Goal: Transaction & Acquisition: Book appointment/travel/reservation

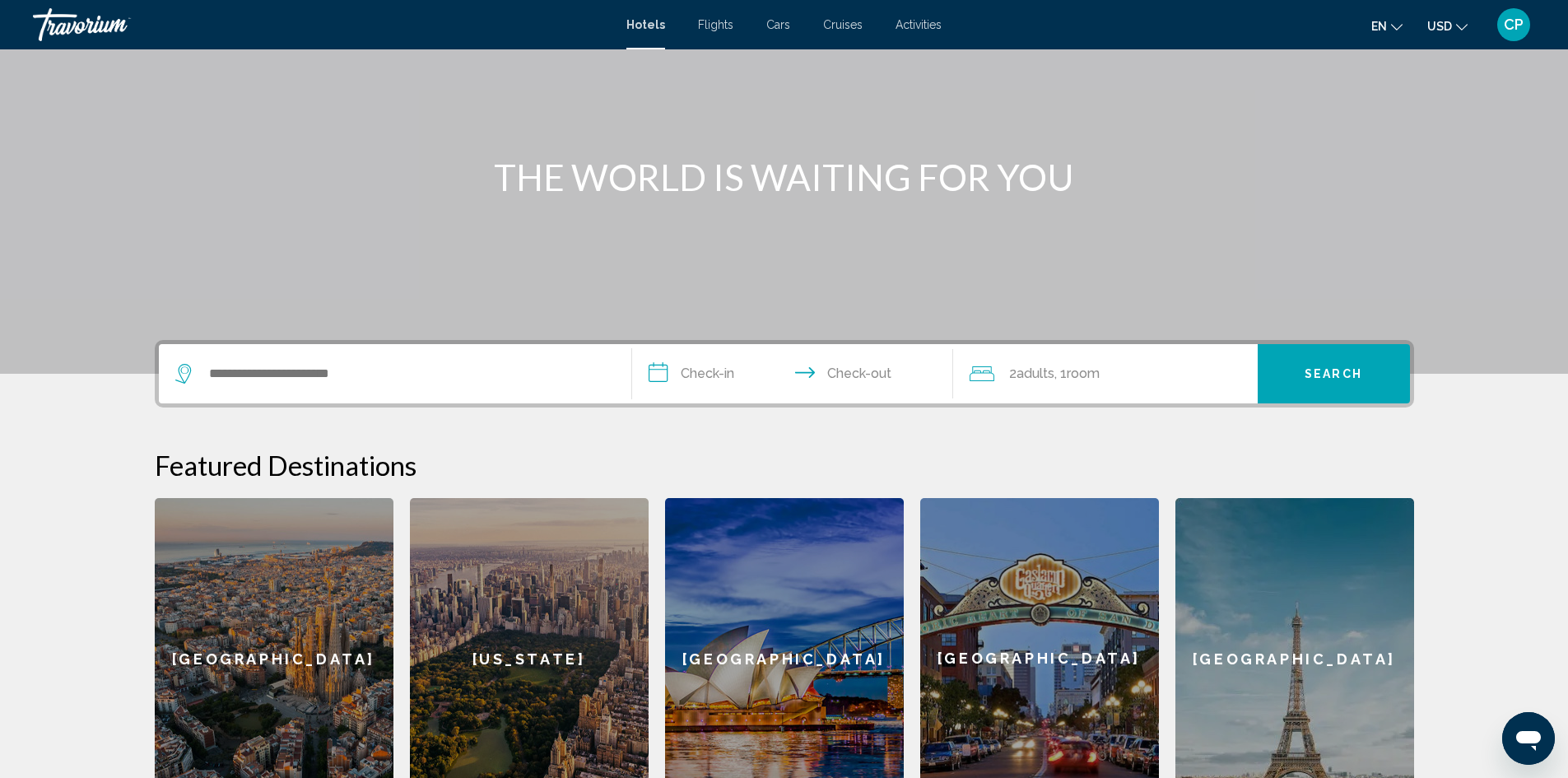
scroll to position [75, 0]
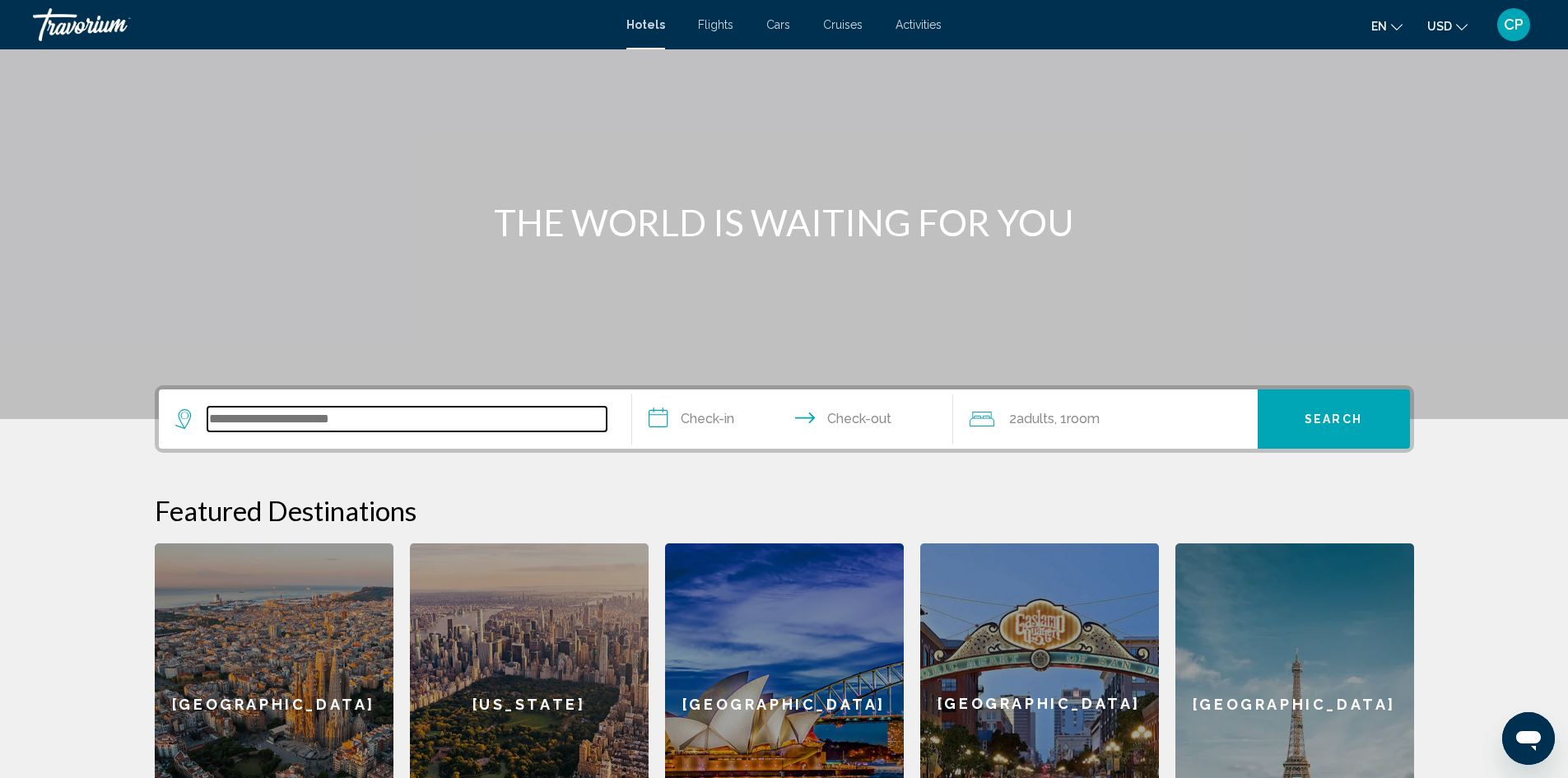
click at [400, 427] on input "Search widget" at bounding box center [407, 419] width 399 height 25
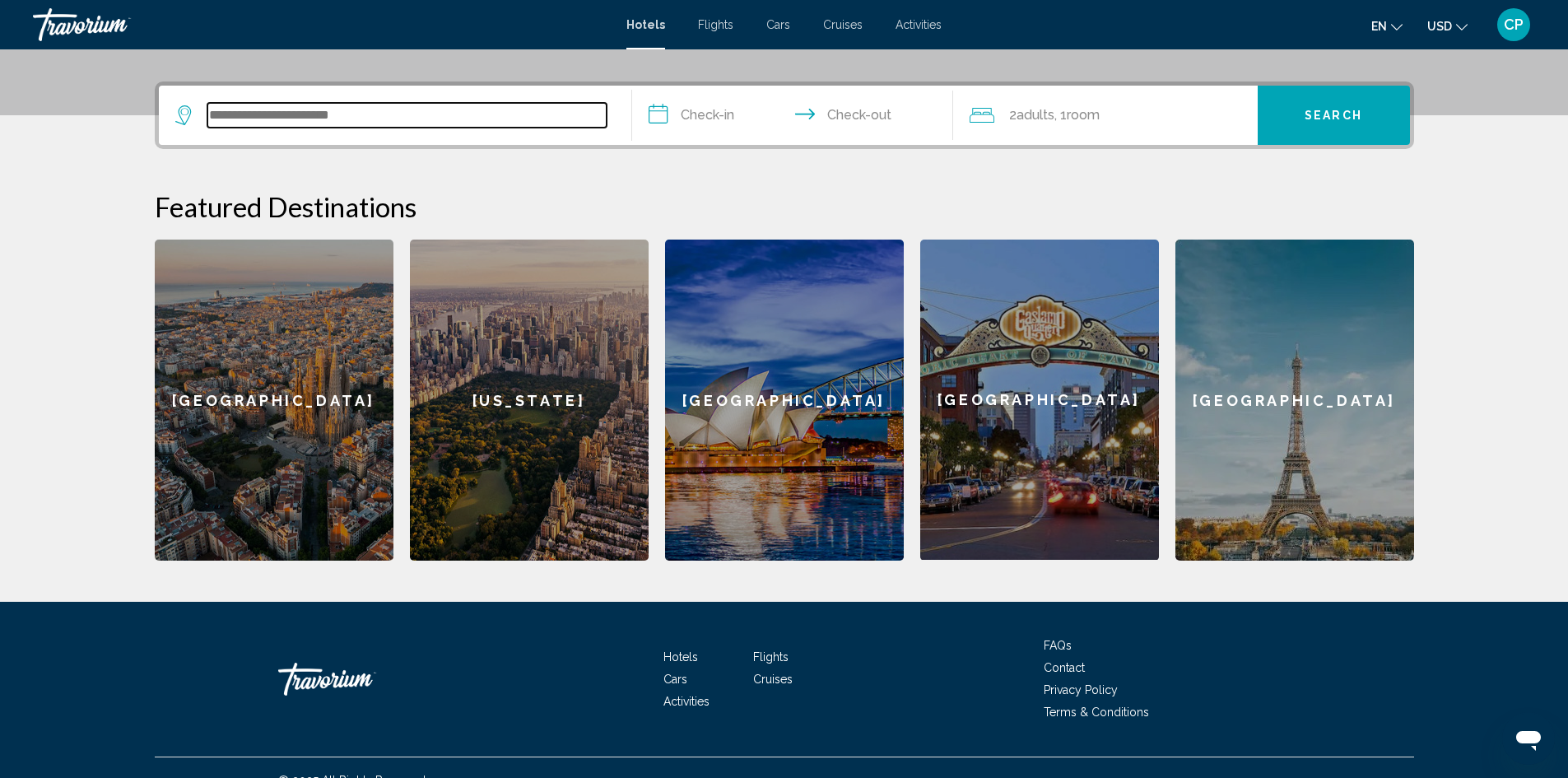
scroll to position [404, 0]
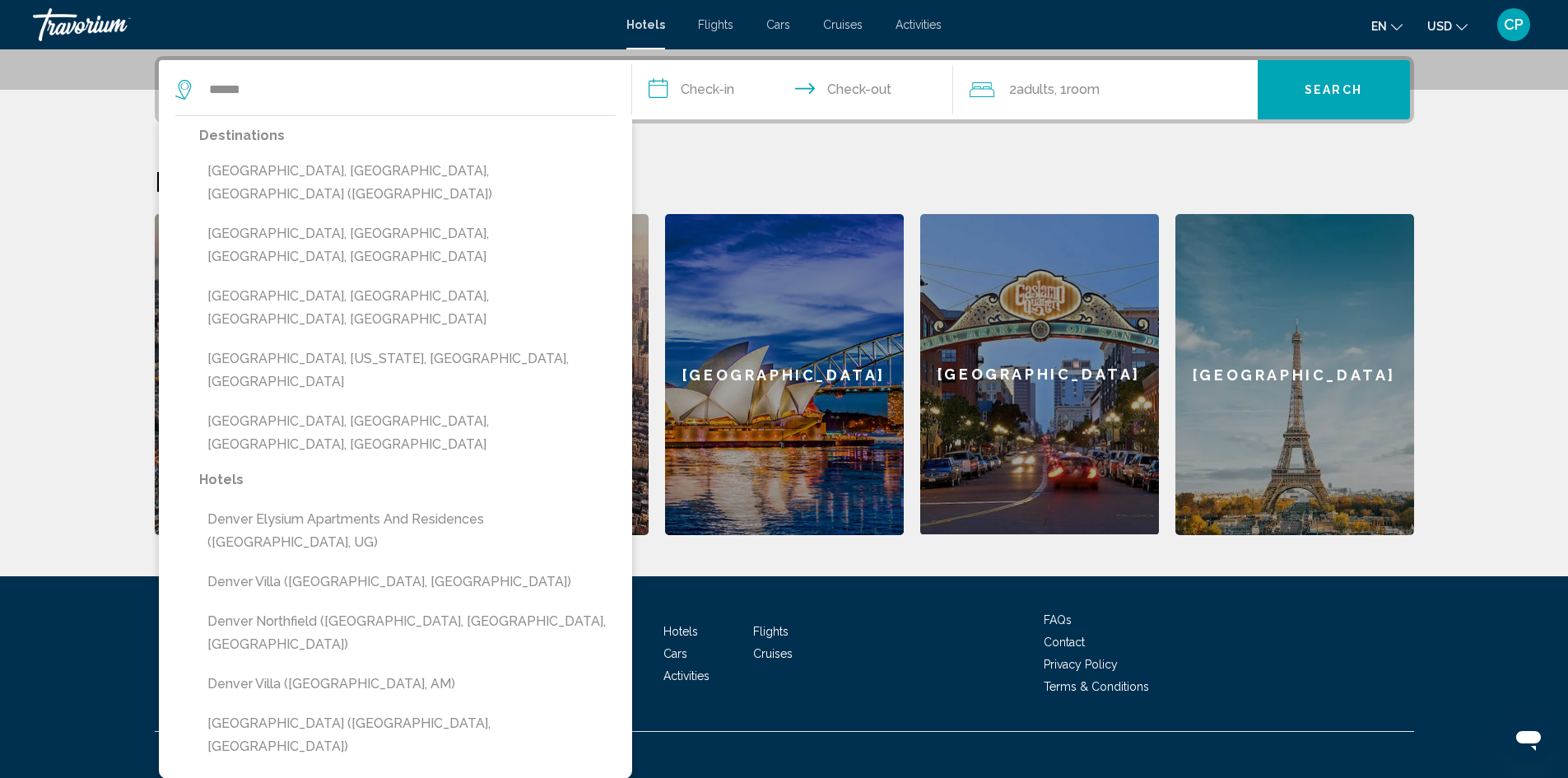
click at [397, 172] on button "[GEOGRAPHIC_DATA], [GEOGRAPHIC_DATA], [GEOGRAPHIC_DATA] ([GEOGRAPHIC_DATA])" at bounding box center [407, 183] width 416 height 55
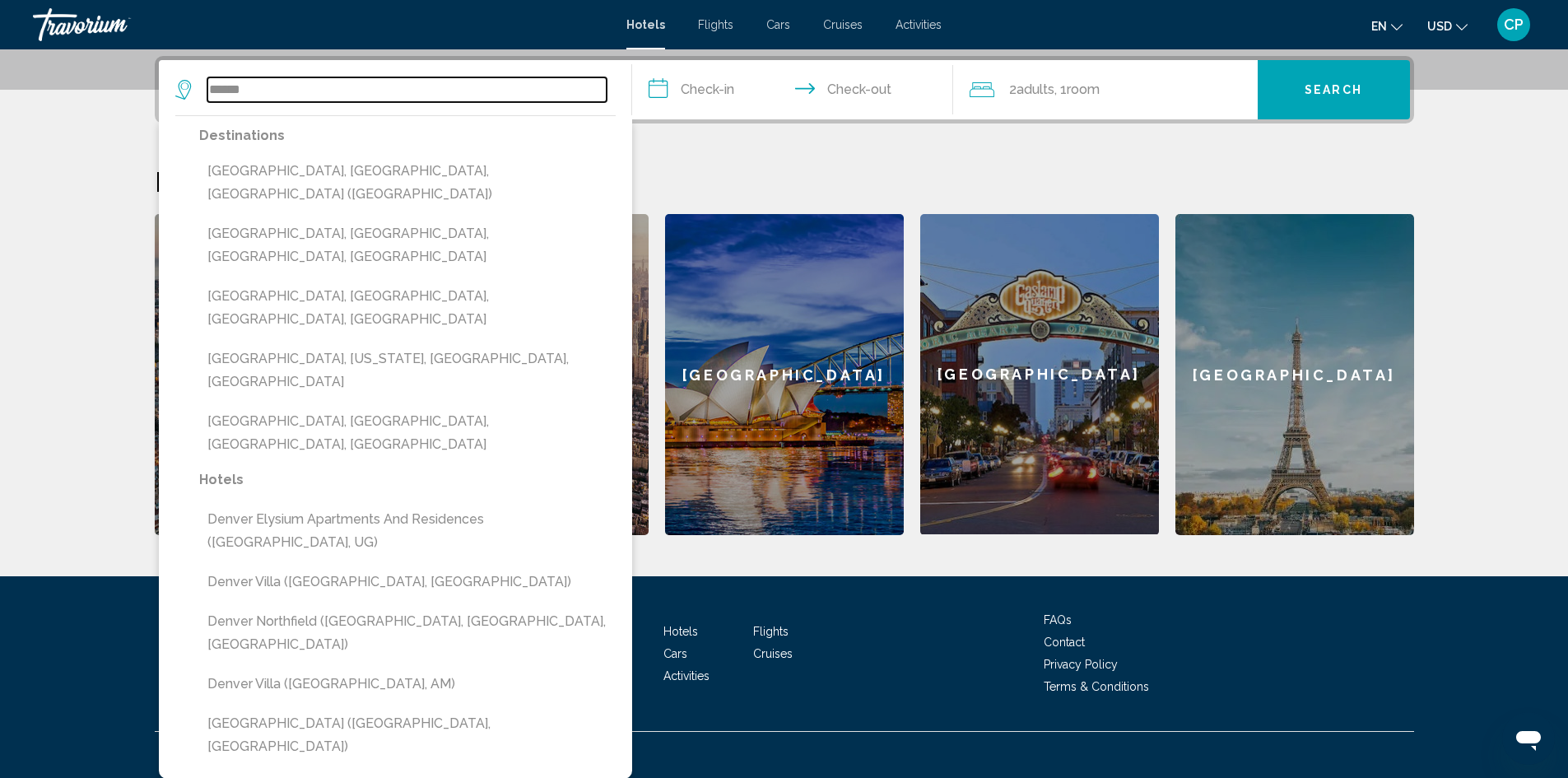
type input "**********"
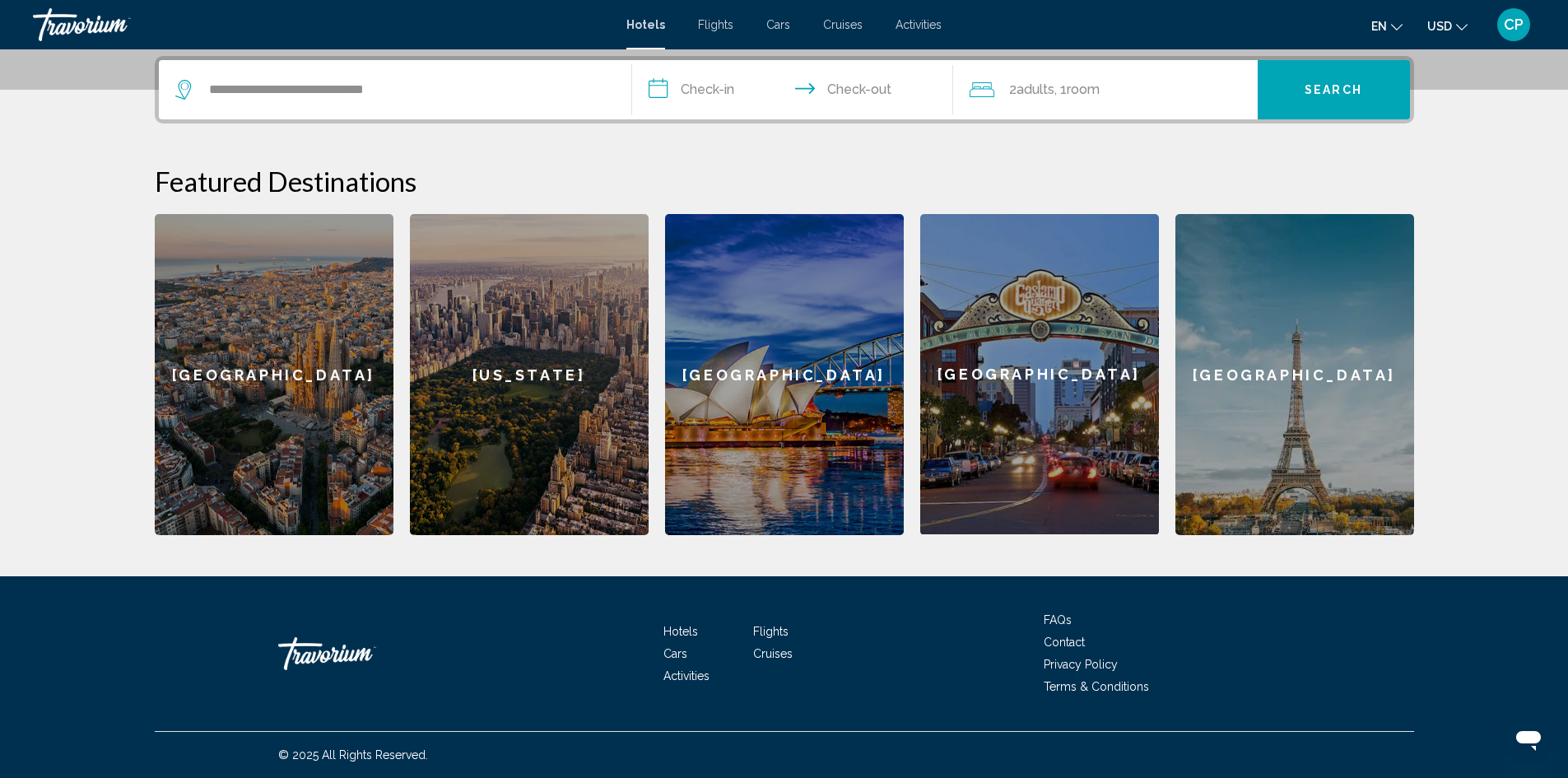
click at [694, 95] on input "**********" at bounding box center [796, 92] width 328 height 64
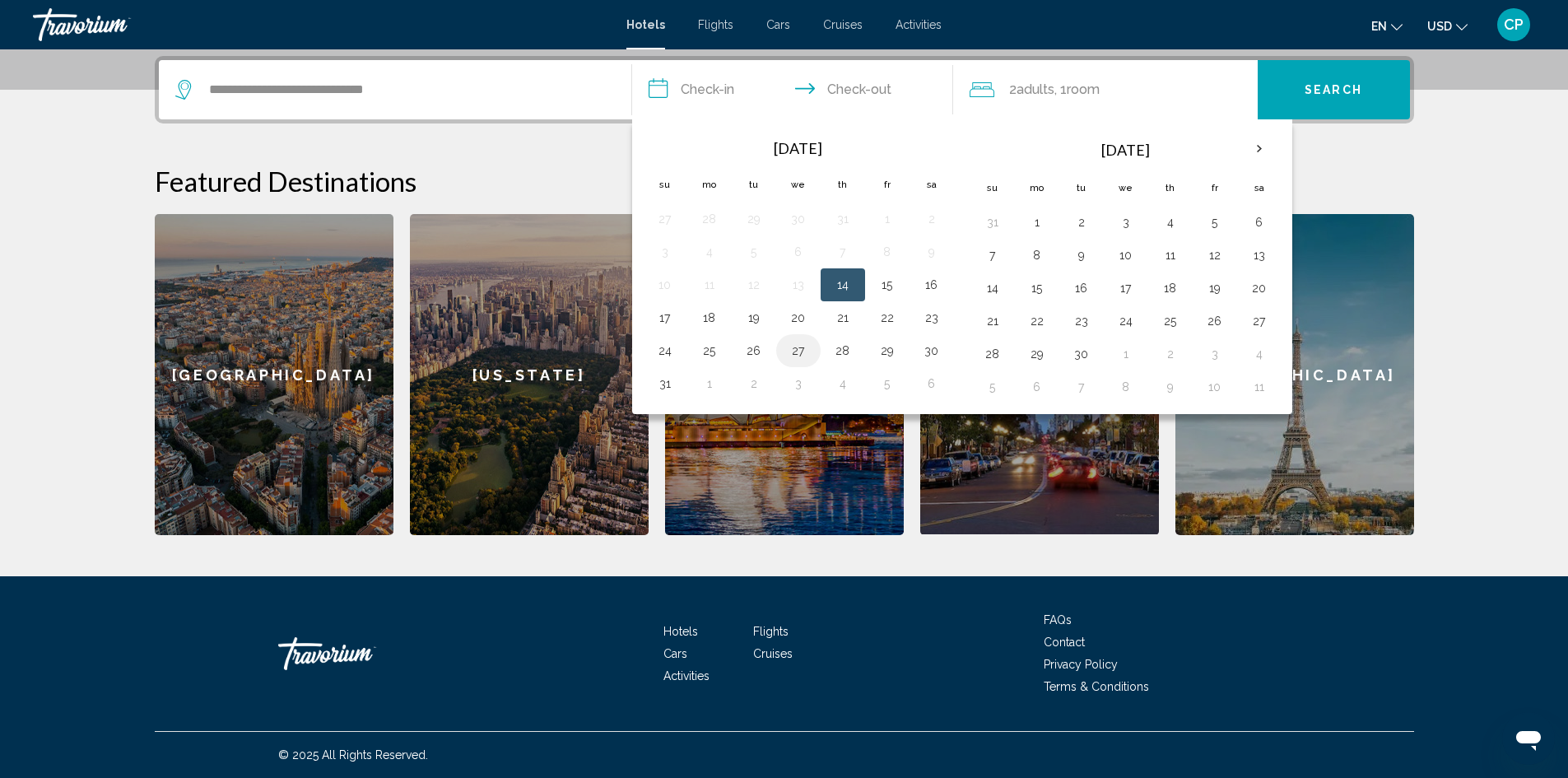
click at [794, 356] on button "27" at bounding box center [798, 350] width 26 height 23
click at [671, 386] on button "31" at bounding box center [665, 383] width 26 height 23
type input "**********"
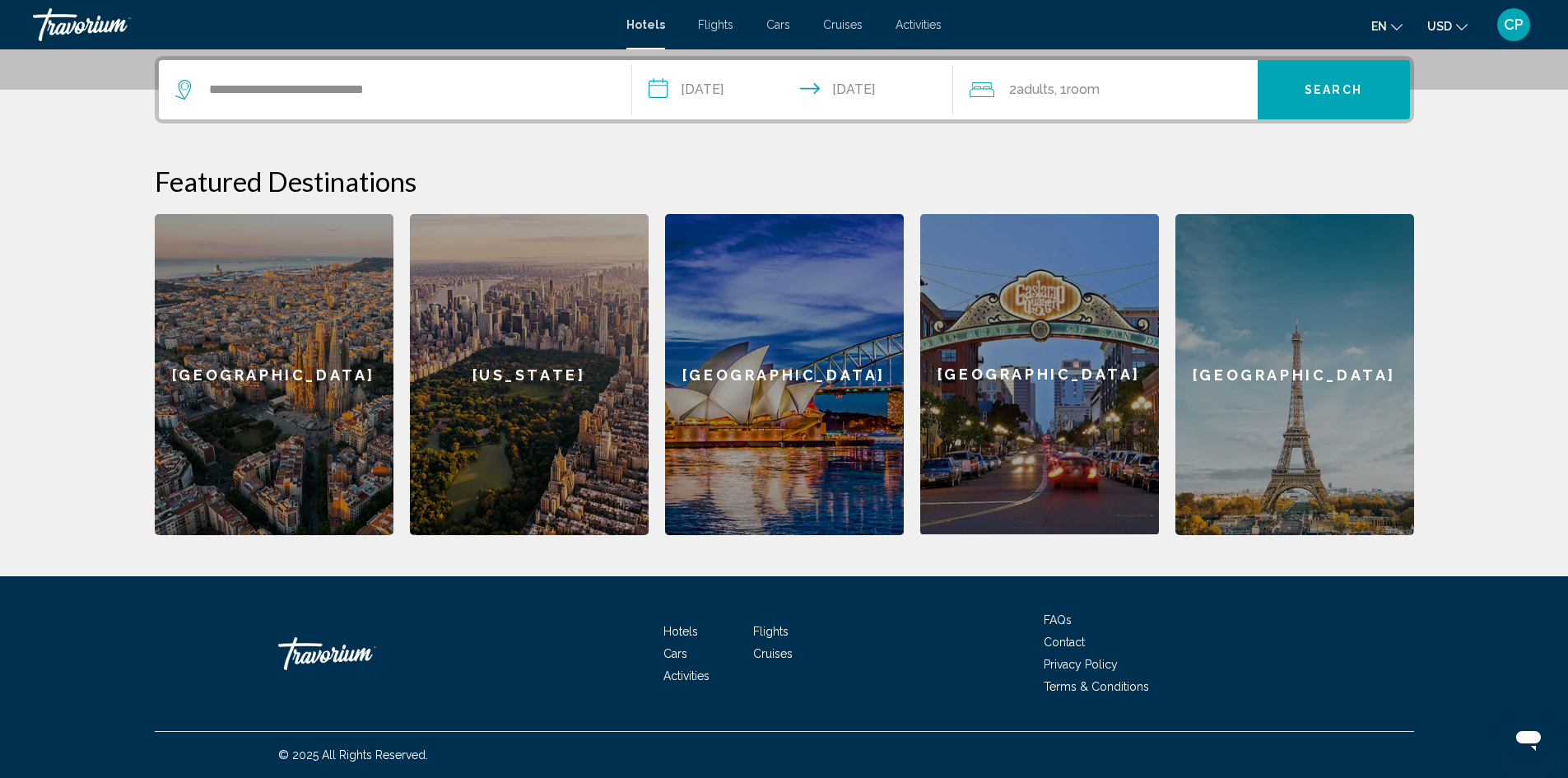
click at [1311, 106] on button "Search" at bounding box center [1334, 89] width 152 height 59
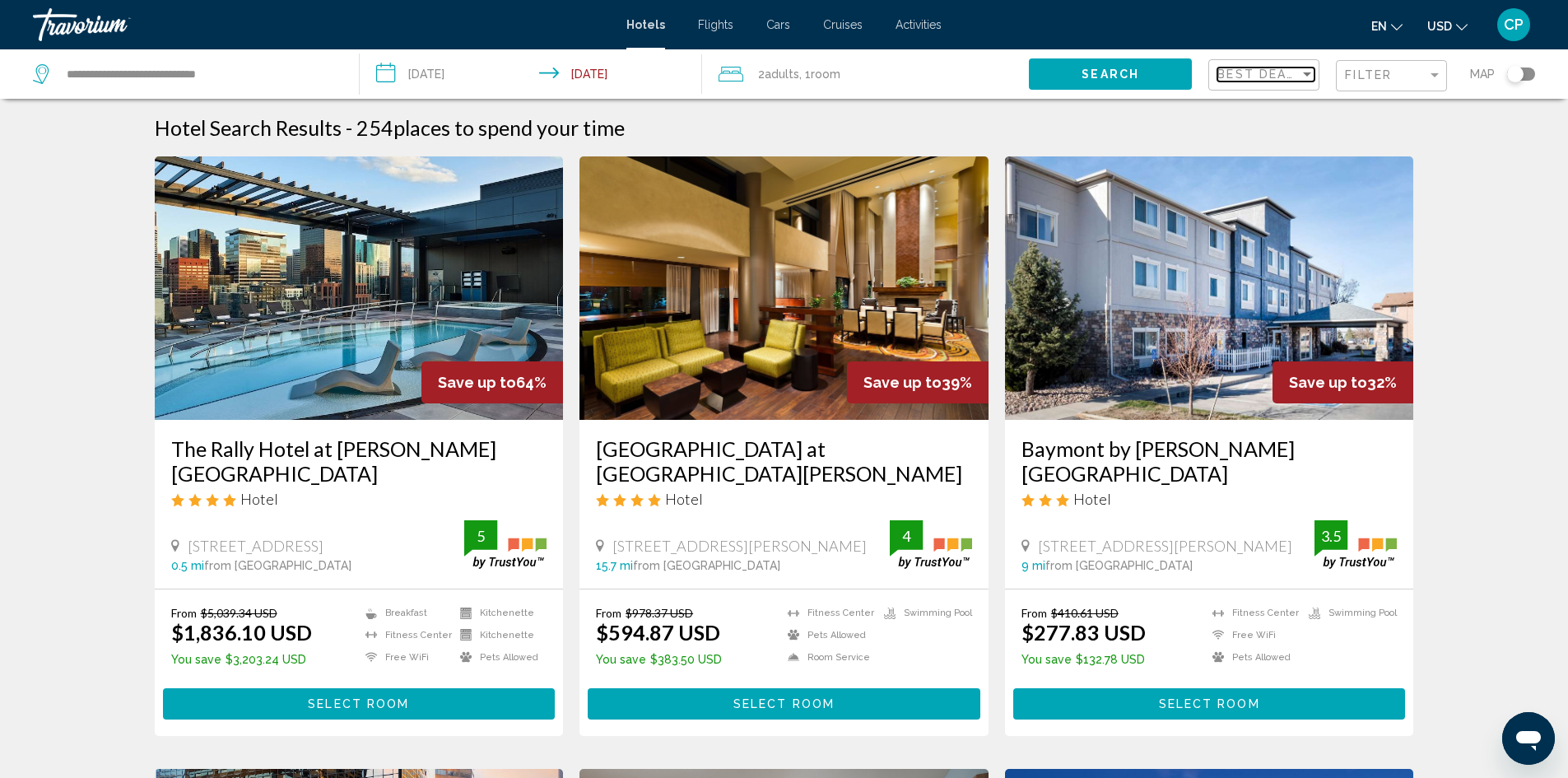
click at [1255, 80] on span "Best Deals" at bounding box center [1261, 74] width 87 height 13
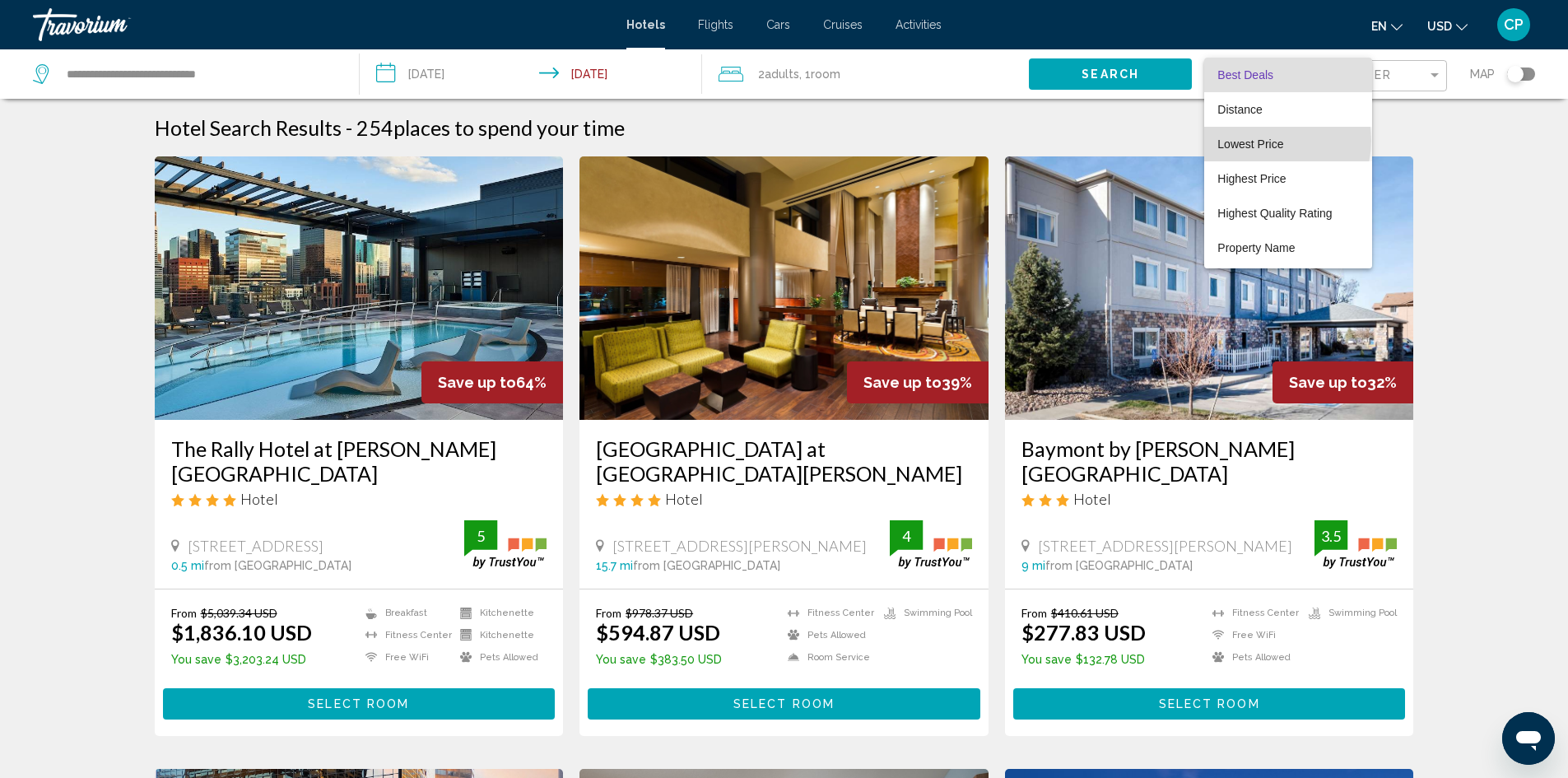
click at [1267, 140] on span "Lowest Price" at bounding box center [1250, 144] width 66 height 13
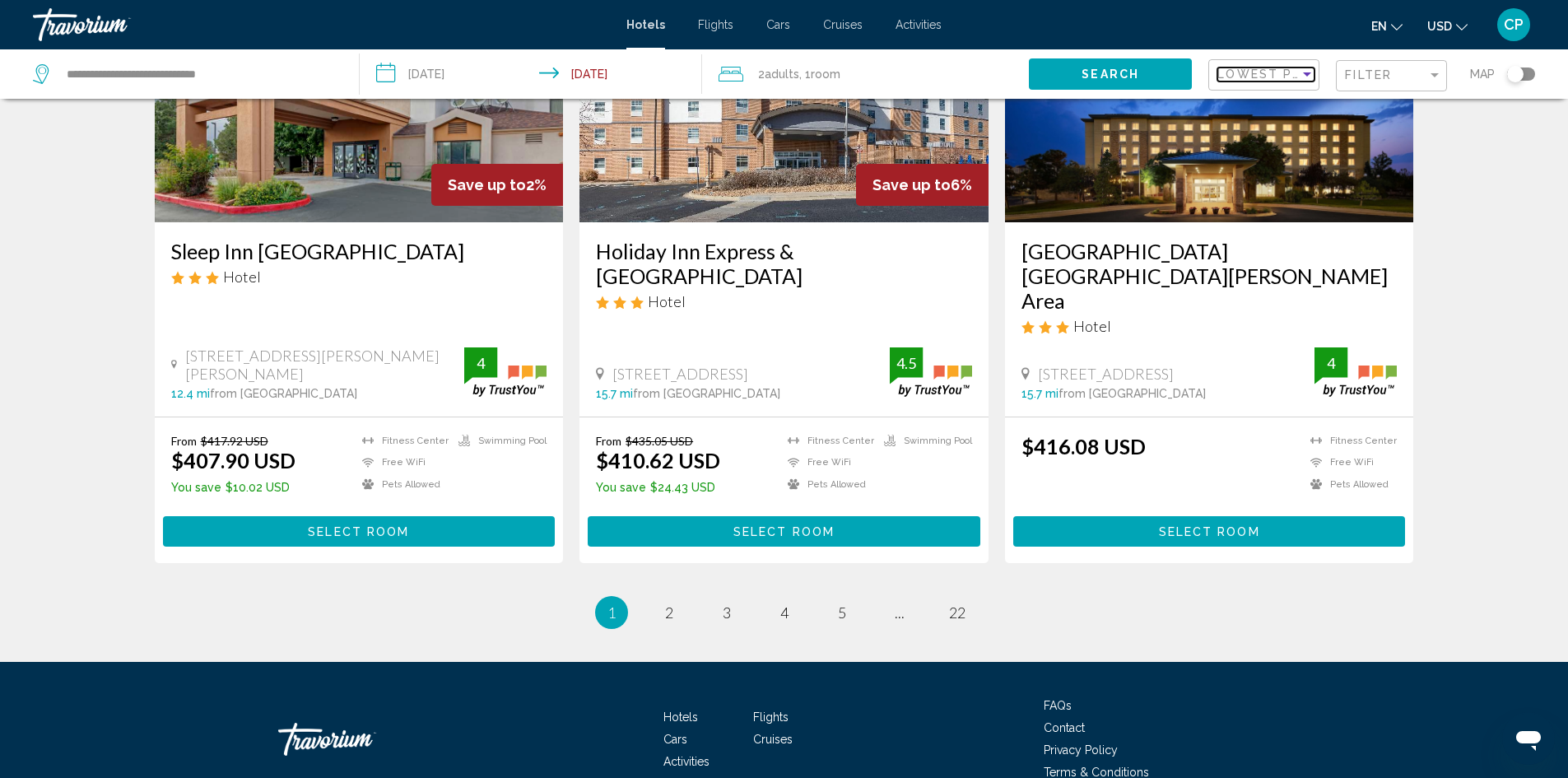
scroll to position [2058, 0]
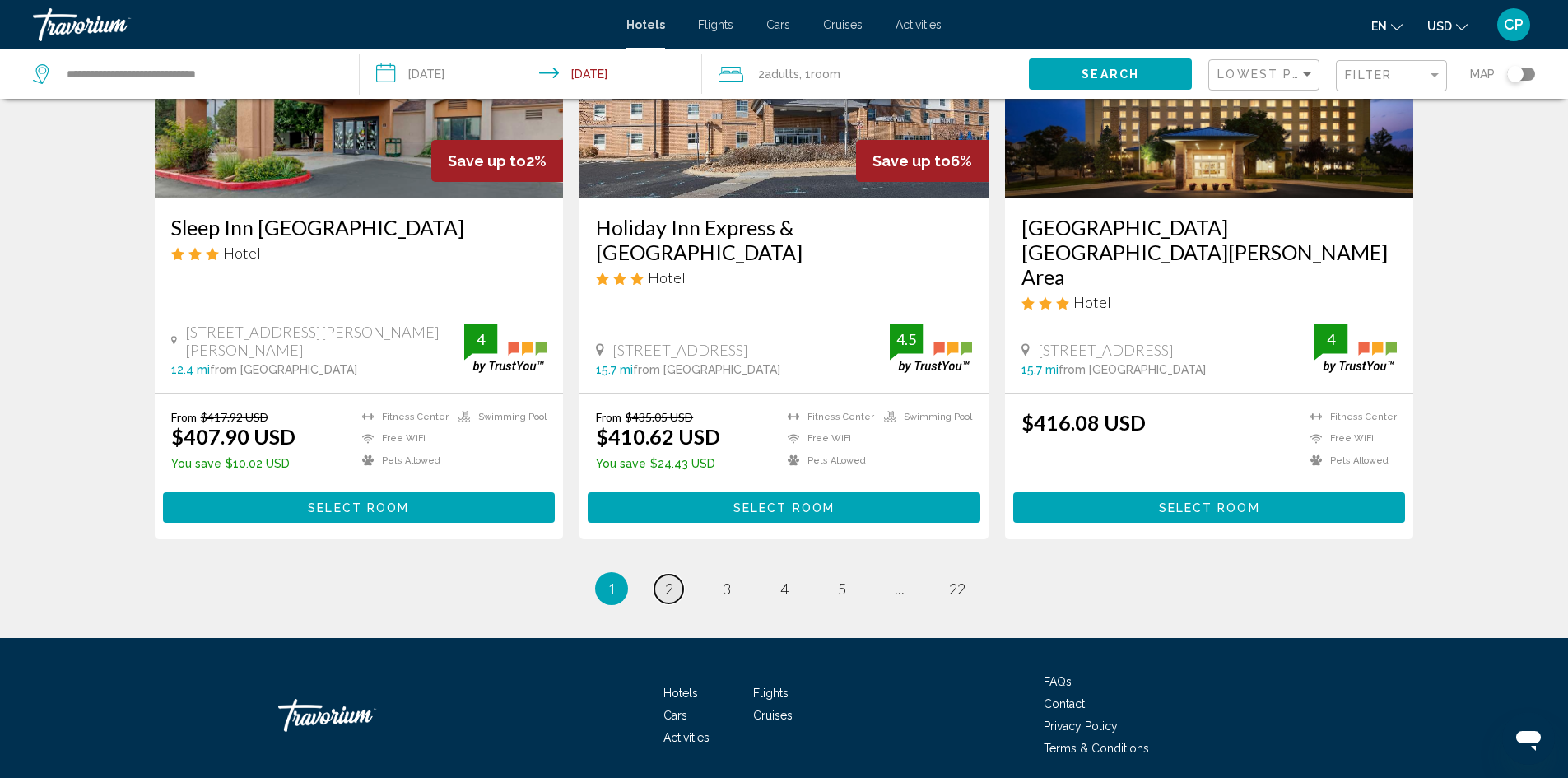
click at [666, 580] on span "2" at bounding box center [670, 588] width 9 height 18
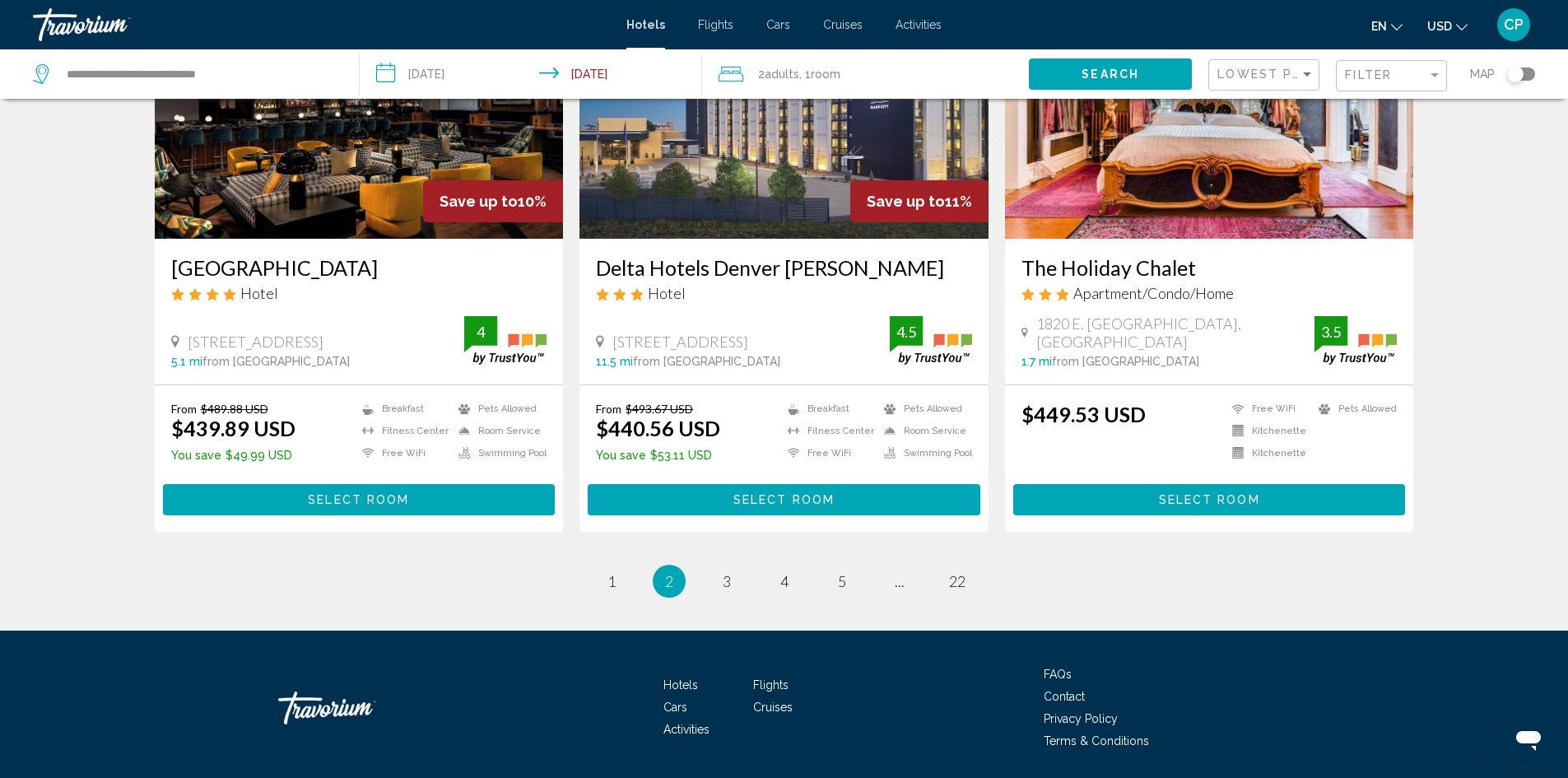
scroll to position [2095, 0]
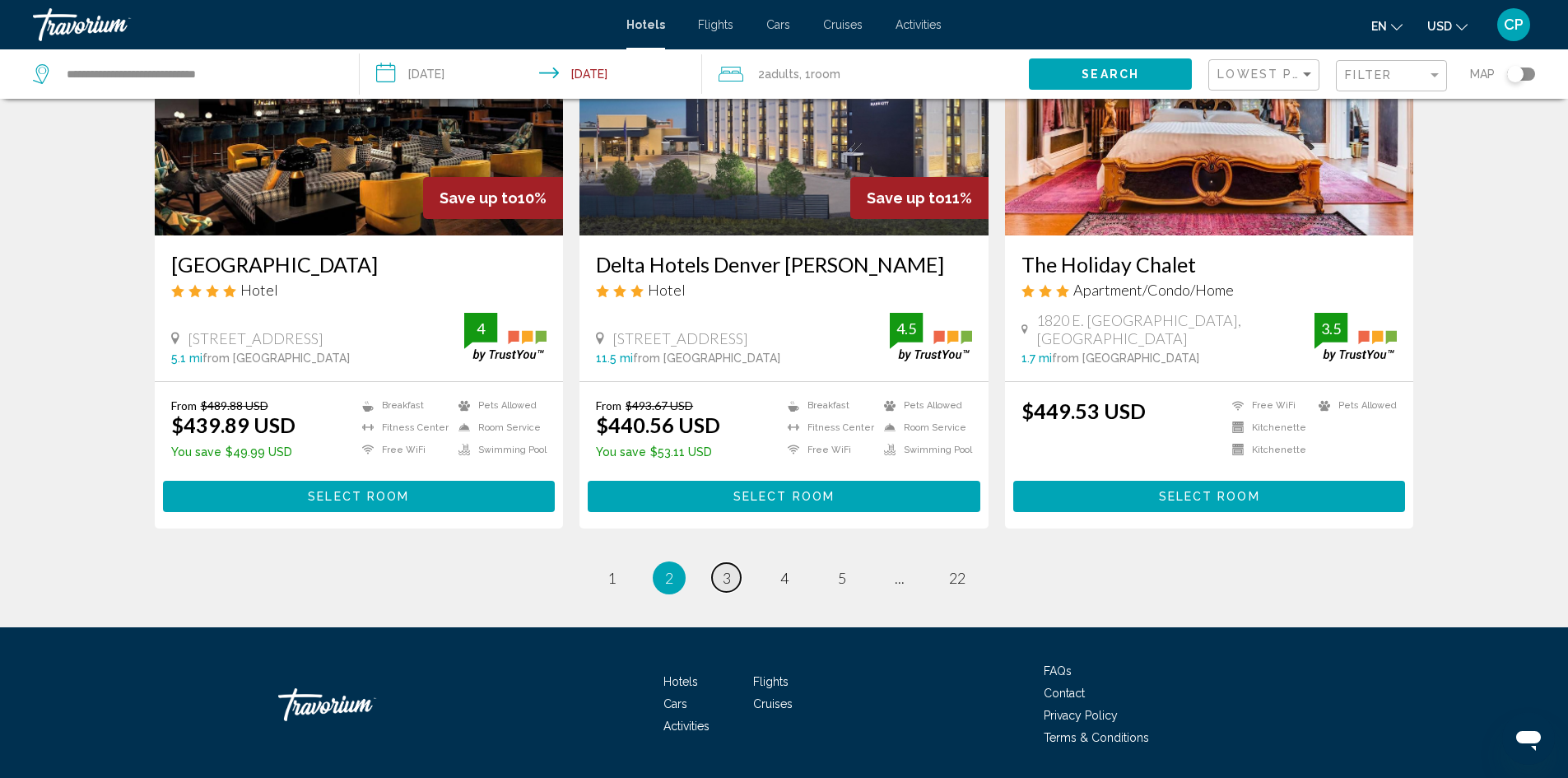
click at [728, 569] on span "3" at bounding box center [727, 577] width 9 height 18
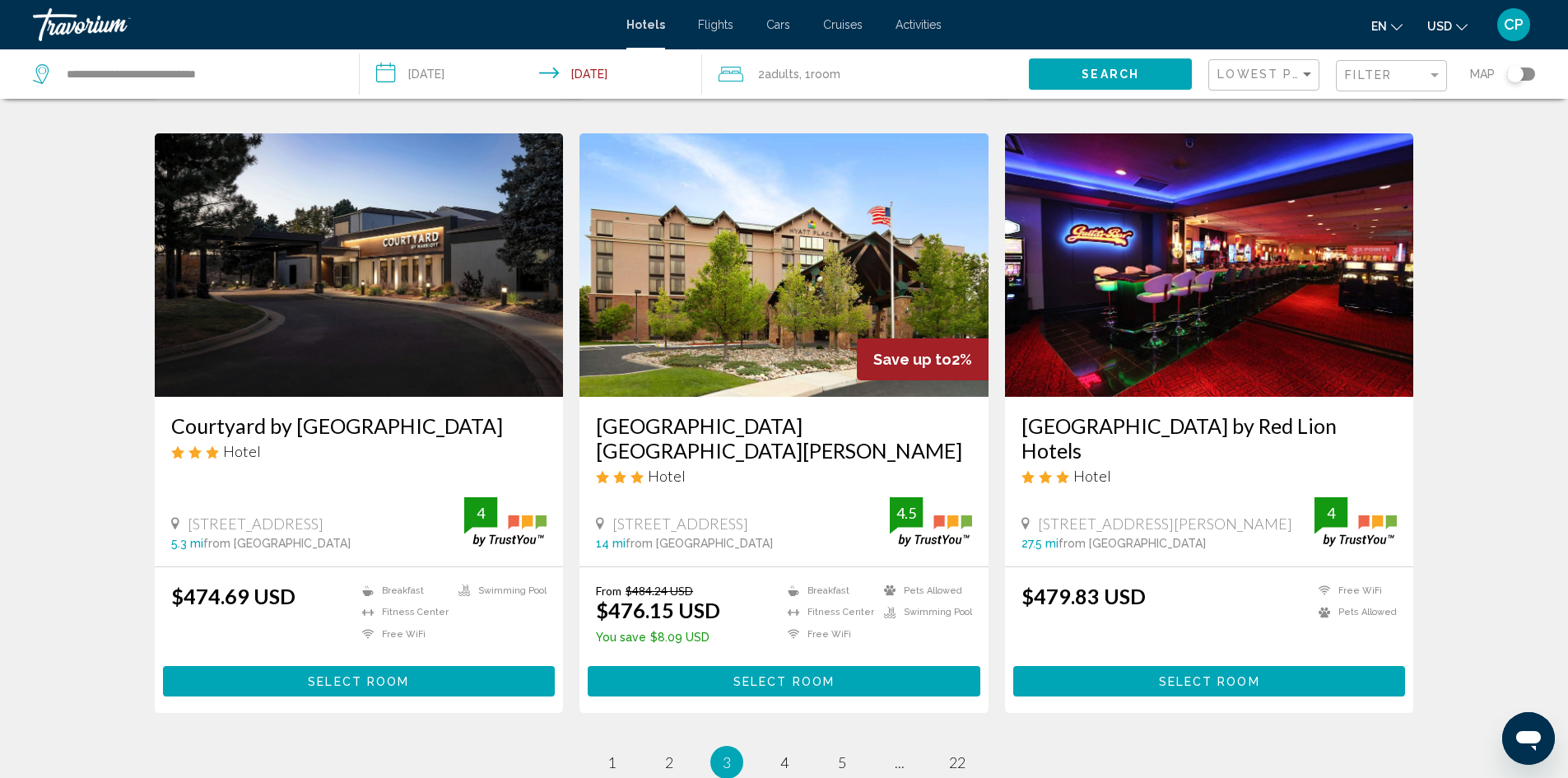
scroll to position [2058, 0]
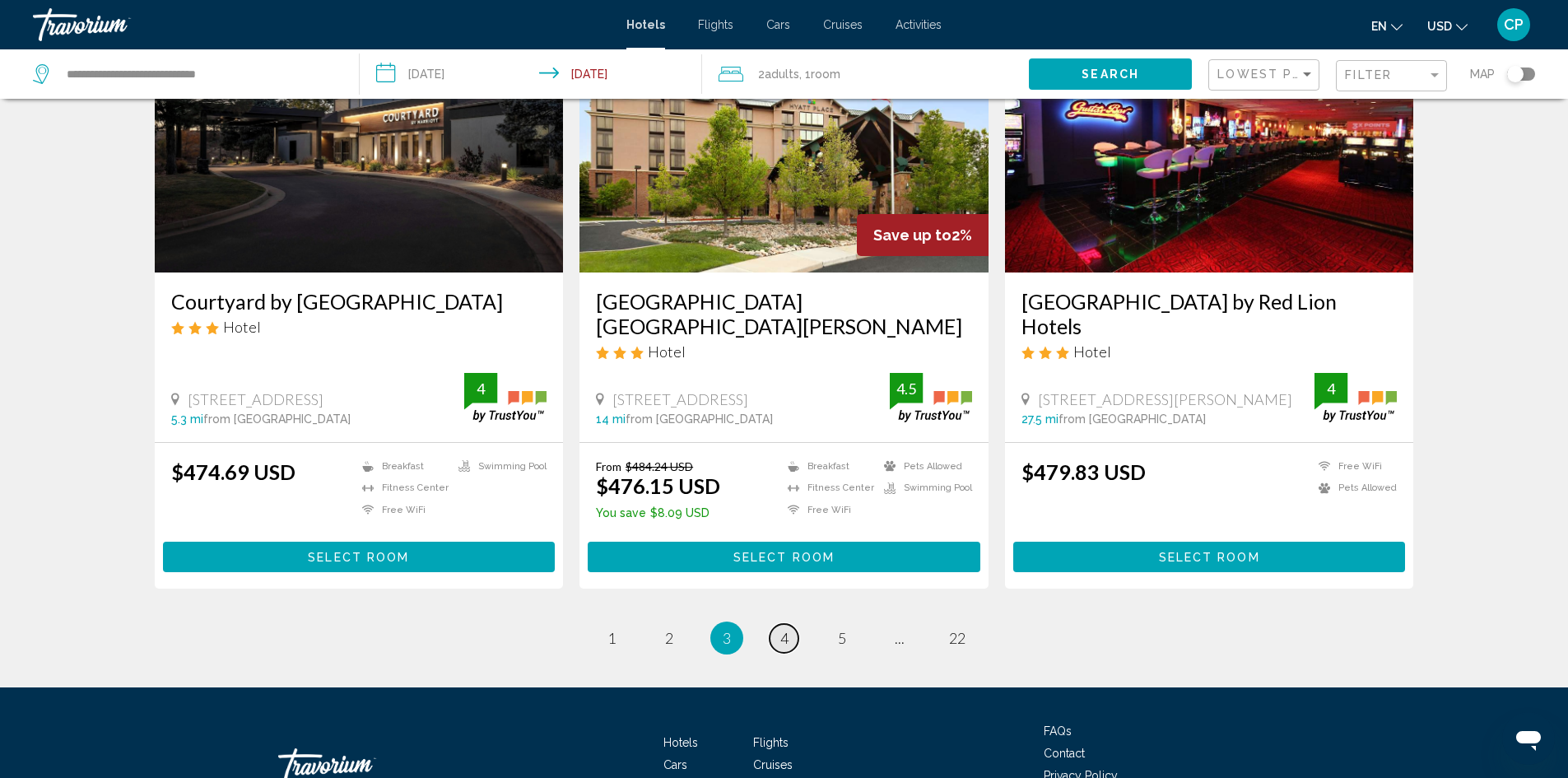
click at [786, 629] on span "4" at bounding box center [785, 638] width 9 height 18
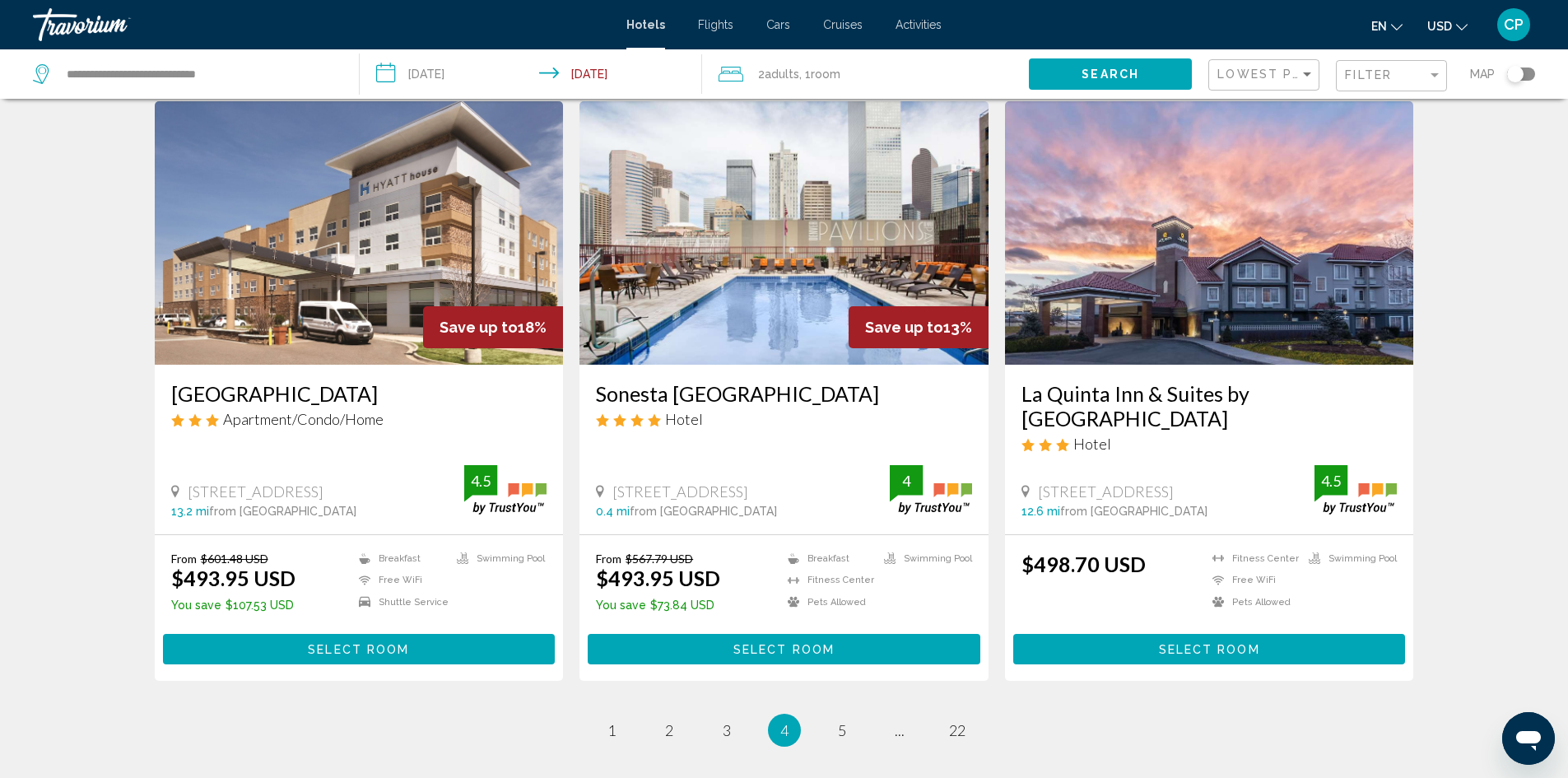
scroll to position [1976, 0]
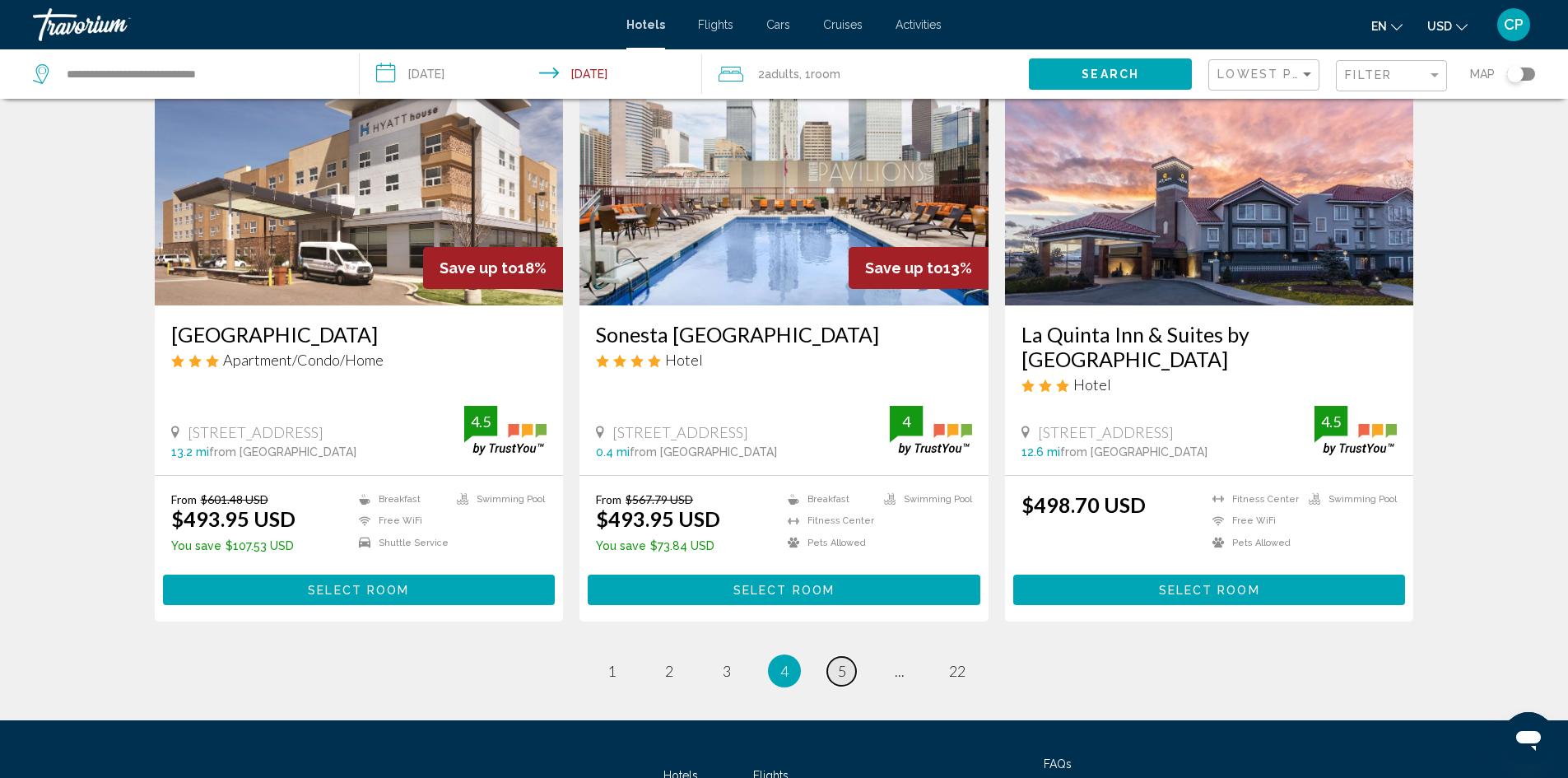
click at [839, 662] on span "5" at bounding box center [842, 671] width 9 height 18
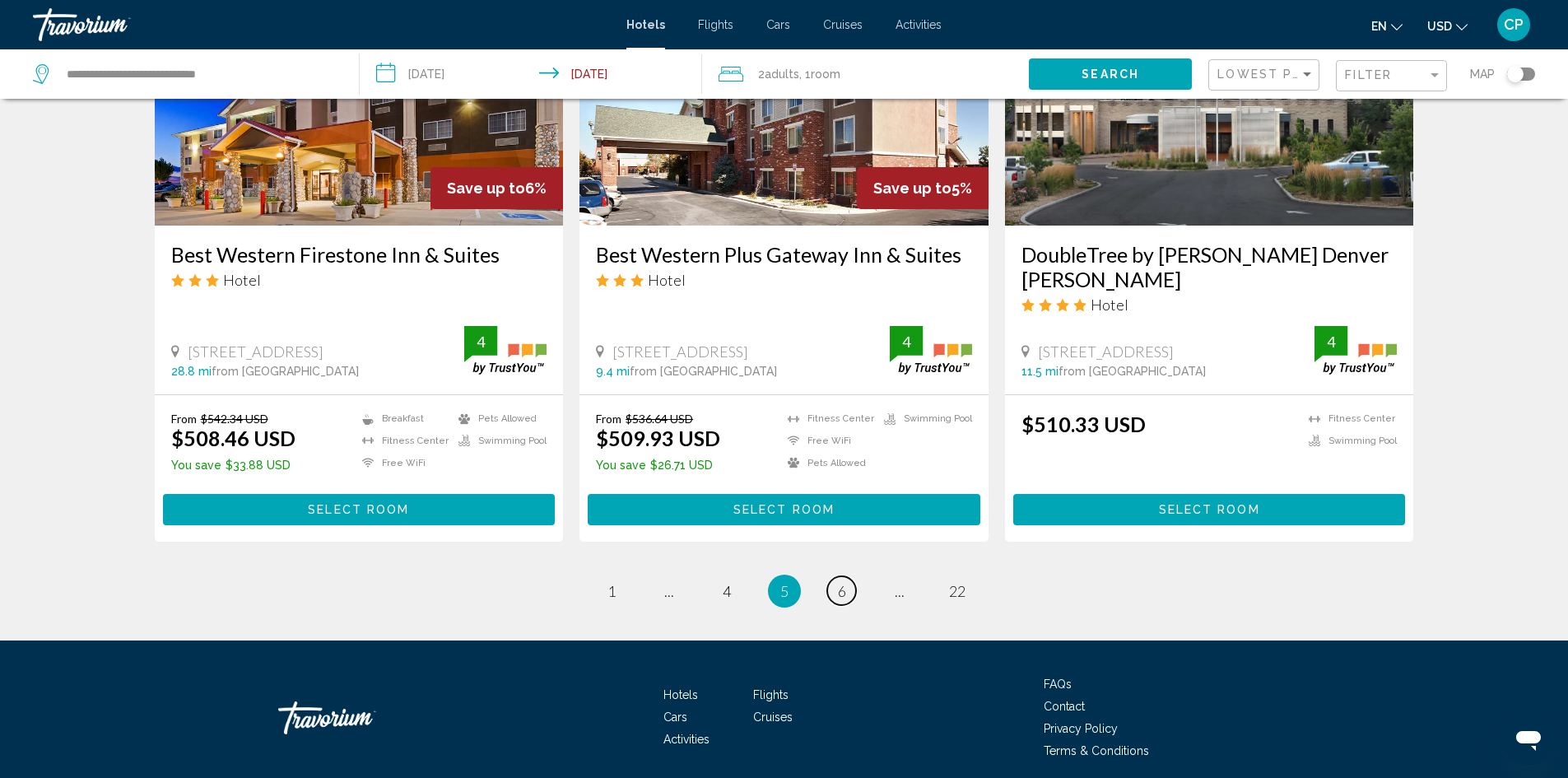
scroll to position [2058, 0]
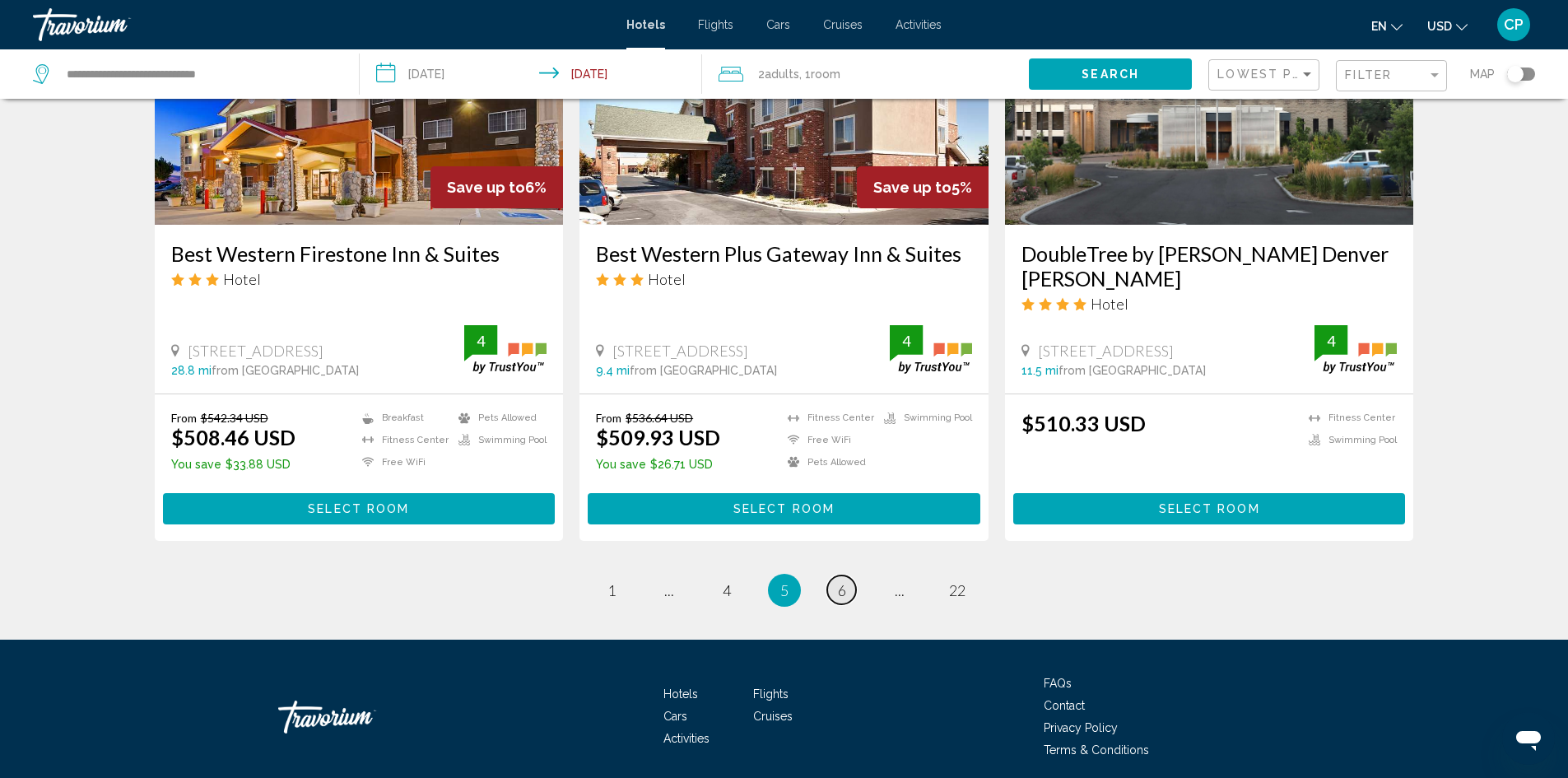
click at [842, 582] on span "6" at bounding box center [842, 590] width 9 height 18
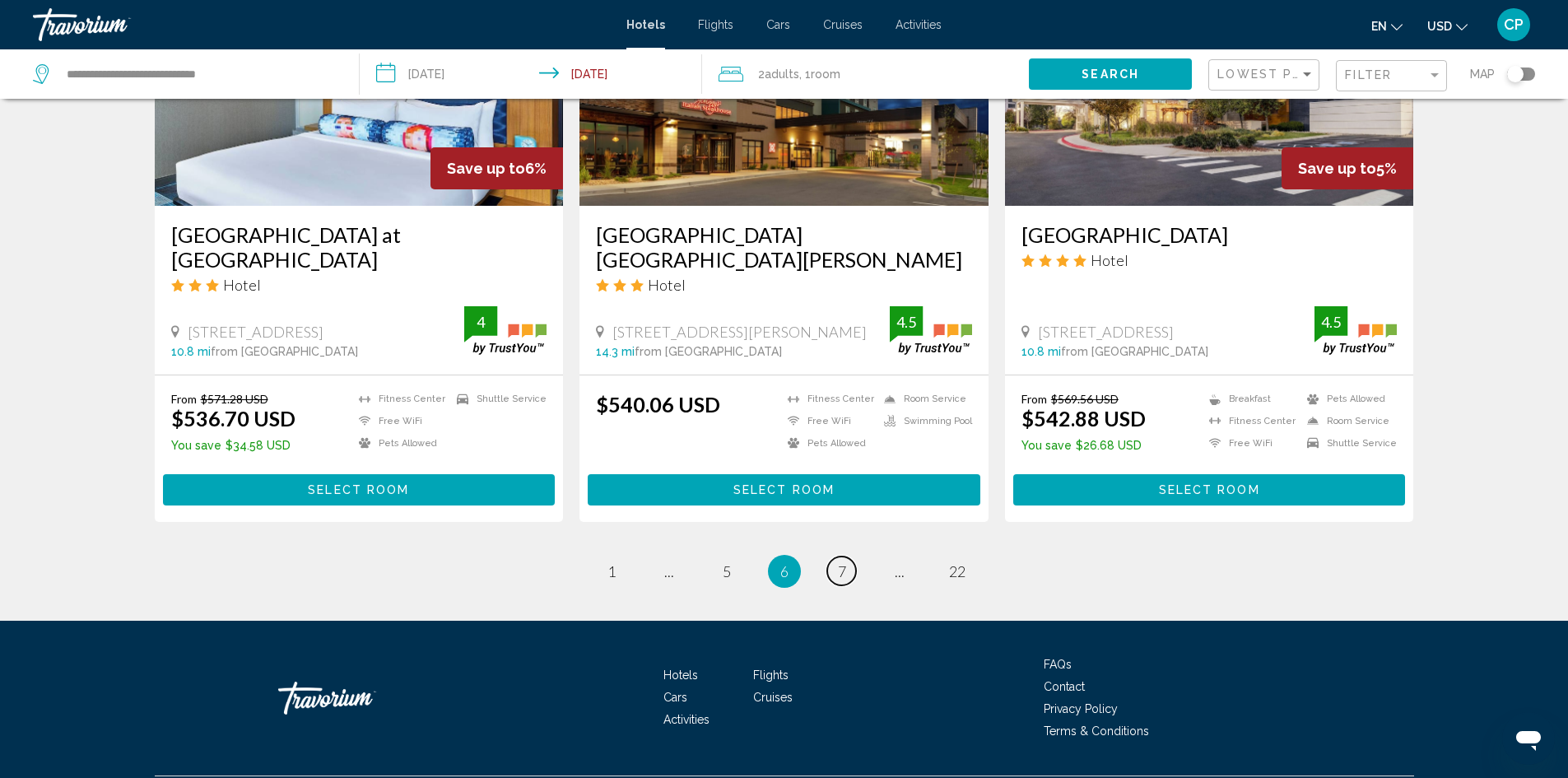
scroll to position [2048, 0]
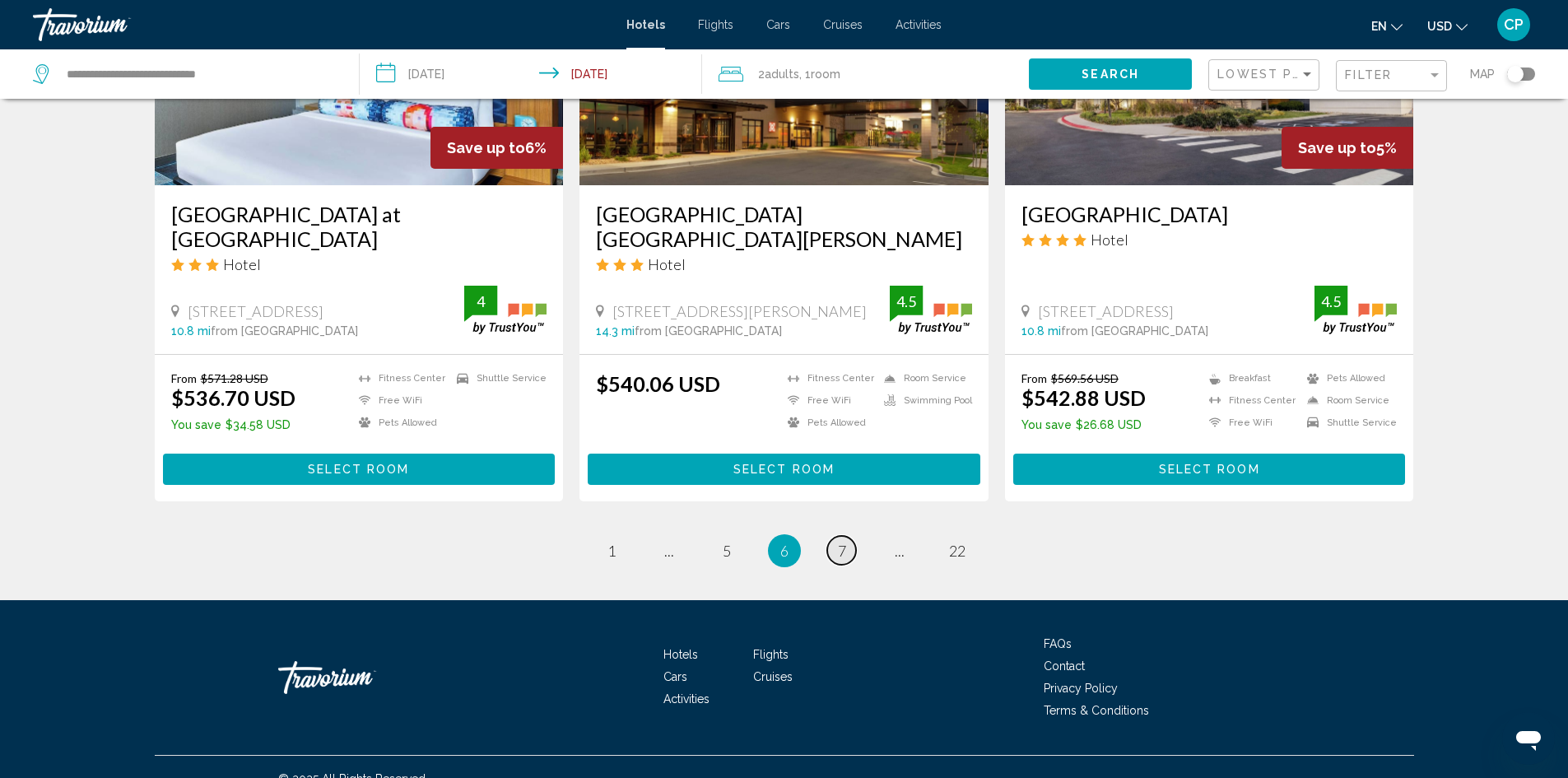
click at [844, 542] on span "7" at bounding box center [842, 550] width 9 height 18
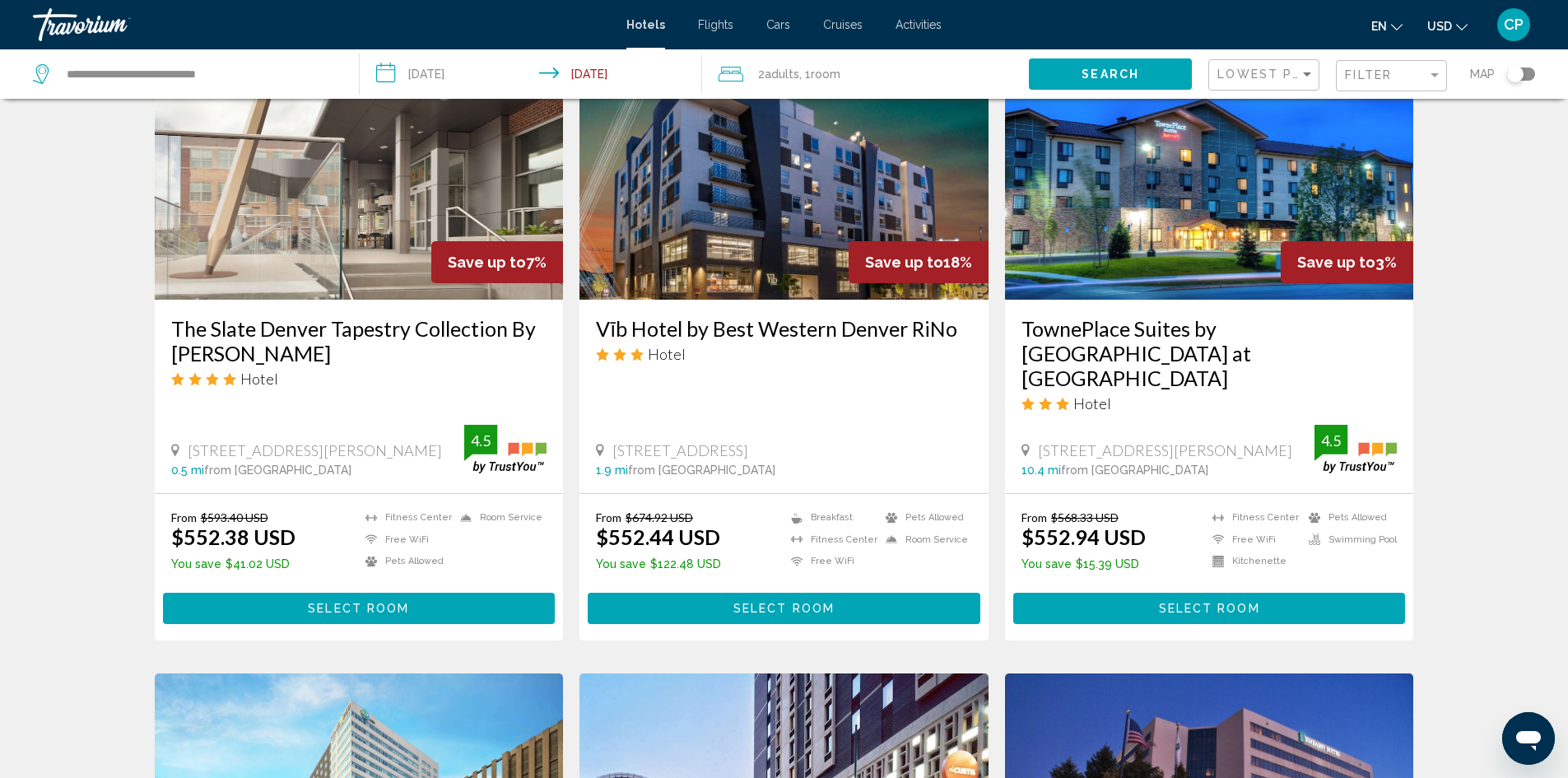
scroll to position [659, 0]
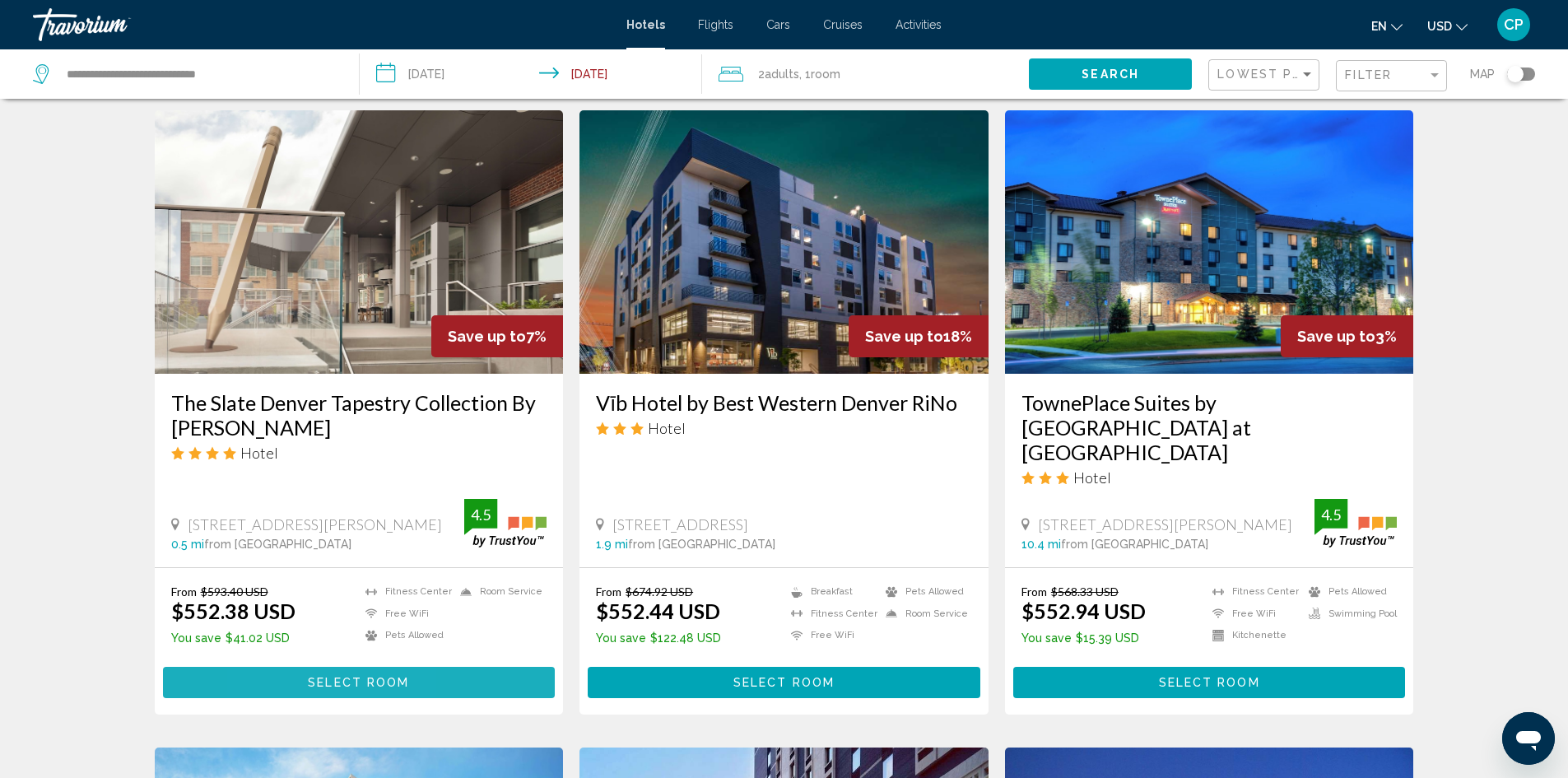
click at [286, 667] on button "Select Room" at bounding box center [359, 682] width 393 height 30
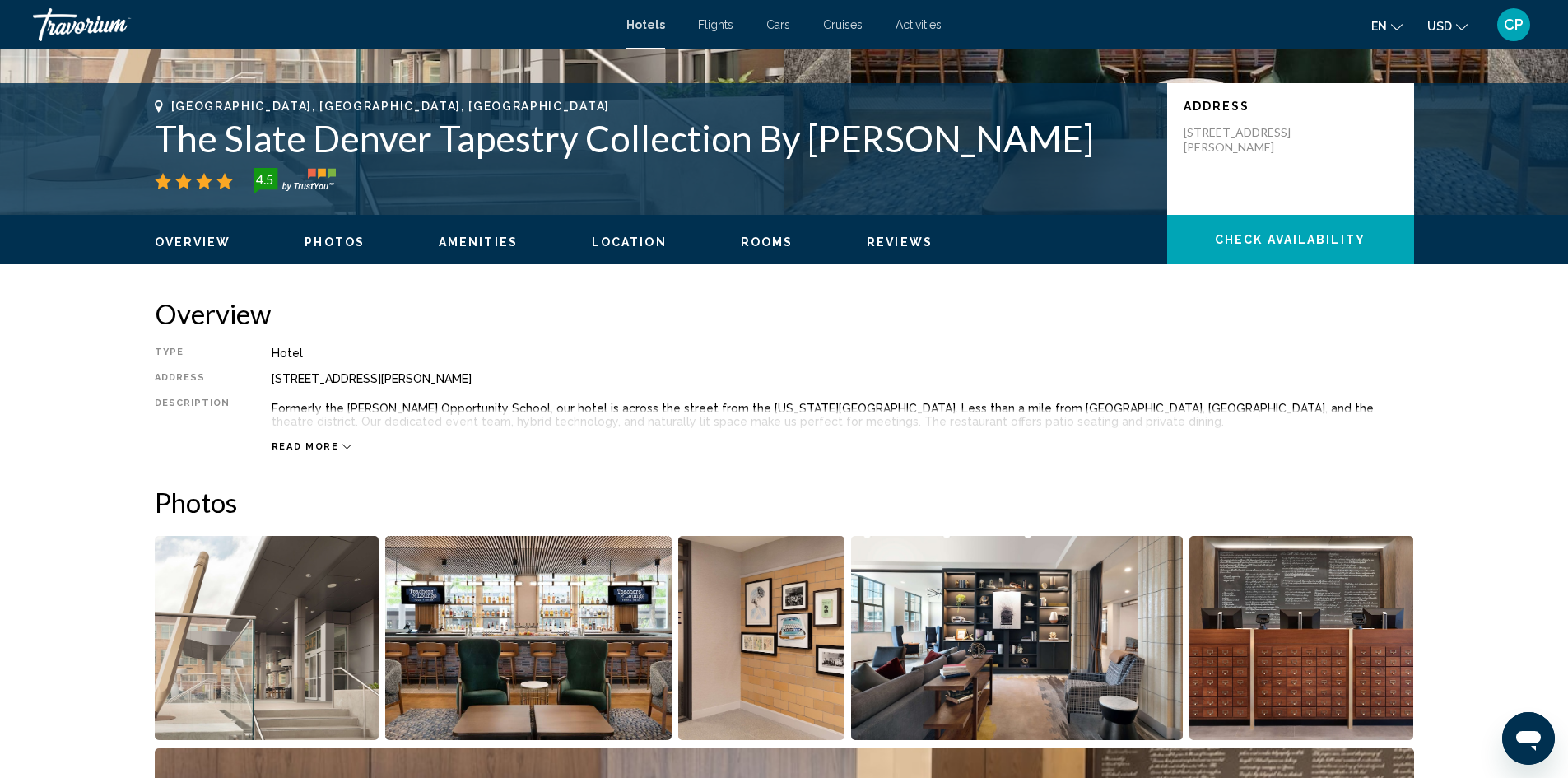
scroll to position [329, 0]
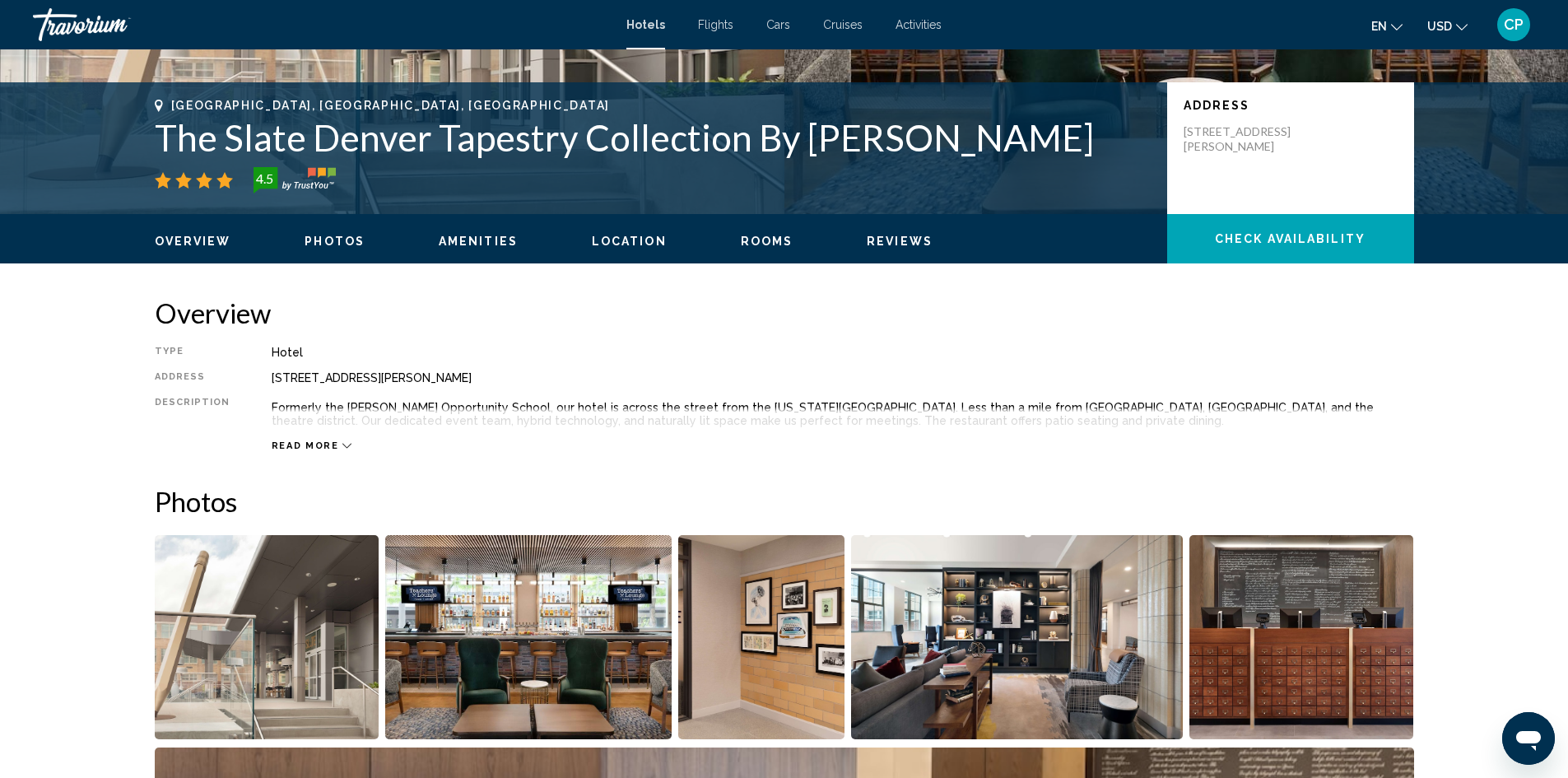
click at [322, 447] on span "Read more" at bounding box center [305, 446] width 67 height 10
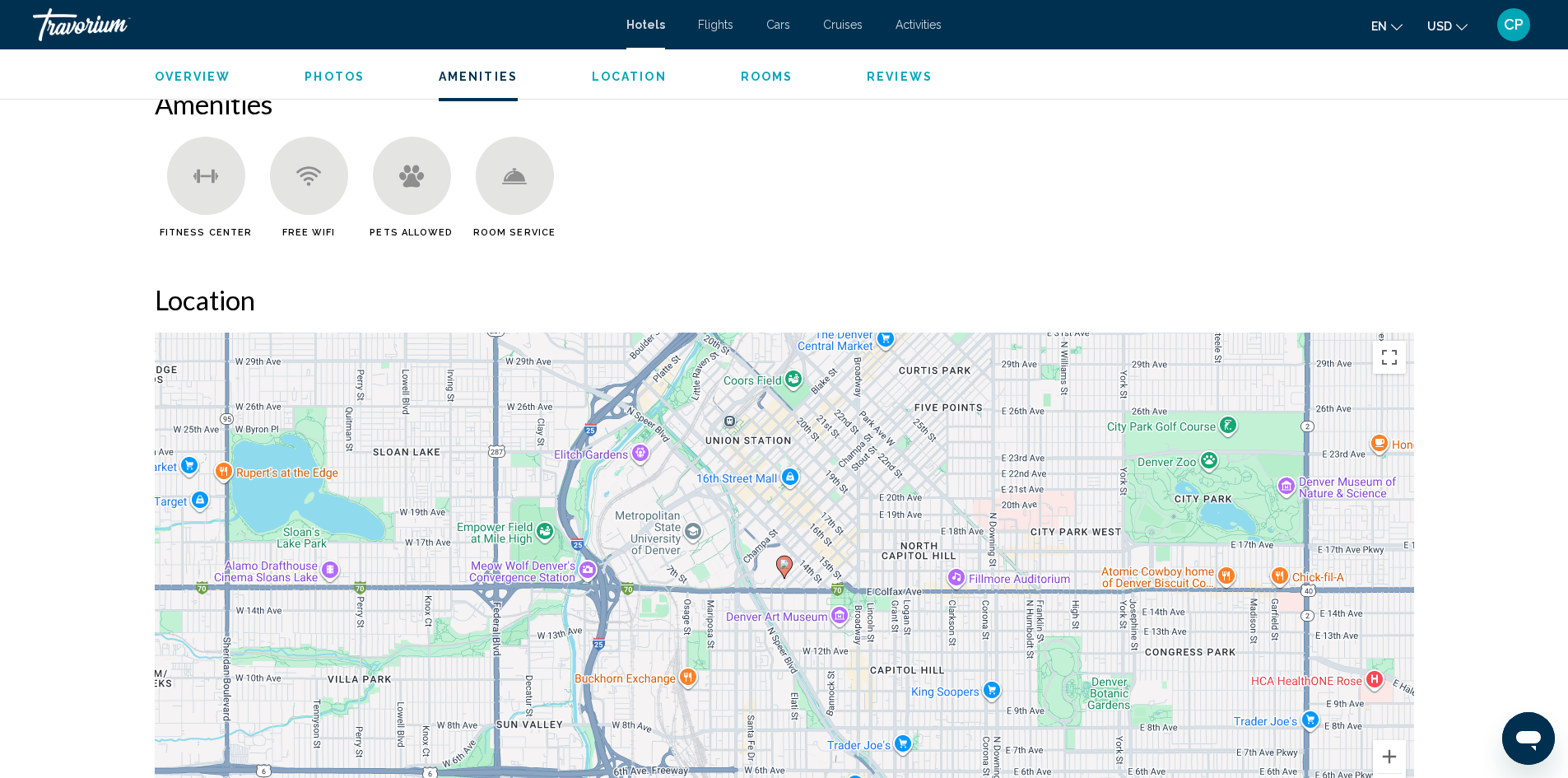
scroll to position [1399, 0]
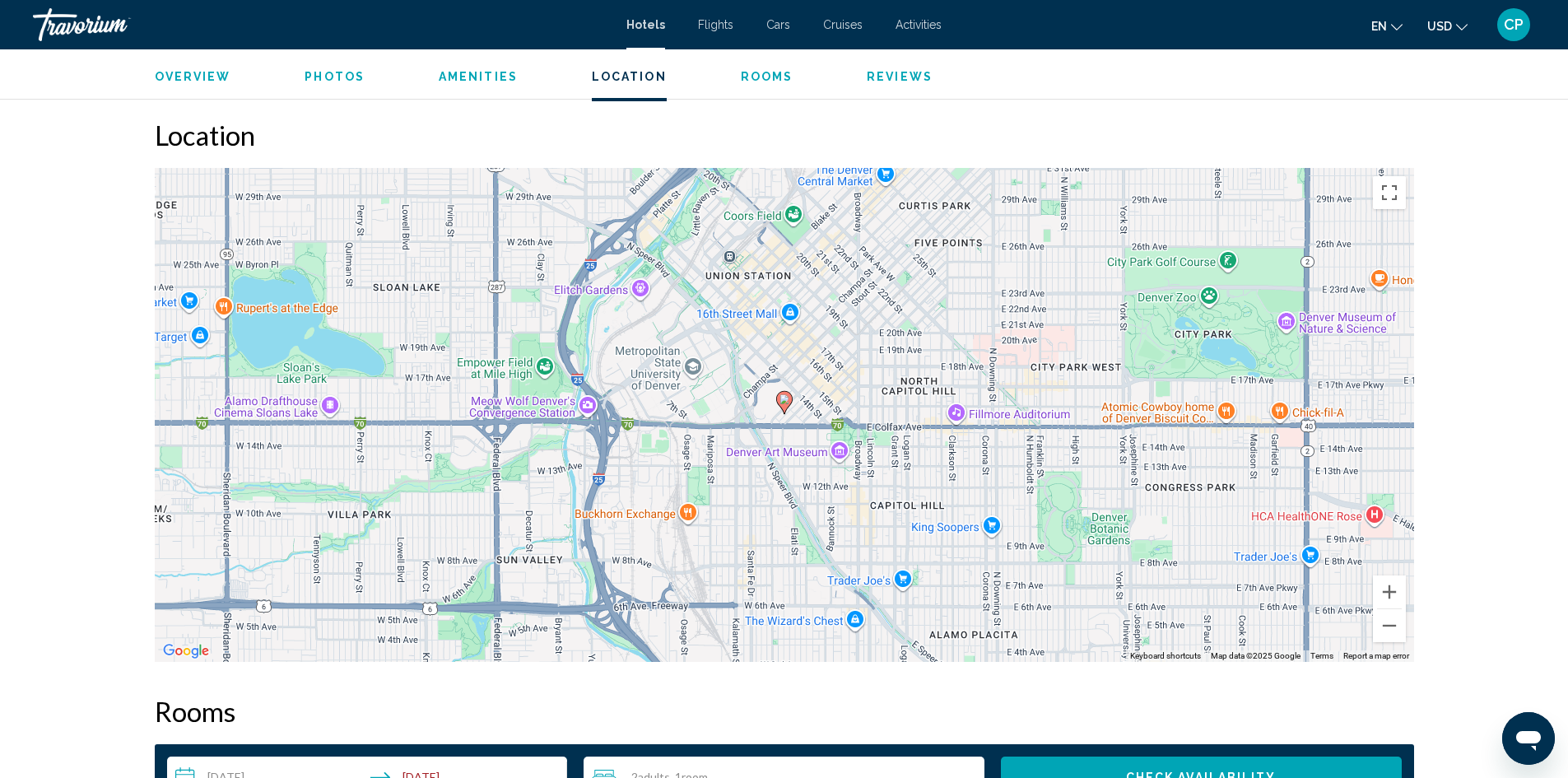
click at [781, 410] on gmp-advanced-marker "Main content" at bounding box center [784, 402] width 16 height 25
click at [1382, 592] on button "Zoom in" at bounding box center [1390, 592] width 33 height 33
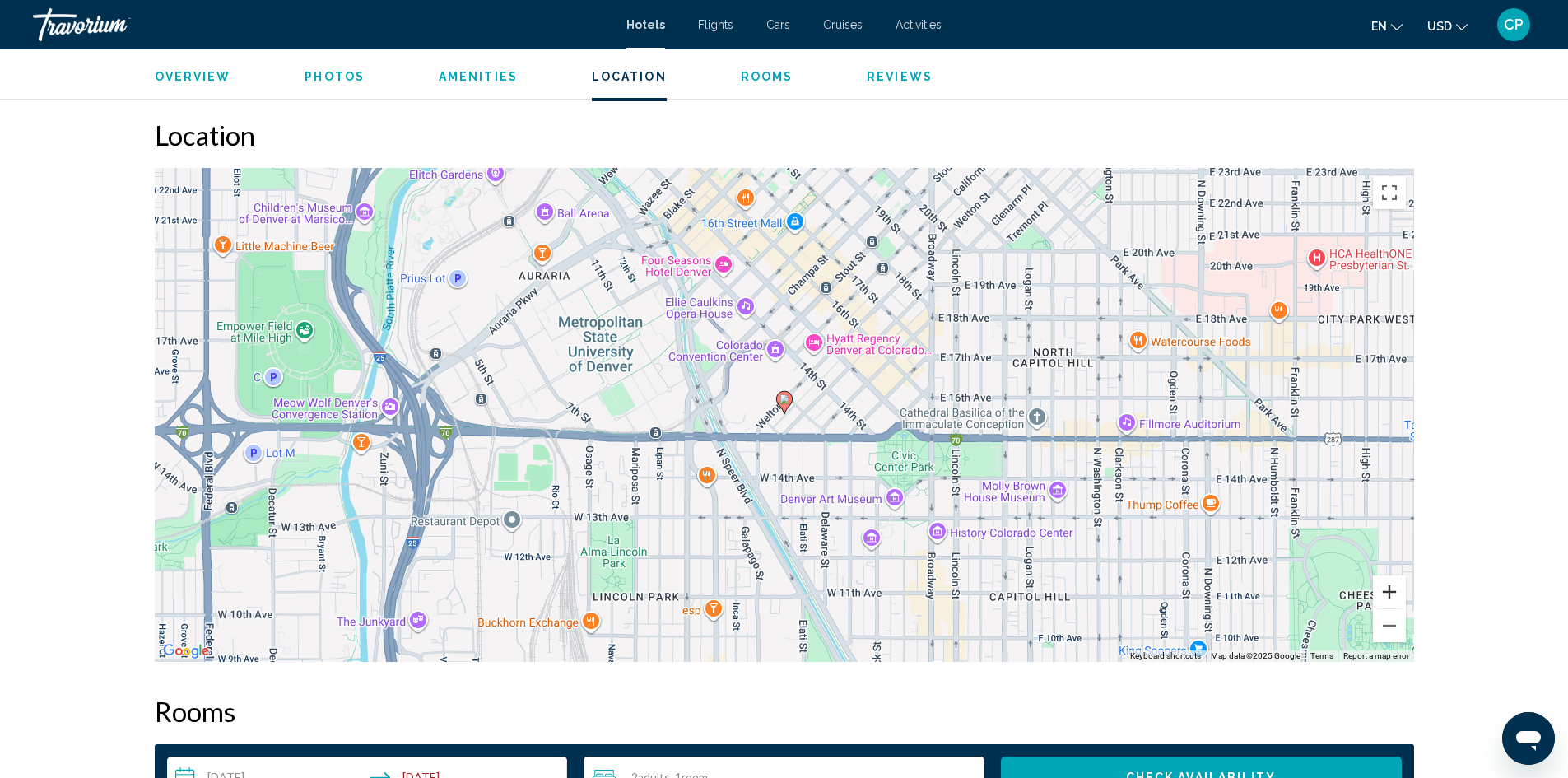
click at [1382, 592] on button "Zoom in" at bounding box center [1390, 592] width 33 height 33
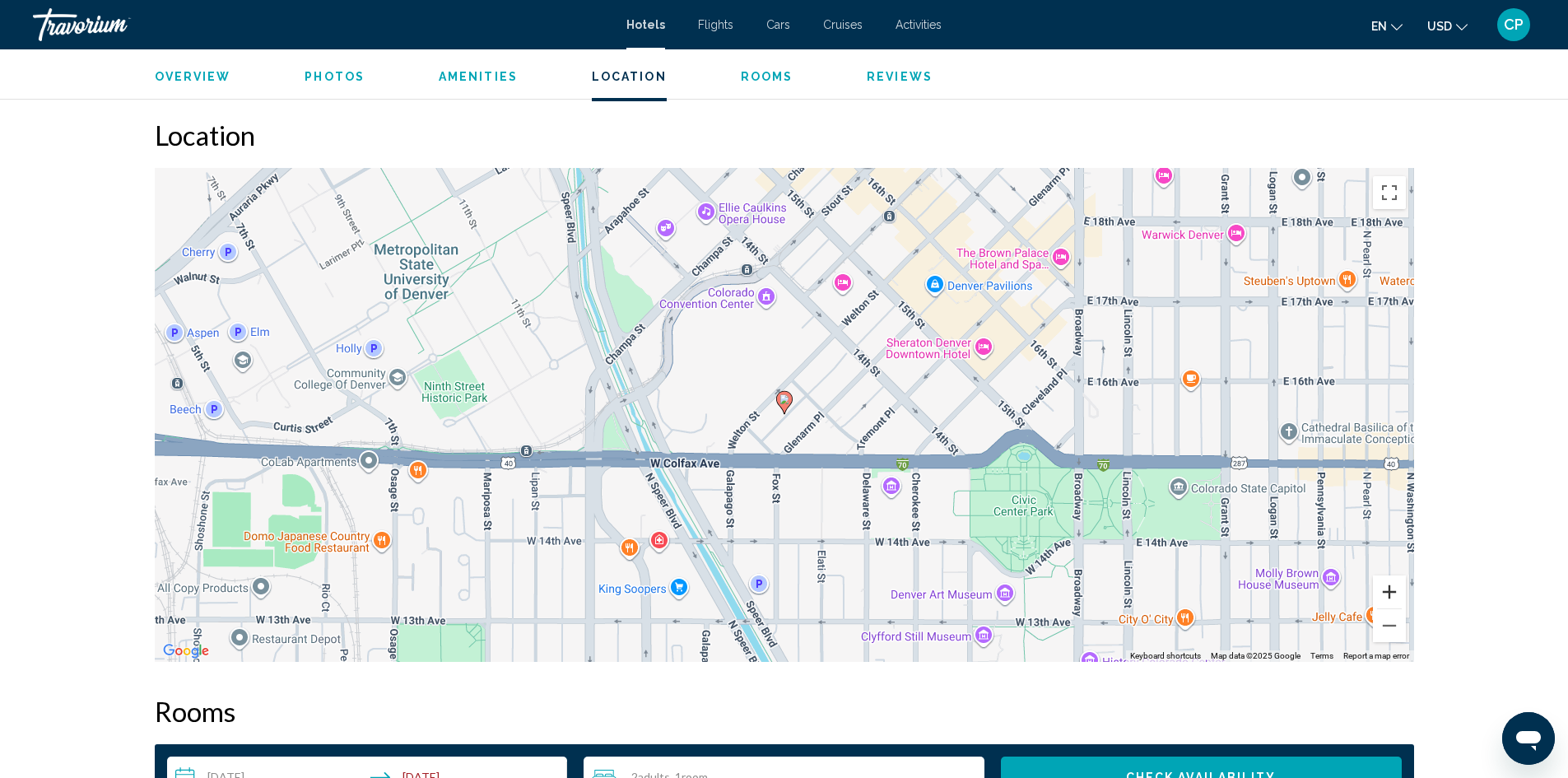
click at [1382, 592] on button "Zoom in" at bounding box center [1390, 592] width 33 height 33
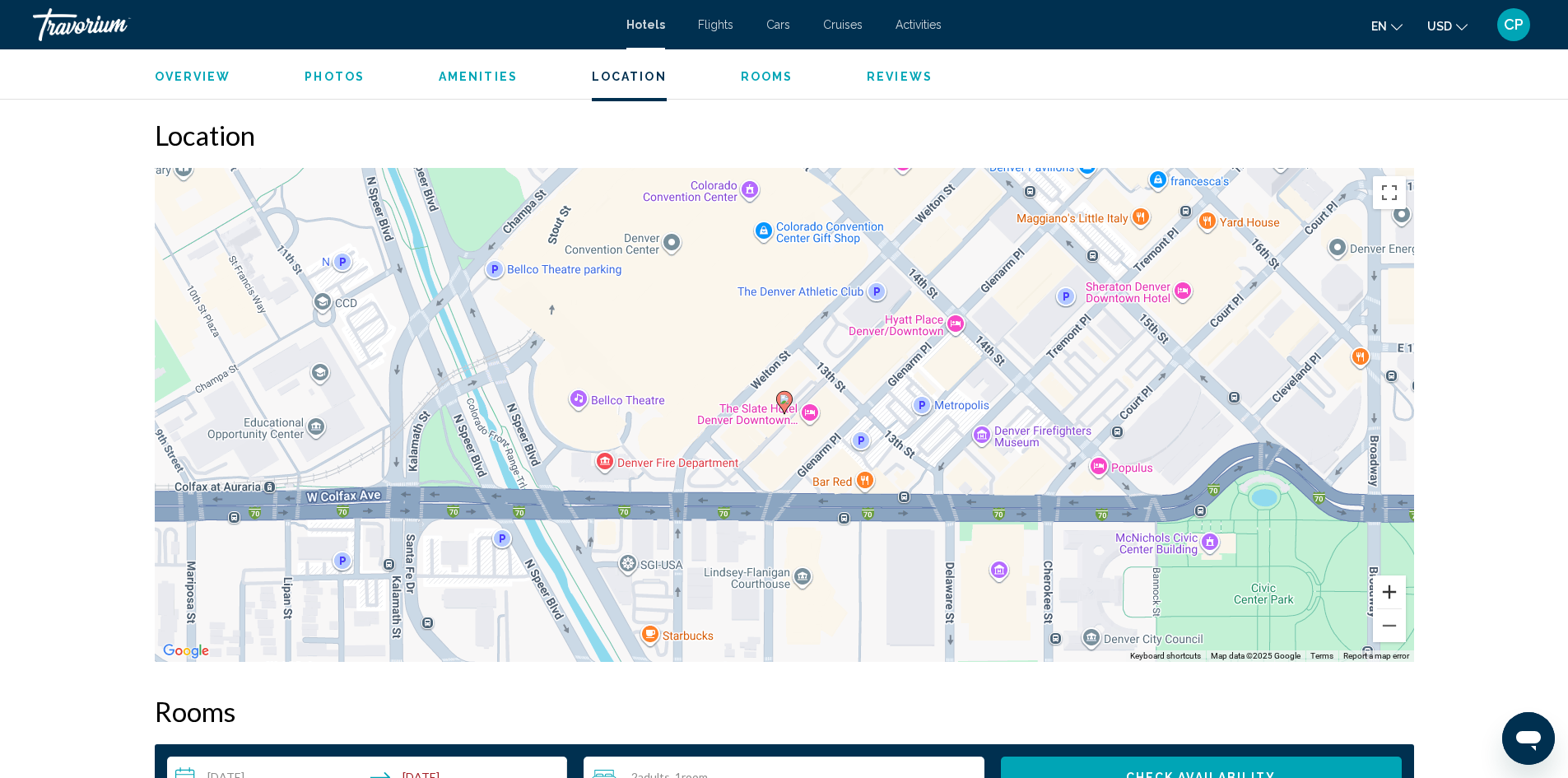
click at [1382, 592] on button "Zoom in" at bounding box center [1390, 592] width 33 height 33
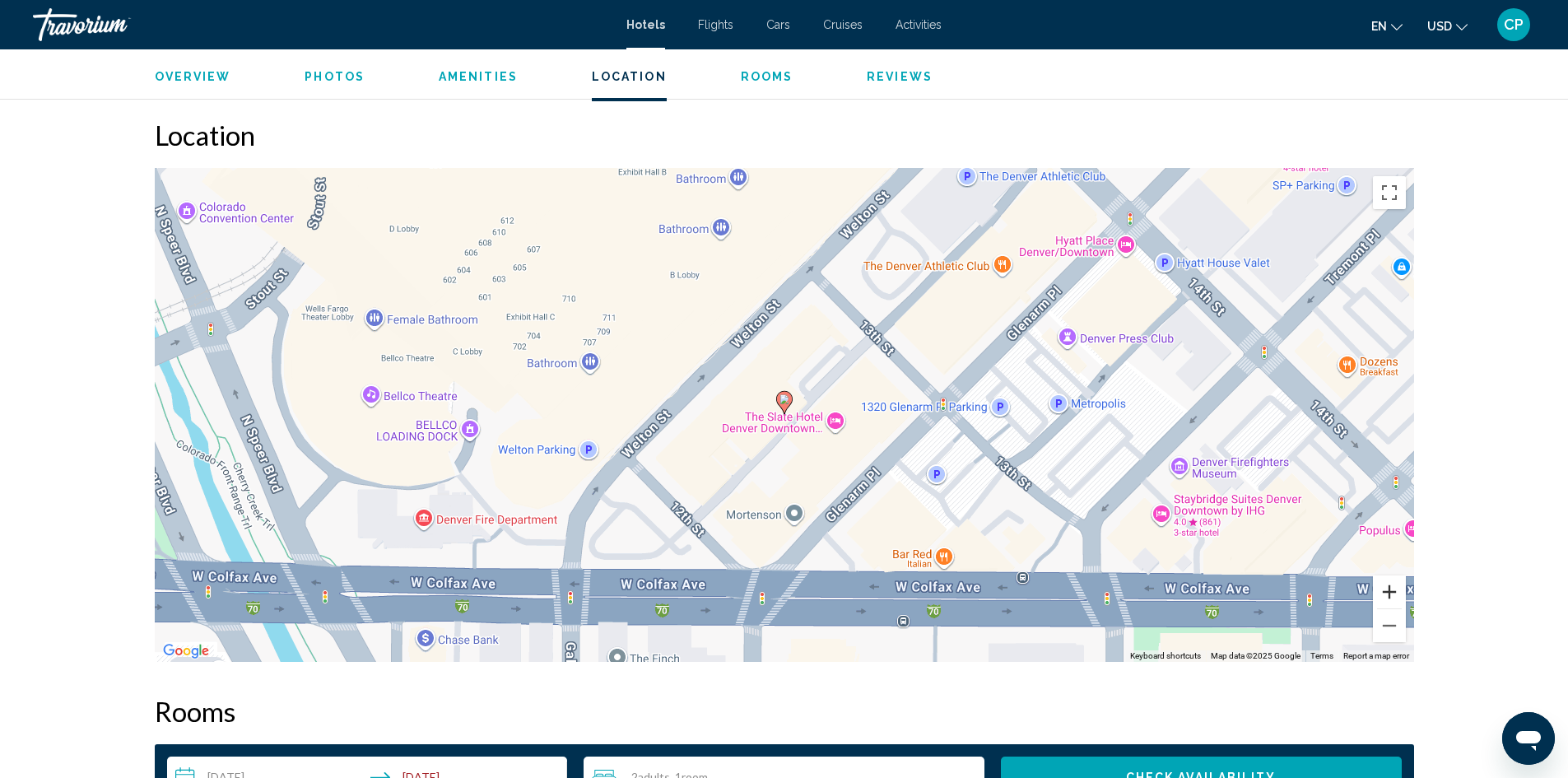
click at [1382, 592] on button "Zoom in" at bounding box center [1390, 592] width 33 height 33
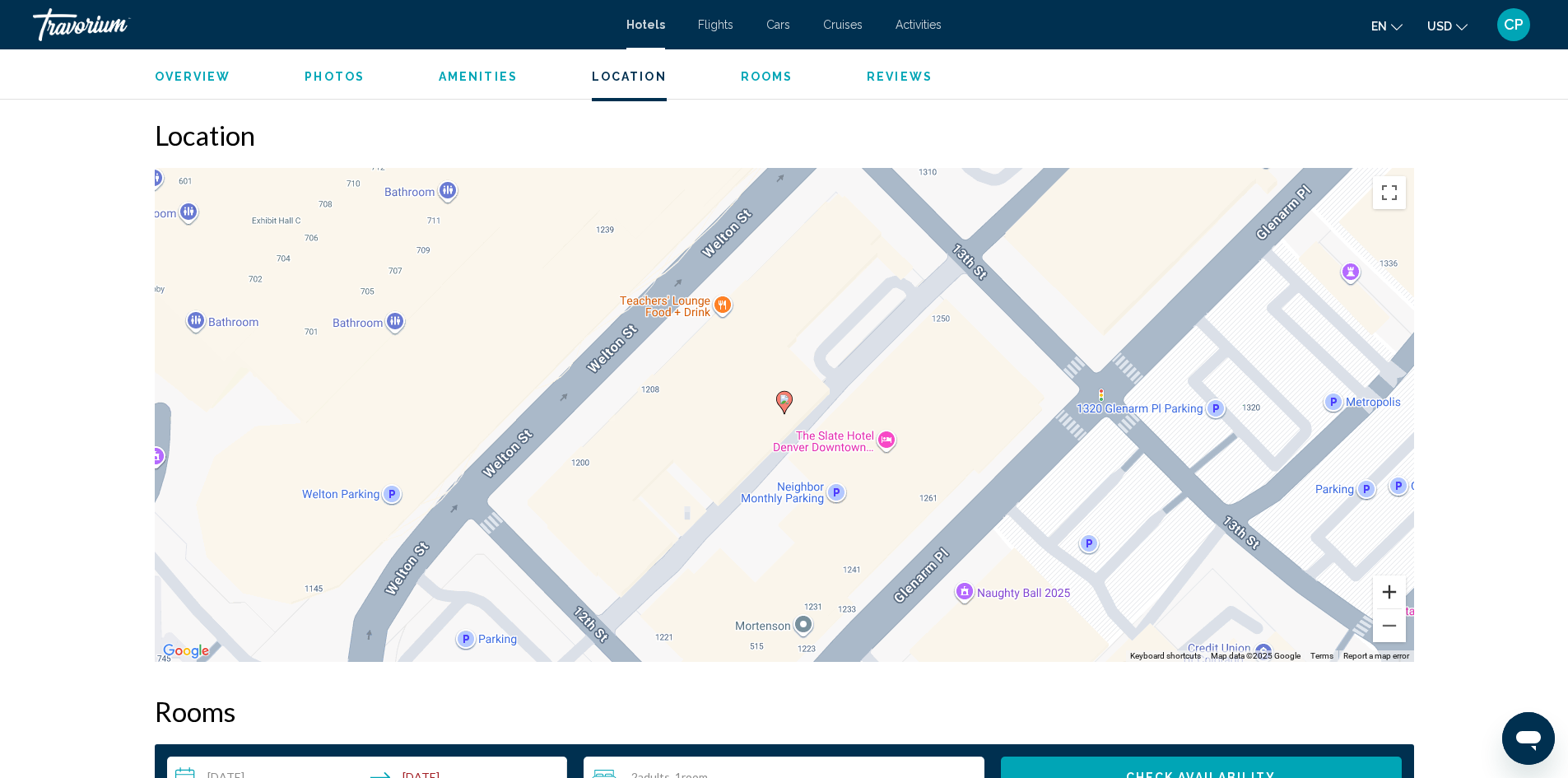
click at [1382, 592] on button "Zoom in" at bounding box center [1390, 592] width 33 height 33
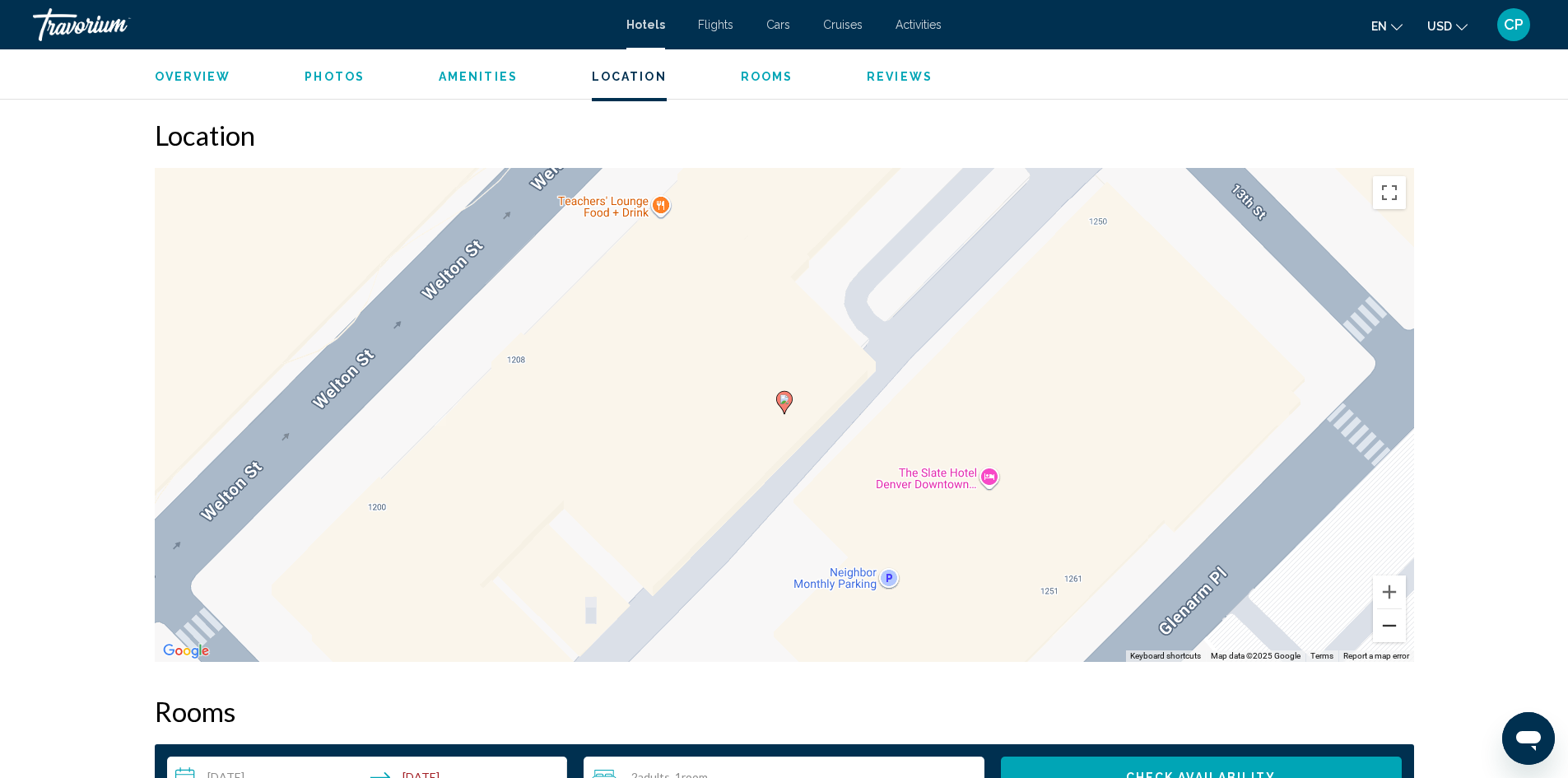
click at [1386, 621] on button "Zoom out" at bounding box center [1390, 626] width 33 height 33
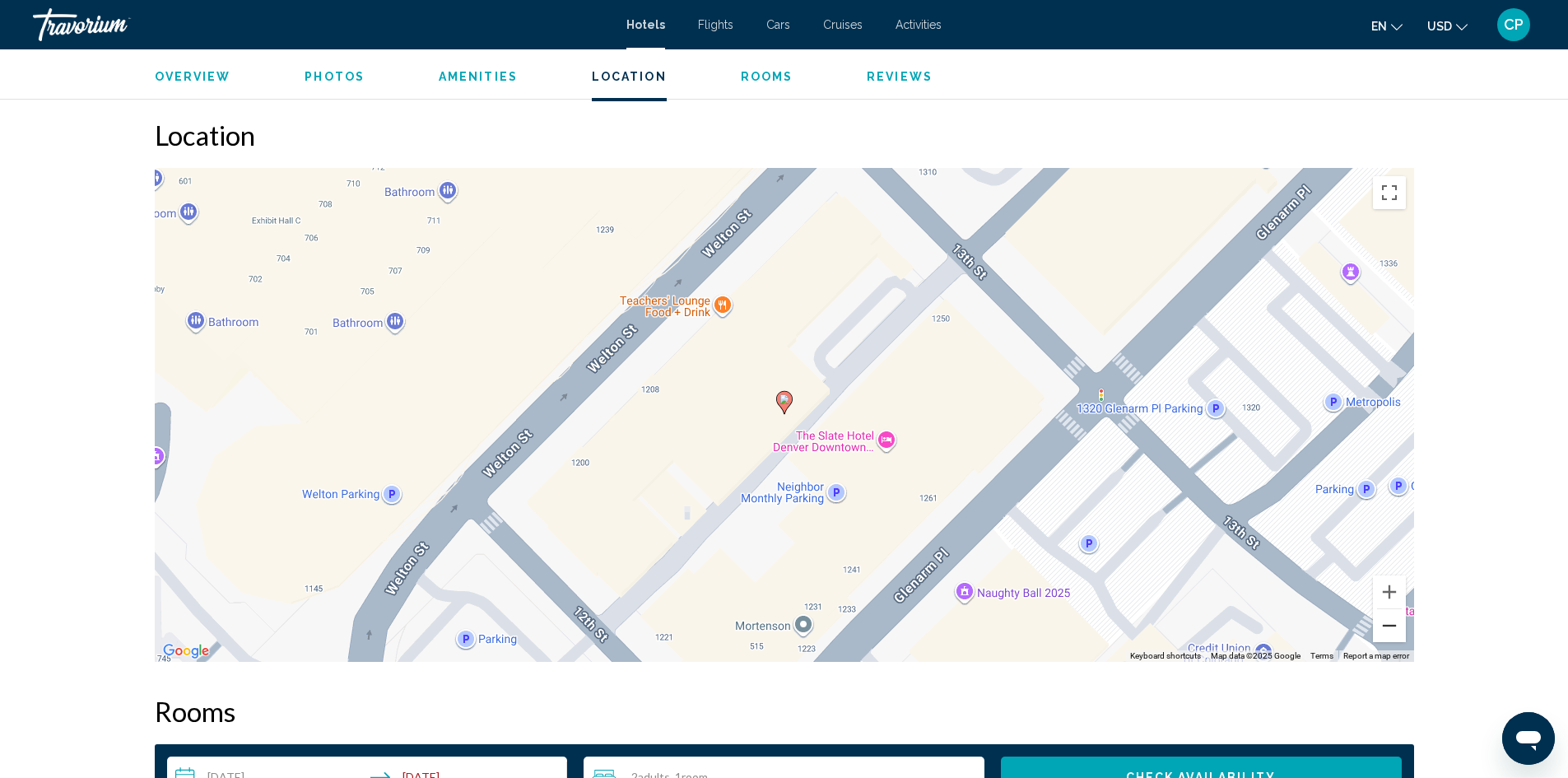
click at [1386, 621] on button "Zoom out" at bounding box center [1390, 626] width 33 height 33
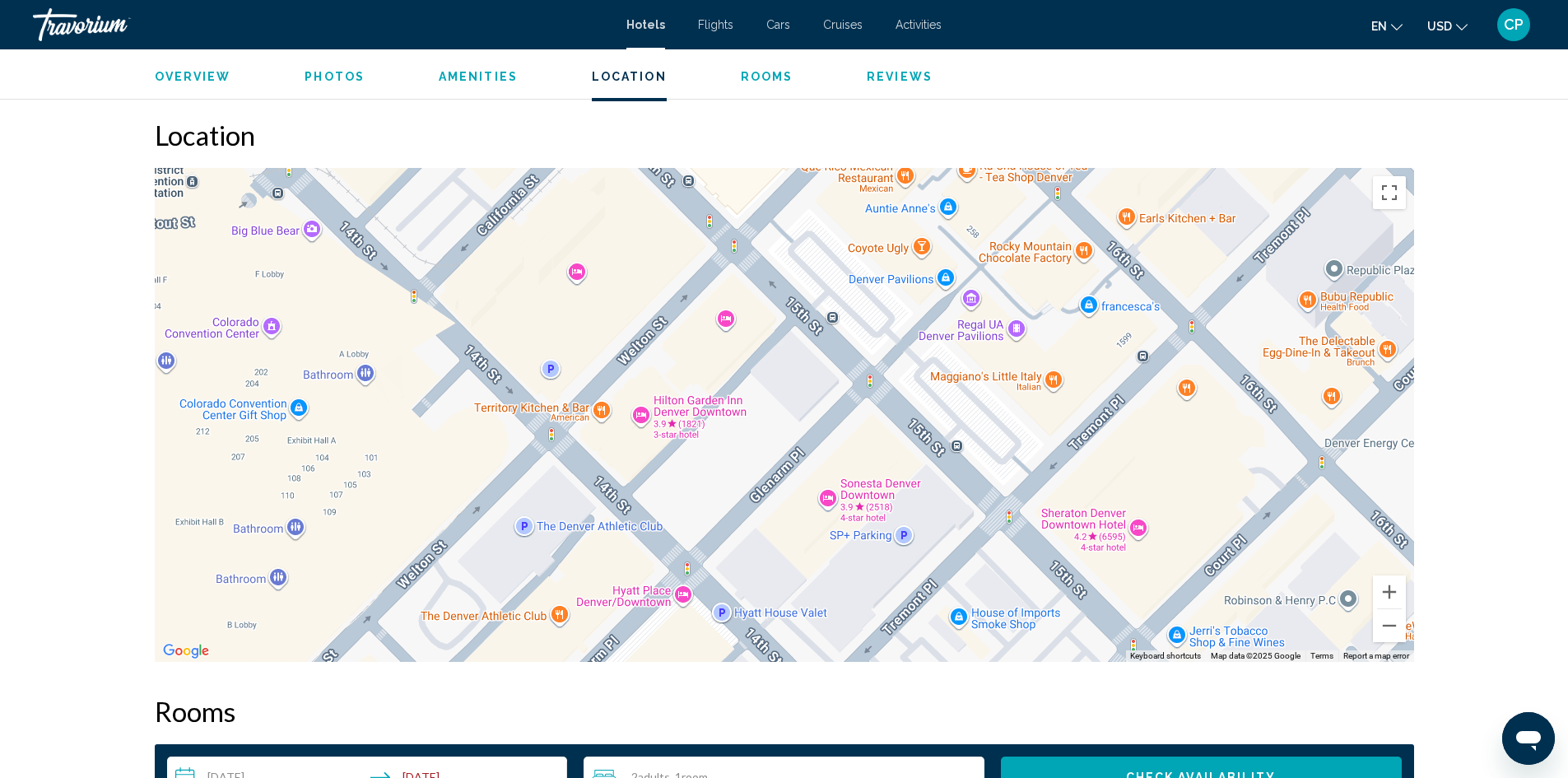
drag, startPoint x: 980, startPoint y: 394, endPoint x: 535, endPoint y: 747, distance: 568.0
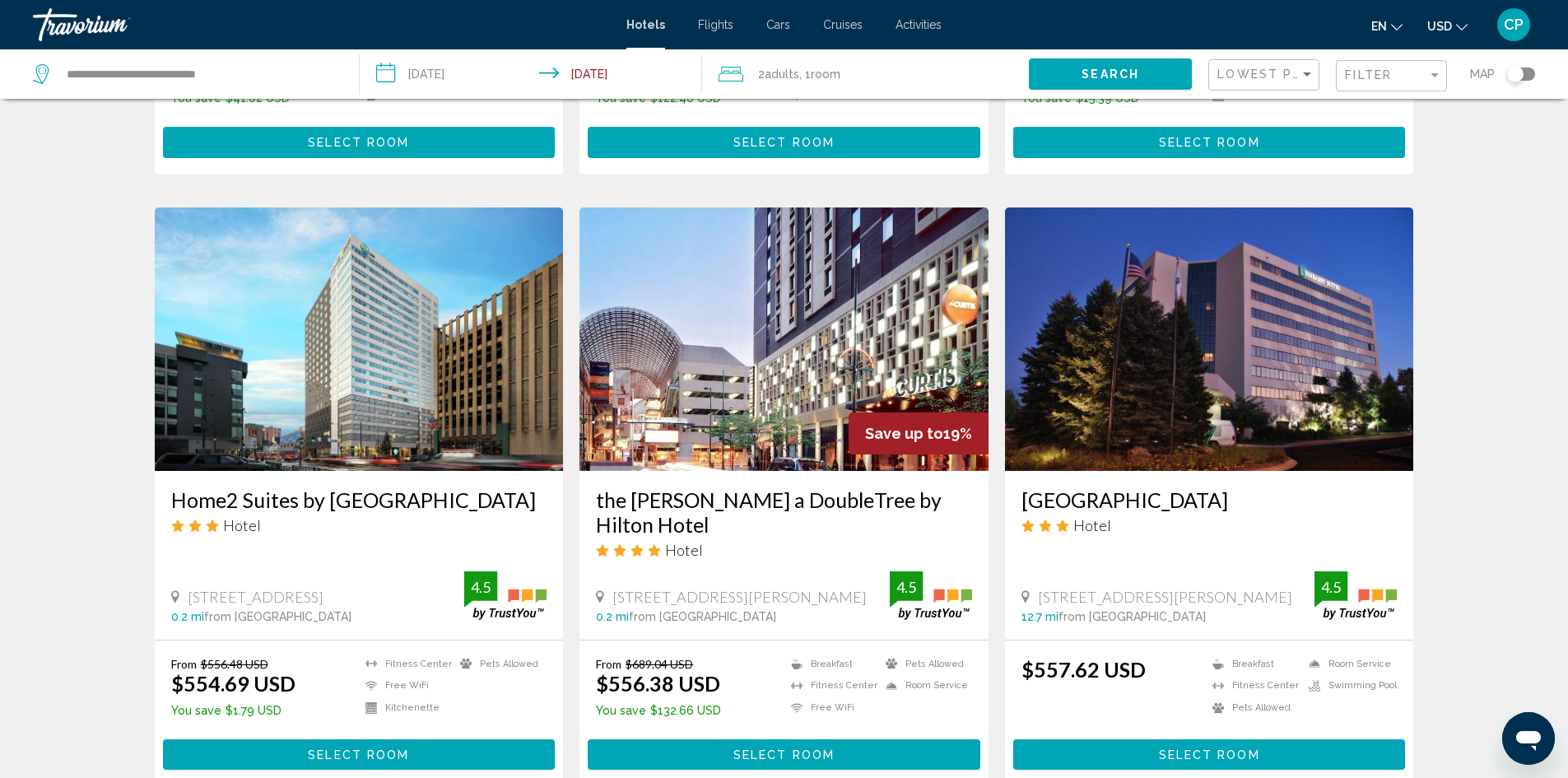
scroll to position [1235, 0]
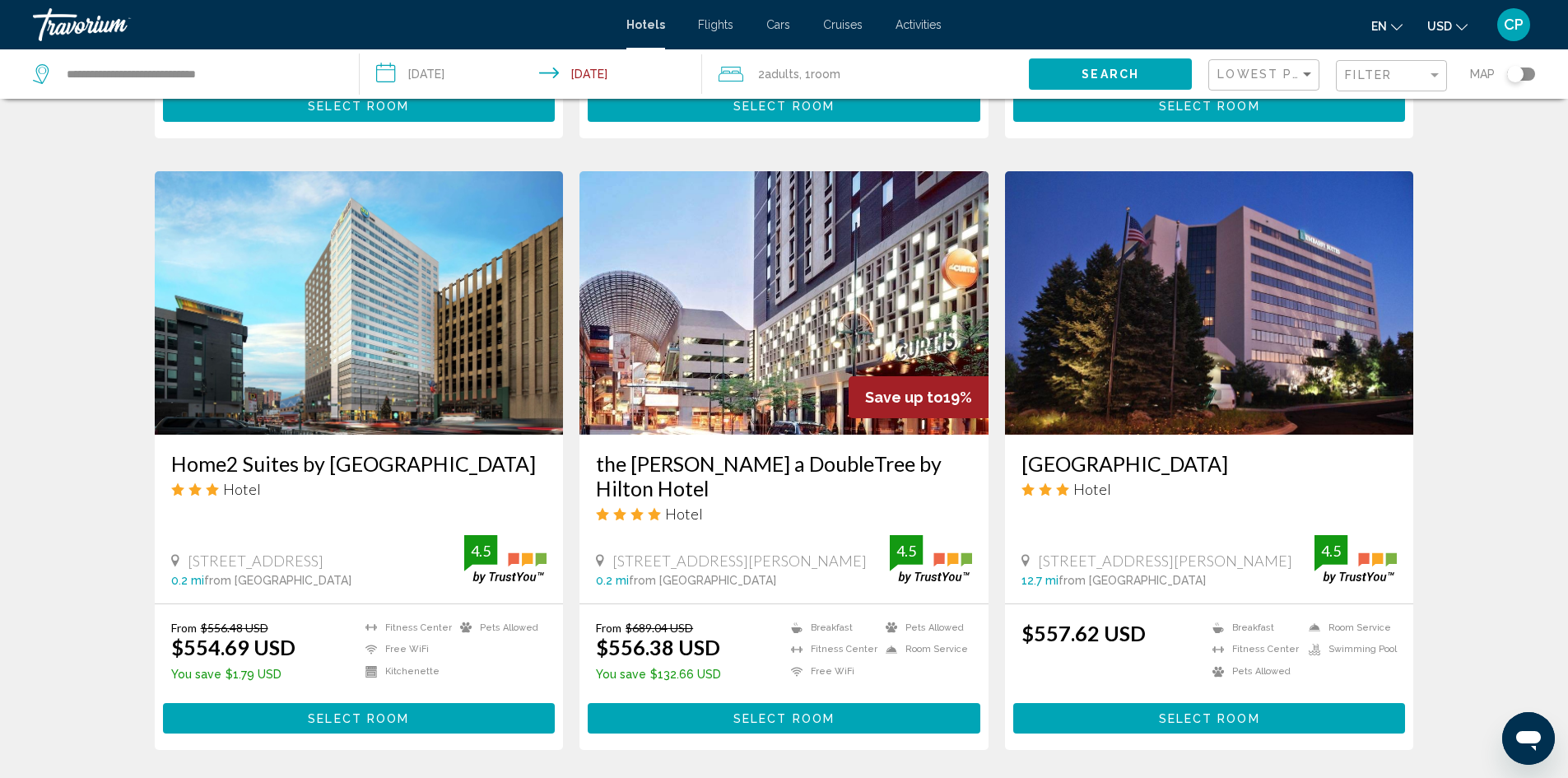
click at [292, 452] on h3 "Home2 Suites by [GEOGRAPHIC_DATA]" at bounding box center [359, 463] width 376 height 25
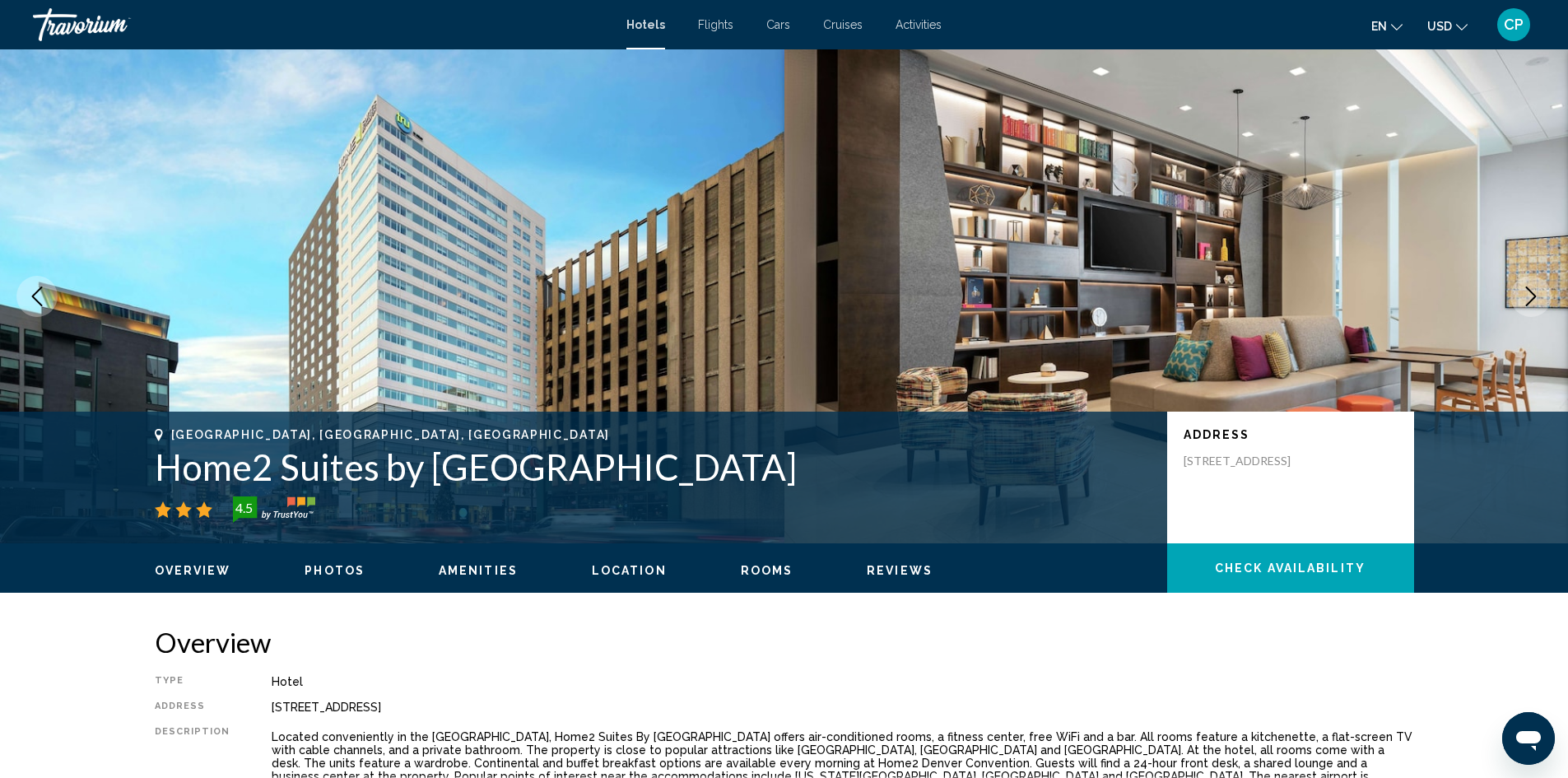
click at [1533, 292] on icon "Next image" at bounding box center [1531, 296] width 20 height 20
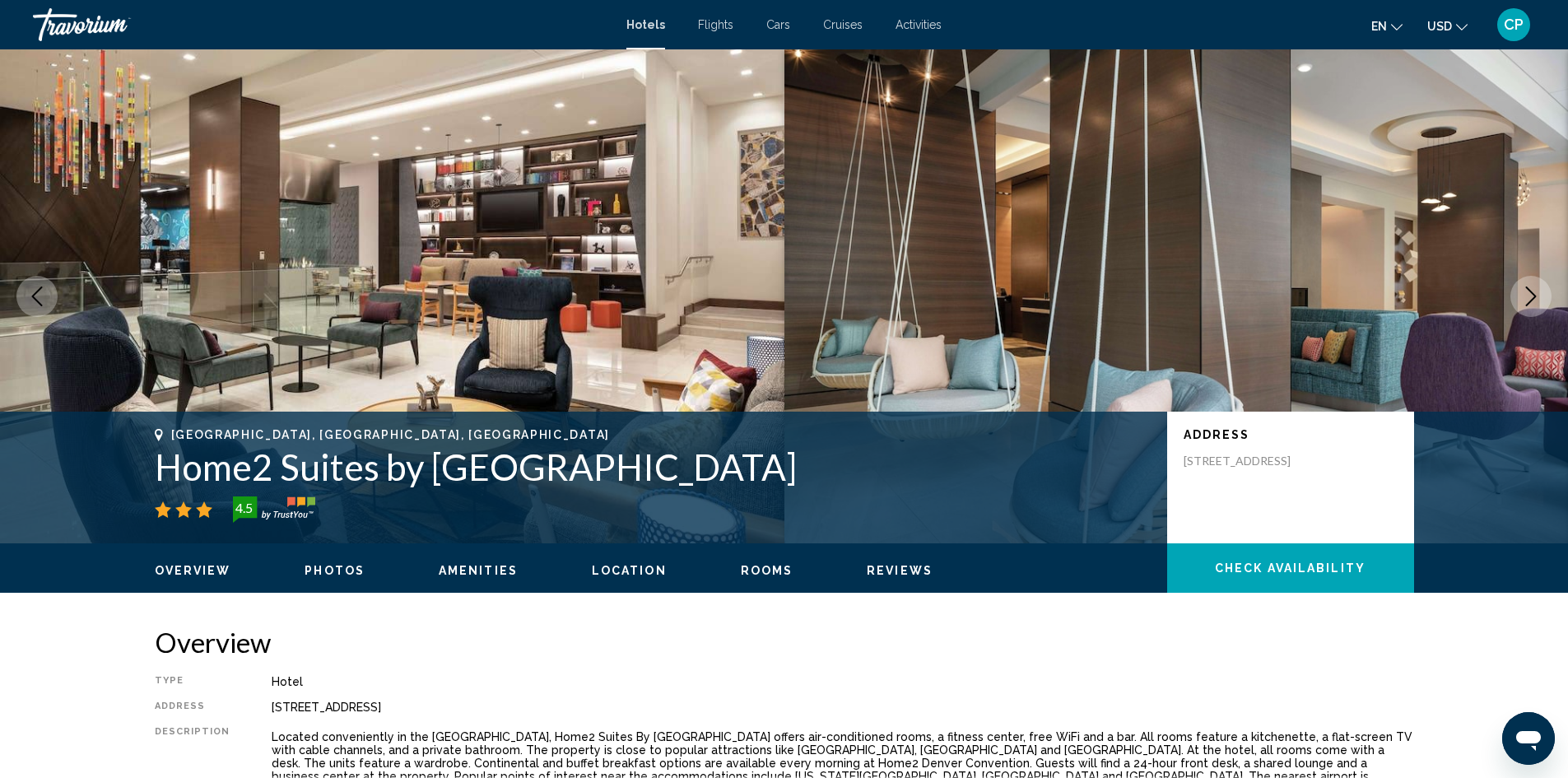
click at [1533, 292] on icon "Next image" at bounding box center [1531, 296] width 20 height 20
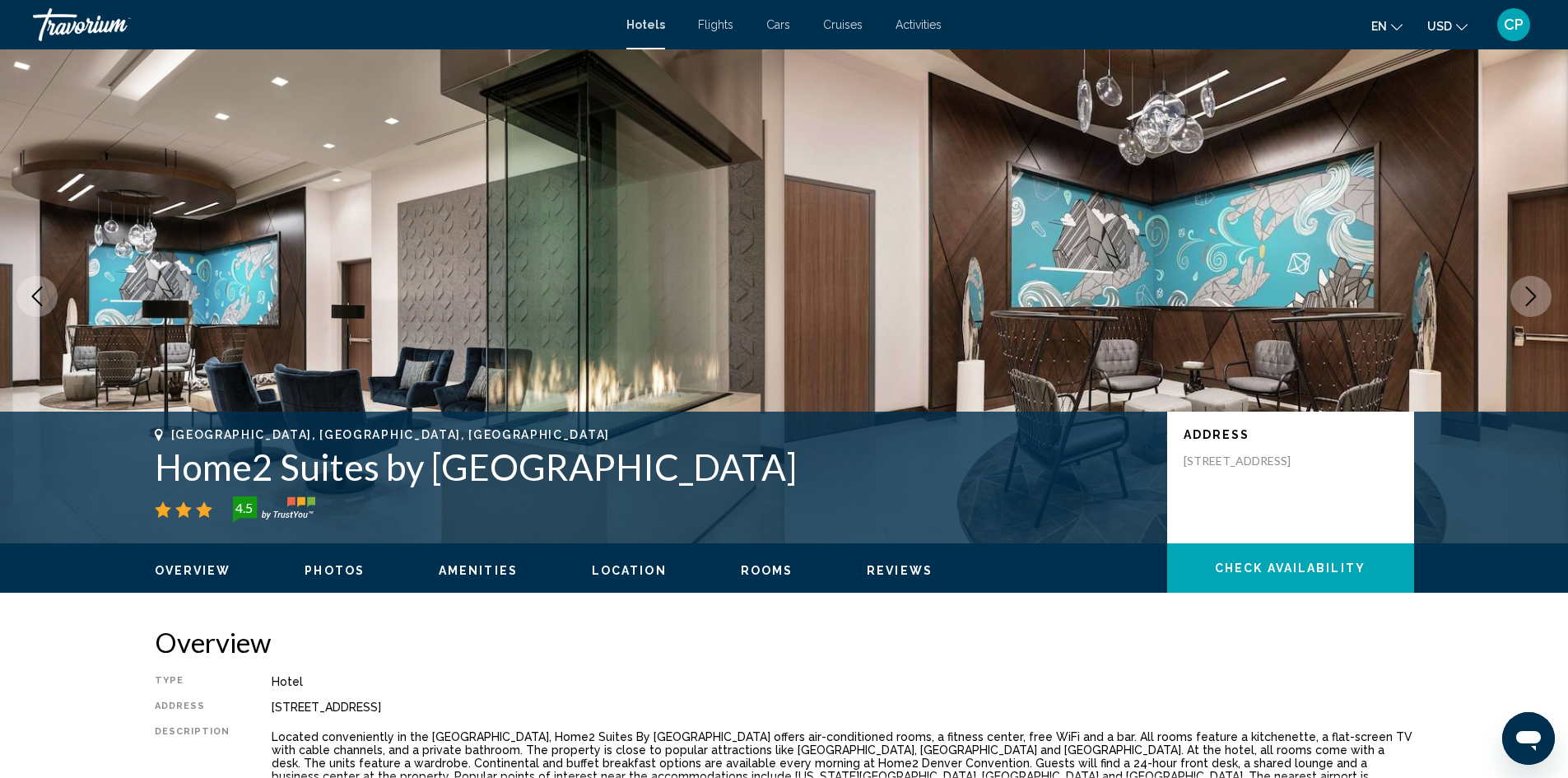
click at [1533, 292] on icon "Next image" at bounding box center [1531, 296] width 20 height 20
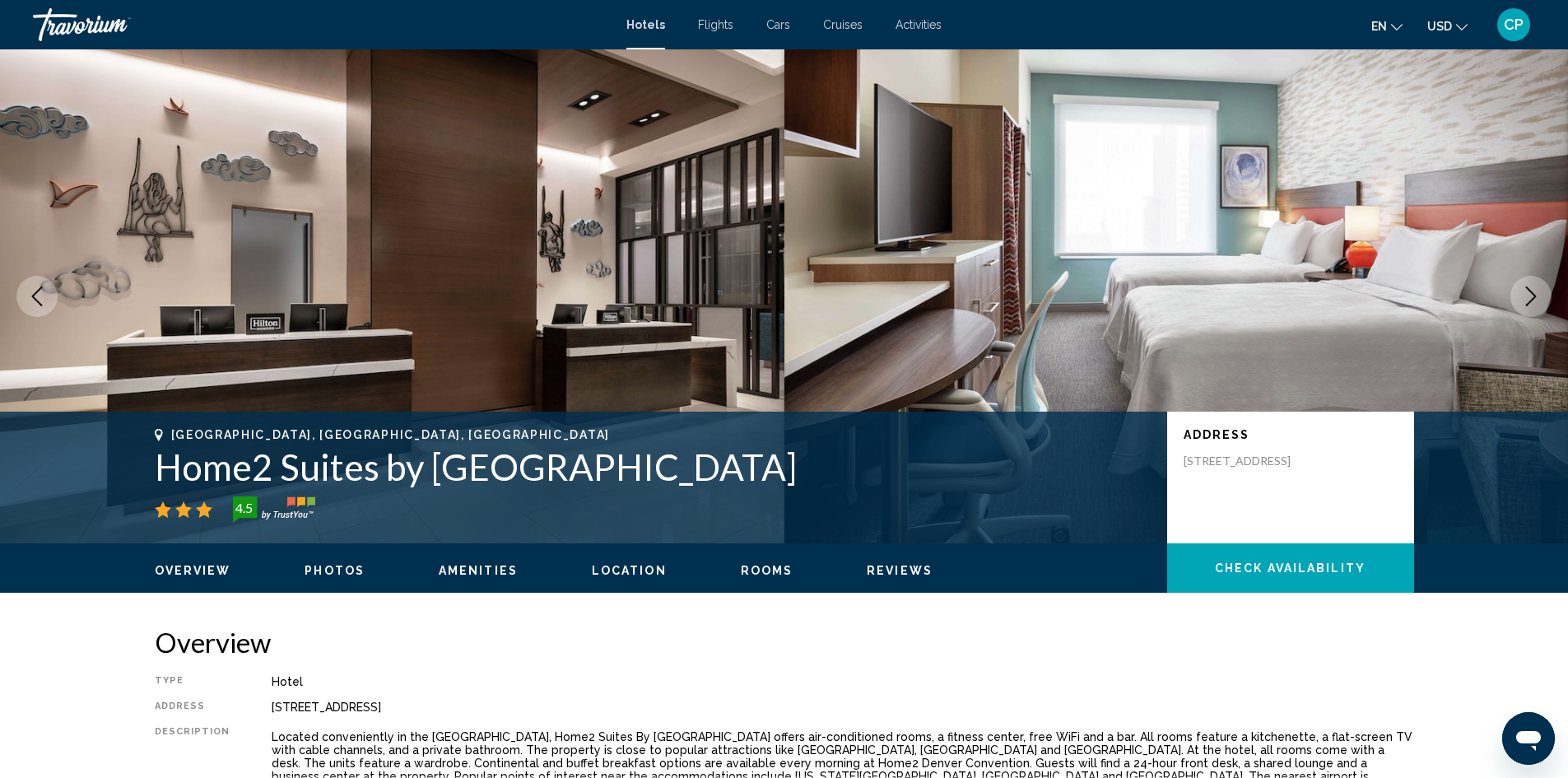
click at [1533, 292] on icon "Next image" at bounding box center [1531, 296] width 20 height 20
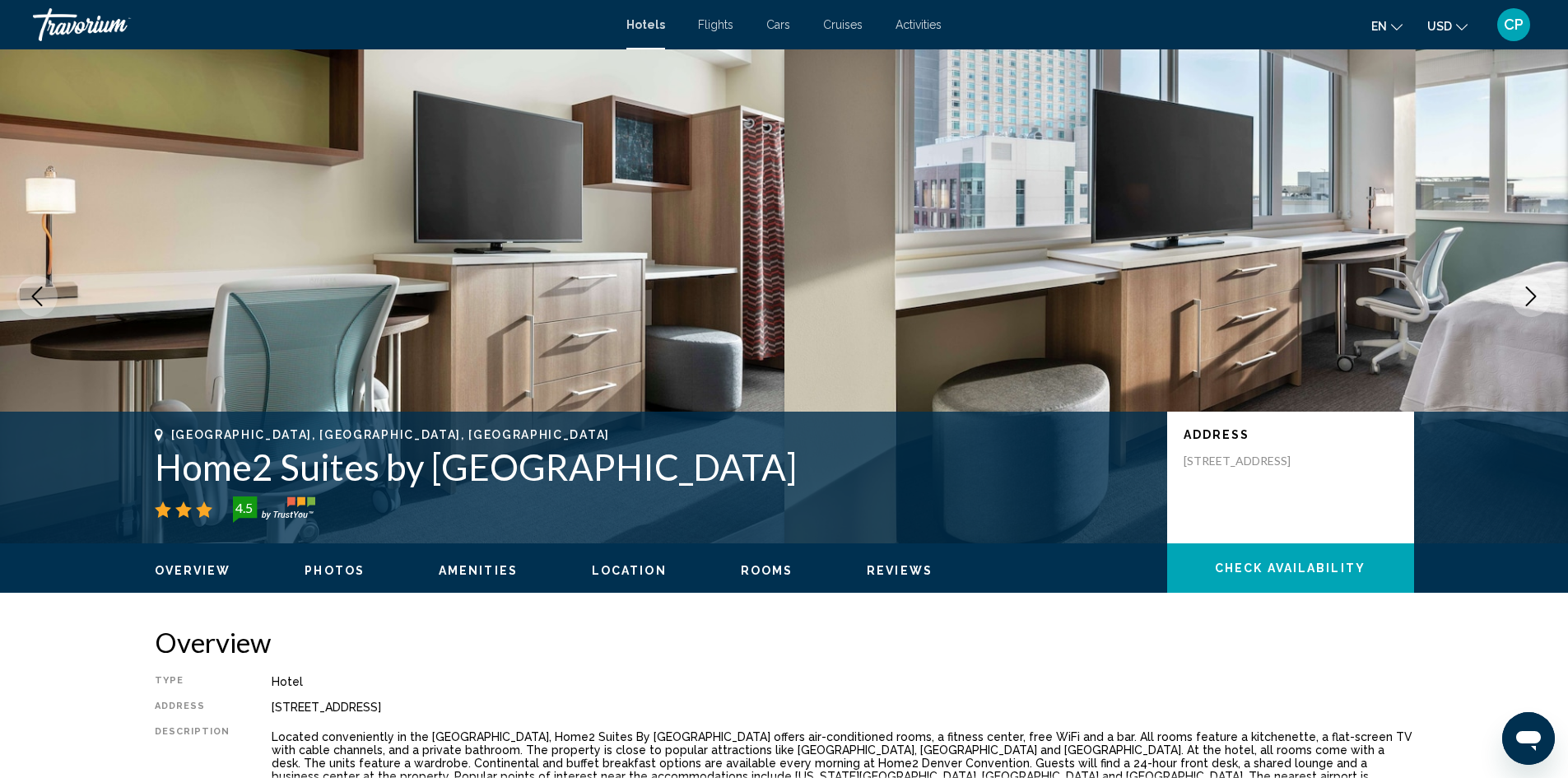
click at [1533, 292] on icon "Next image" at bounding box center [1531, 296] width 20 height 20
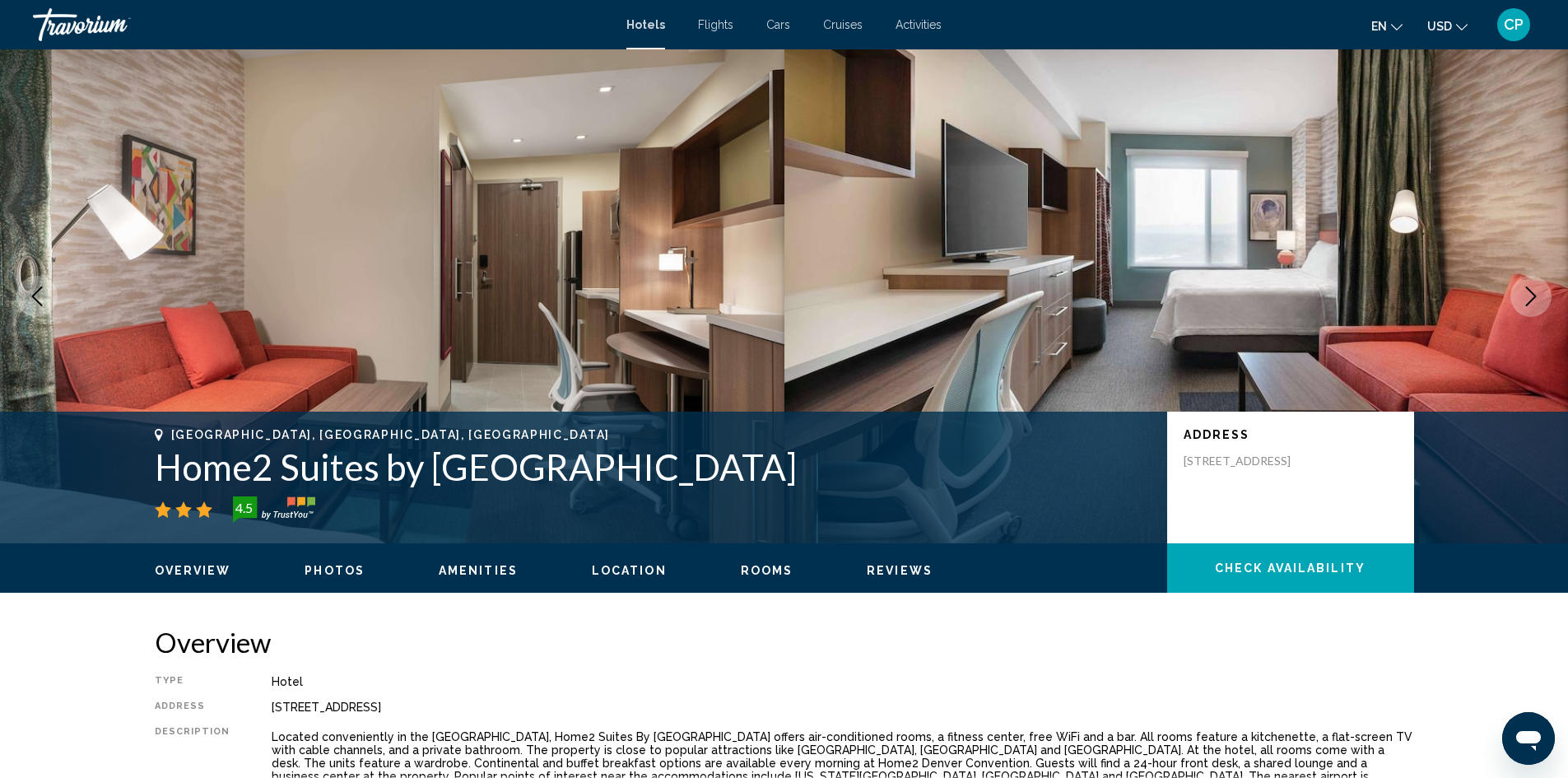
click at [1533, 292] on icon "Next image" at bounding box center [1531, 296] width 20 height 20
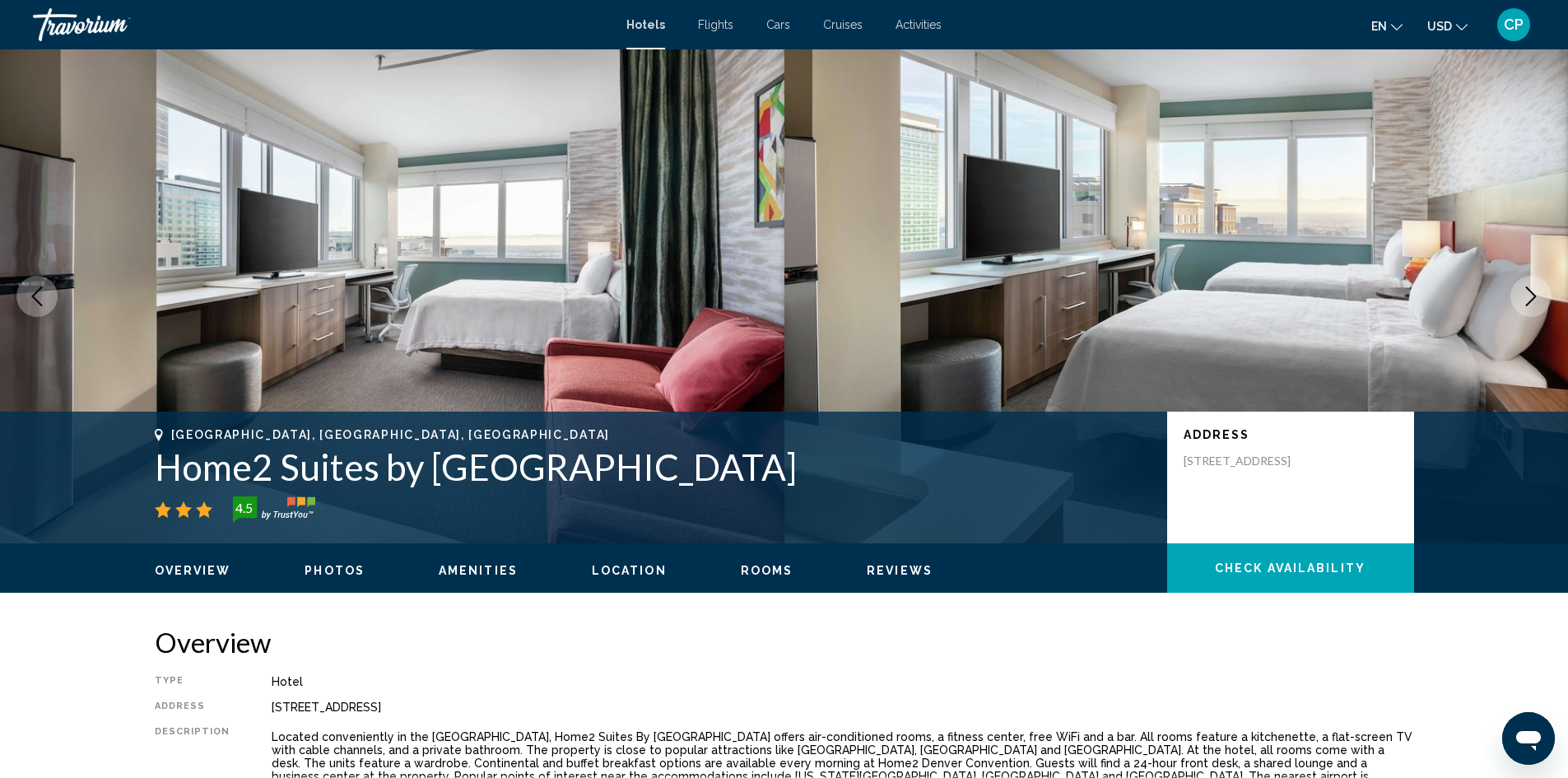
click at [1533, 292] on icon "Next image" at bounding box center [1531, 296] width 20 height 20
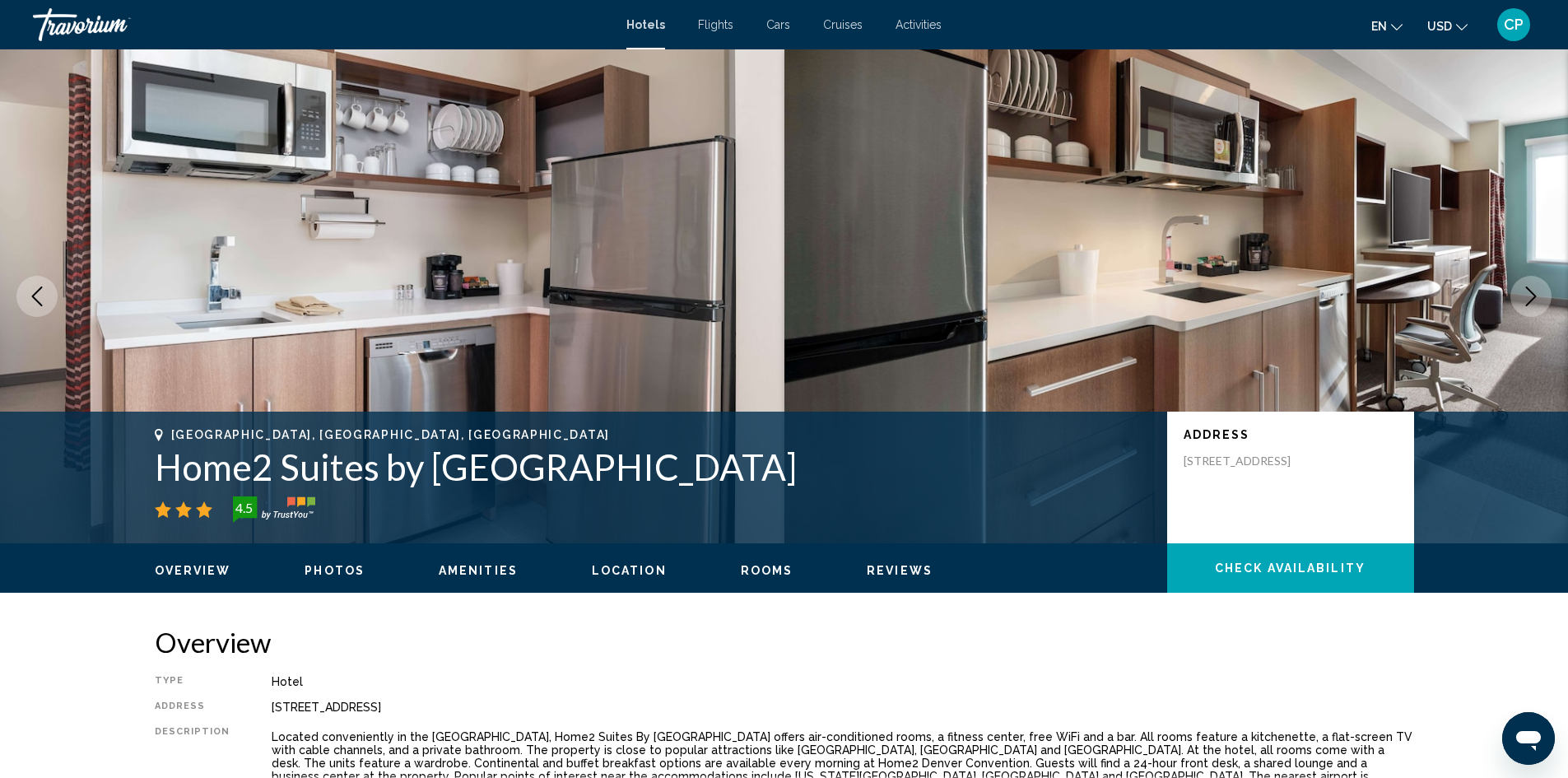
click at [1533, 292] on icon "Next image" at bounding box center [1531, 296] width 20 height 20
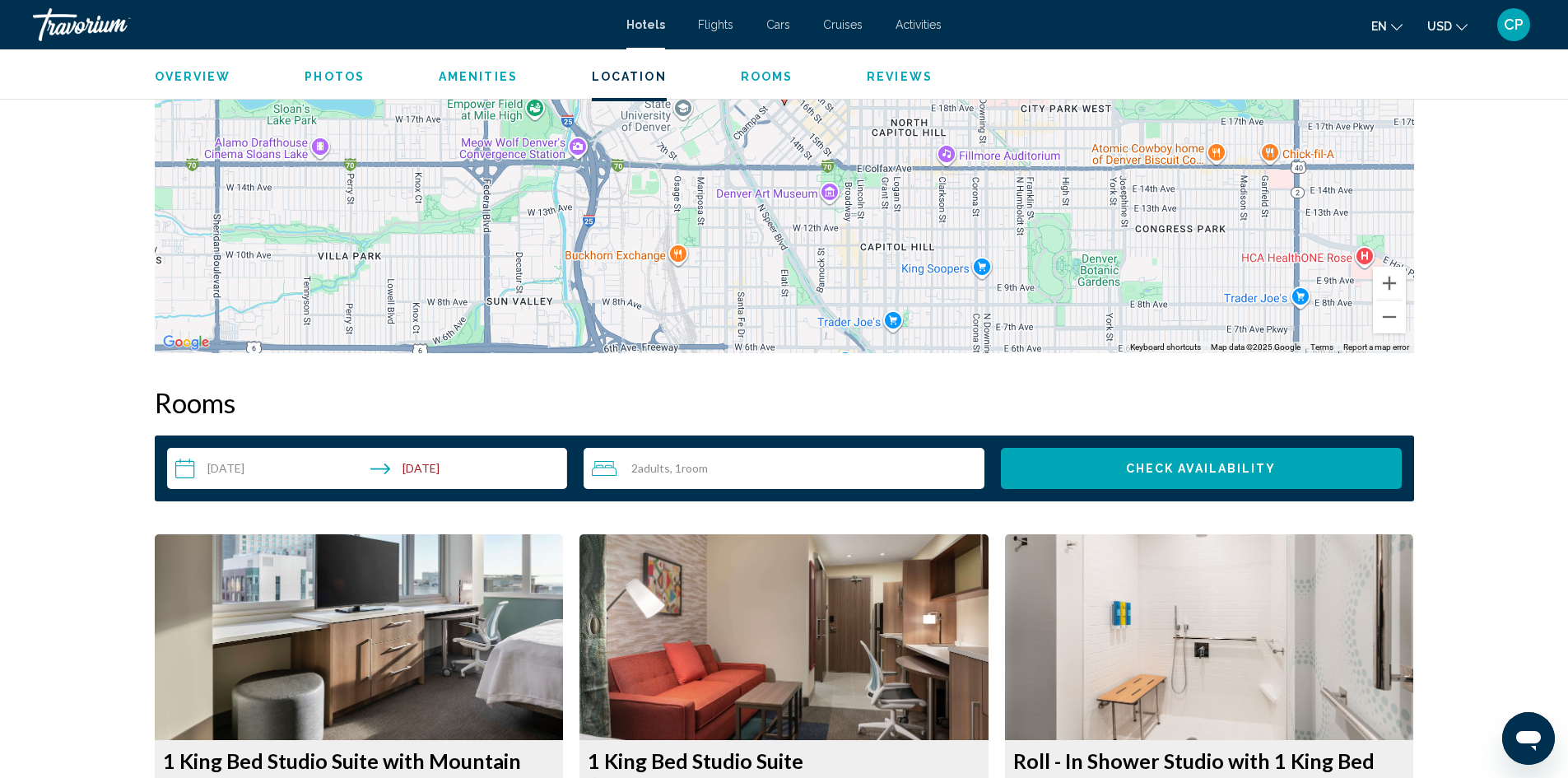
scroll to position [1564, 0]
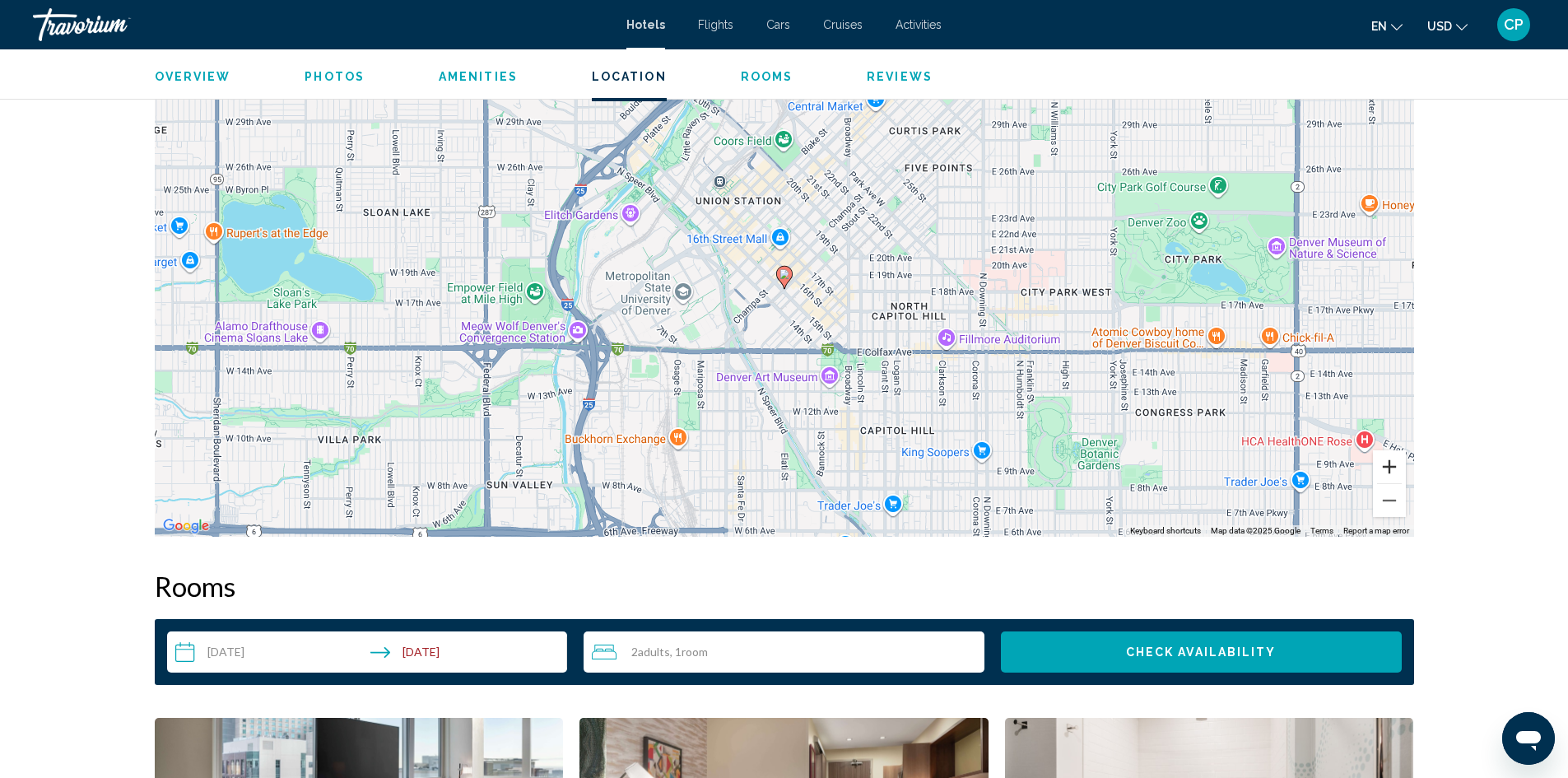
click at [1389, 464] on button "Zoom in" at bounding box center [1390, 466] width 33 height 33
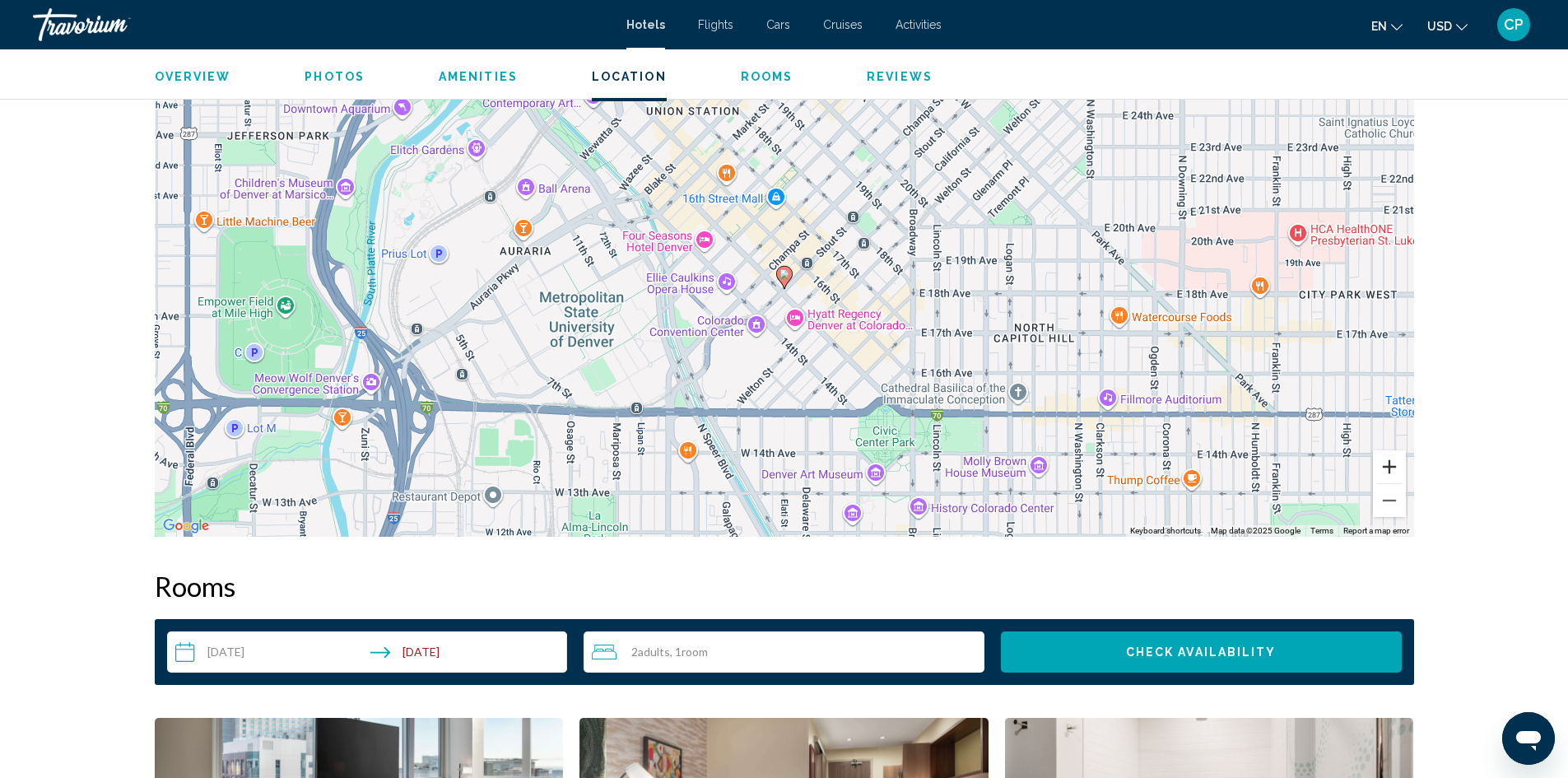
click at [1389, 464] on button "Zoom in" at bounding box center [1390, 466] width 33 height 33
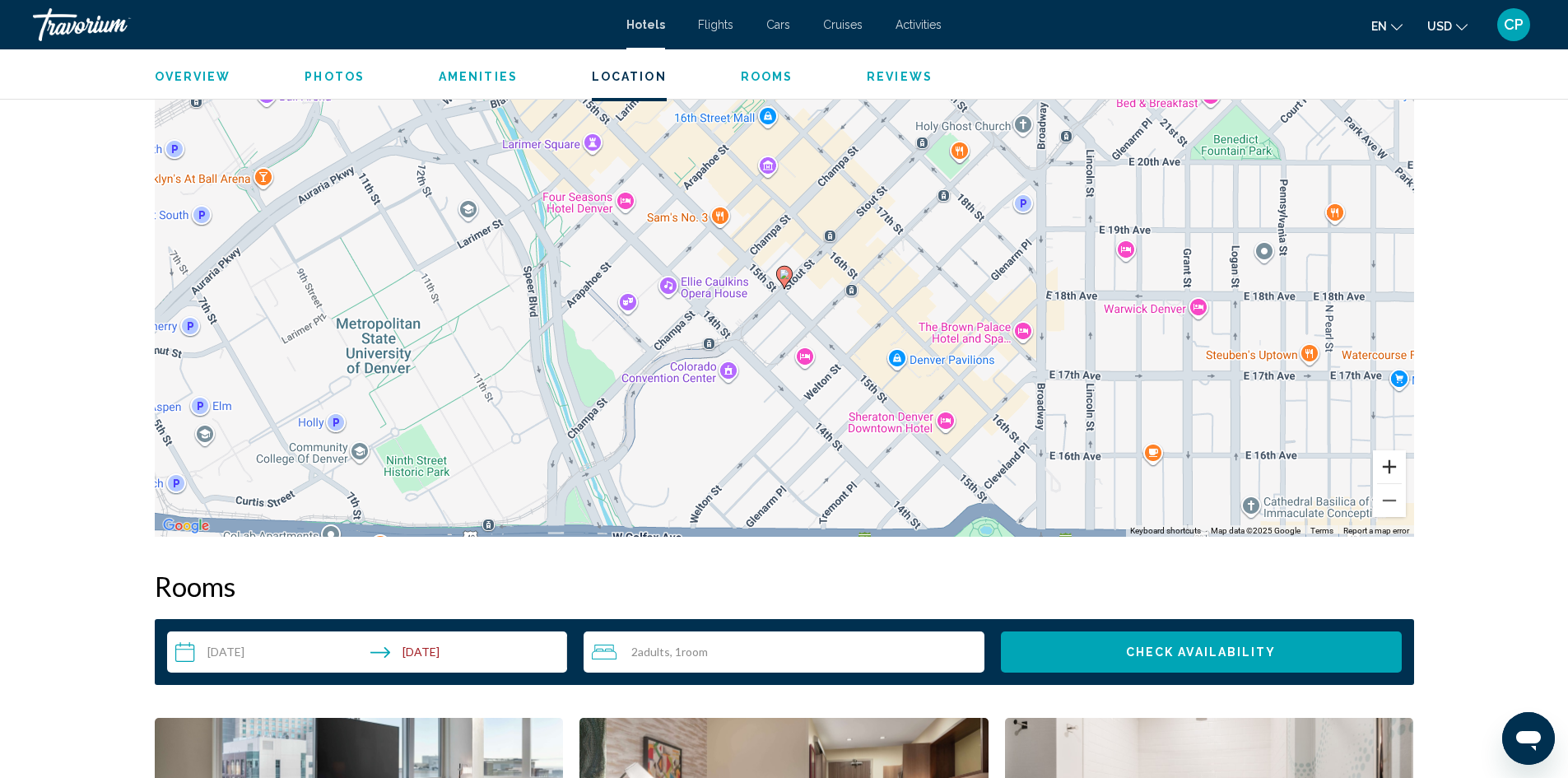
click at [1389, 464] on button "Zoom in" at bounding box center [1390, 466] width 33 height 33
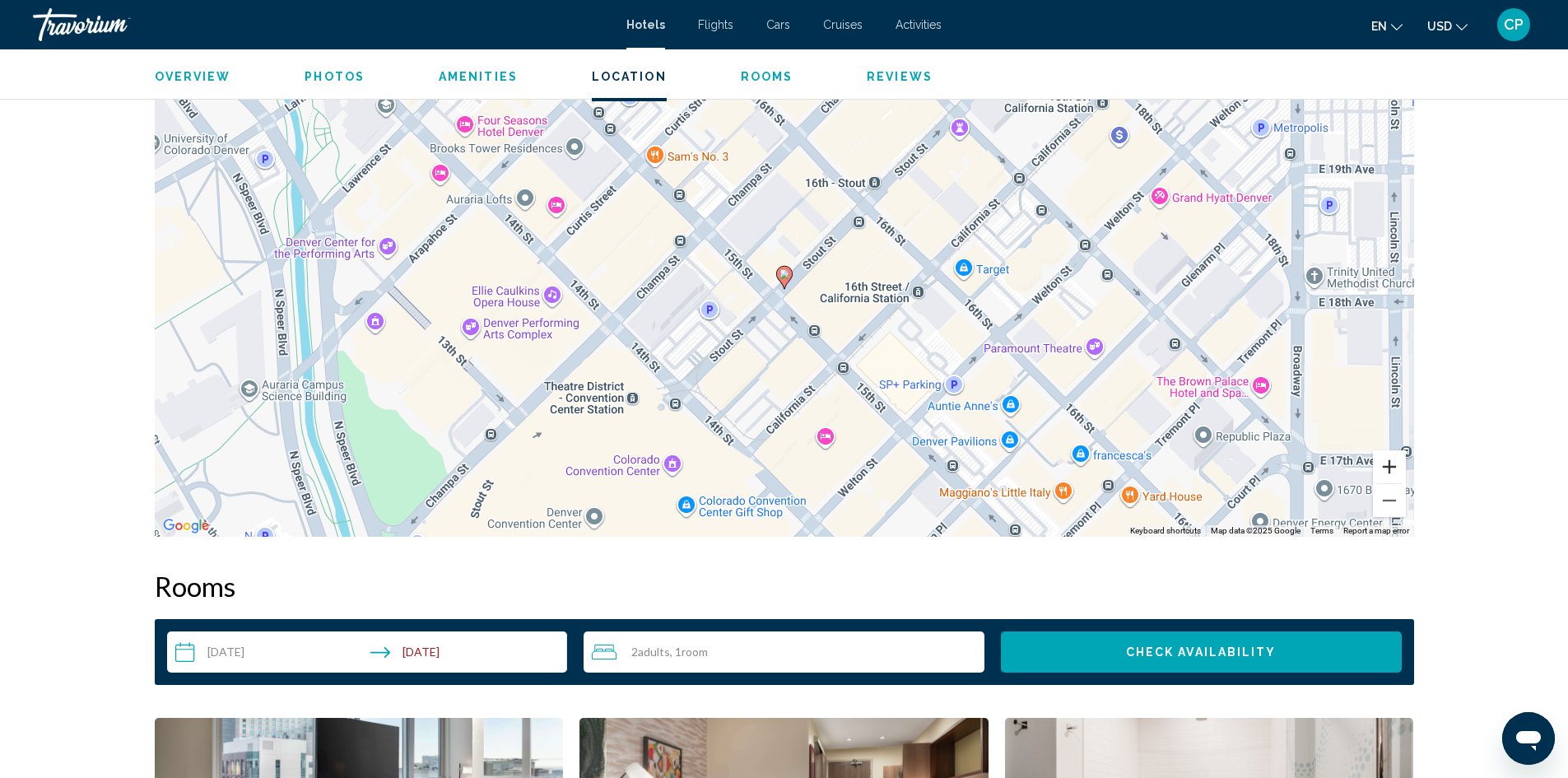
click at [1389, 464] on button "Zoom in" at bounding box center [1390, 466] width 33 height 33
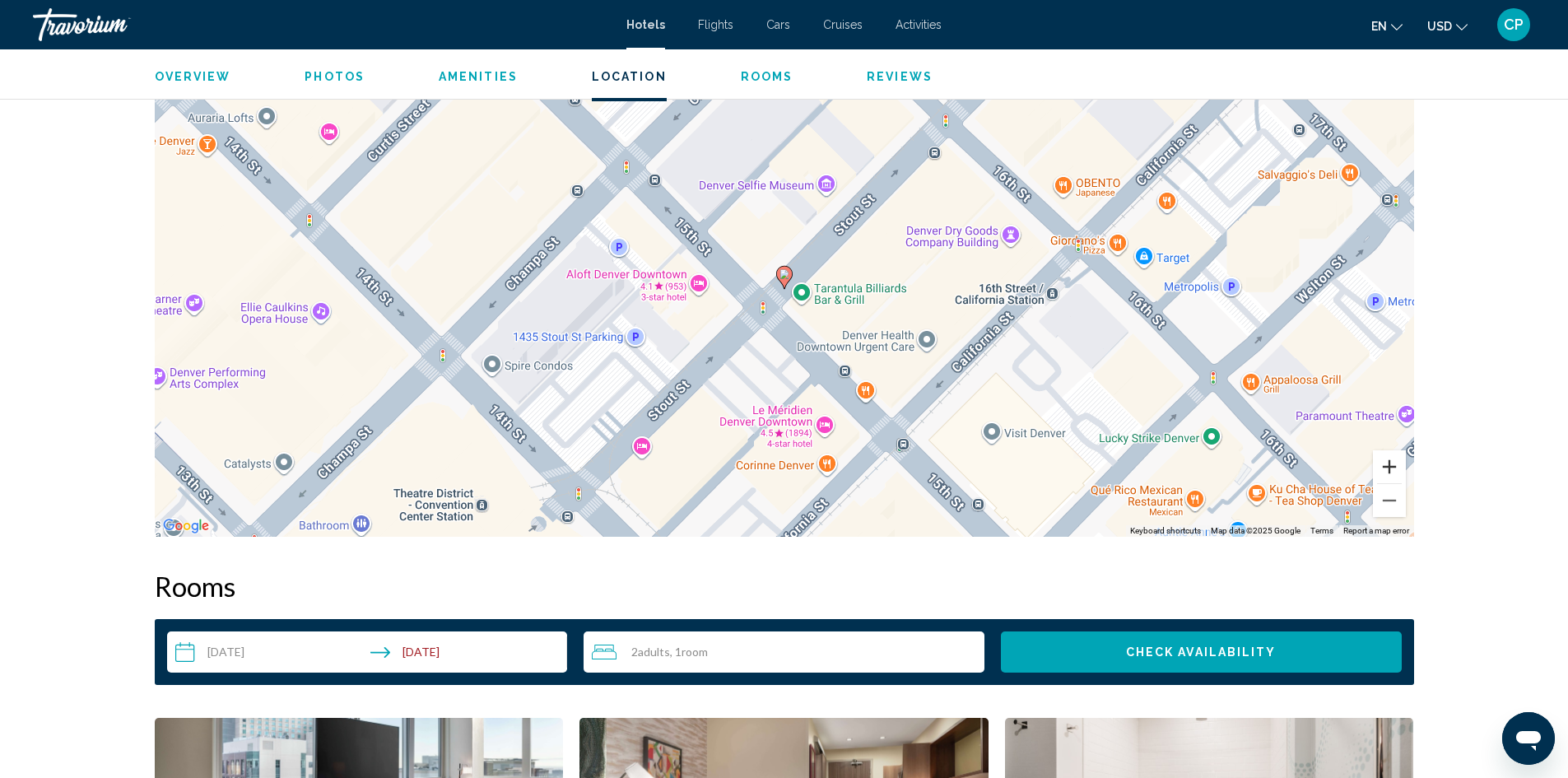
click at [1389, 464] on button "Zoom in" at bounding box center [1390, 466] width 33 height 33
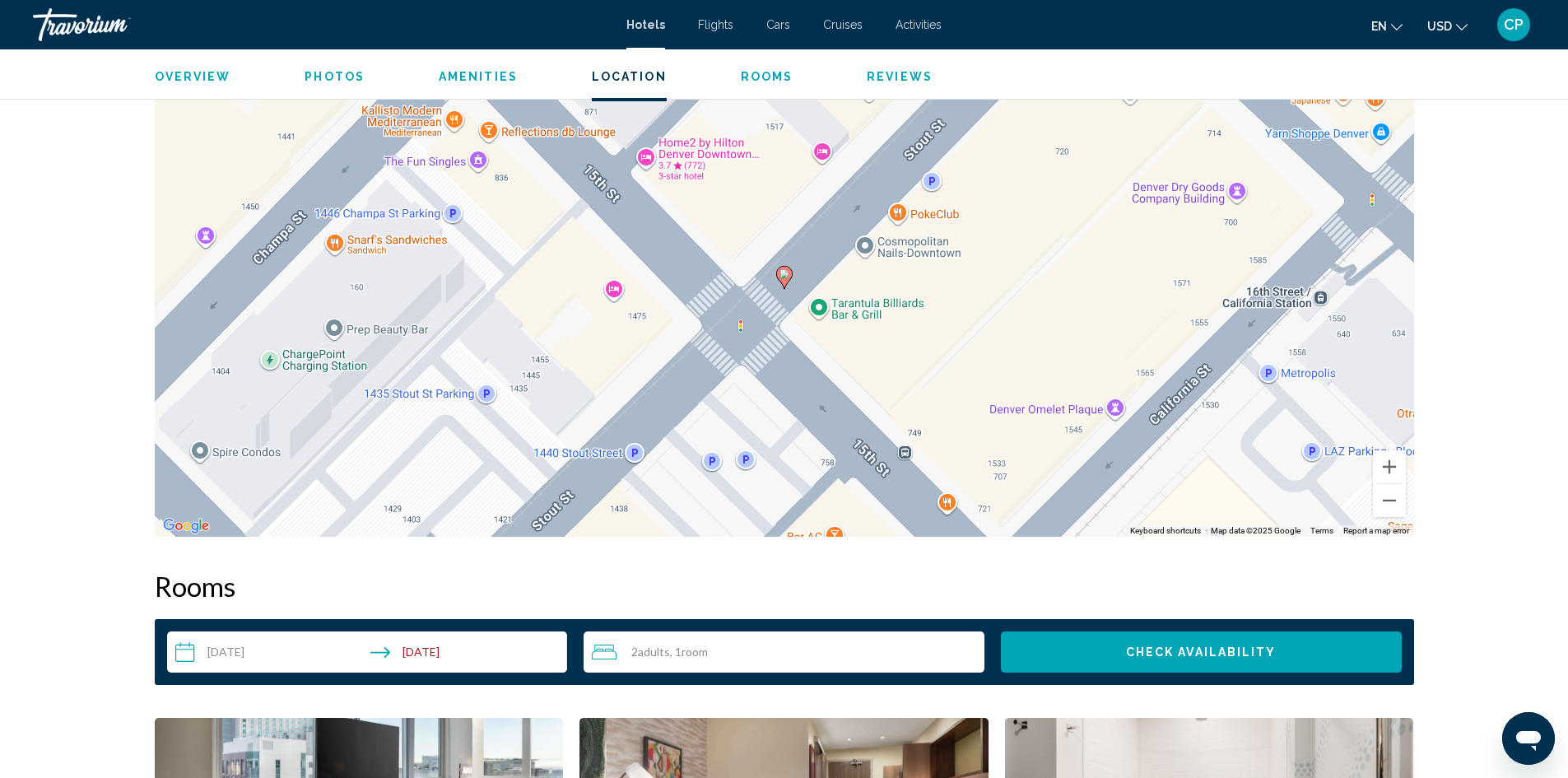
click at [948, 503] on div "To activate drag with keyboard, press Alt + Enter. Once in keyboard drag state,…" at bounding box center [784, 289] width 1259 height 494
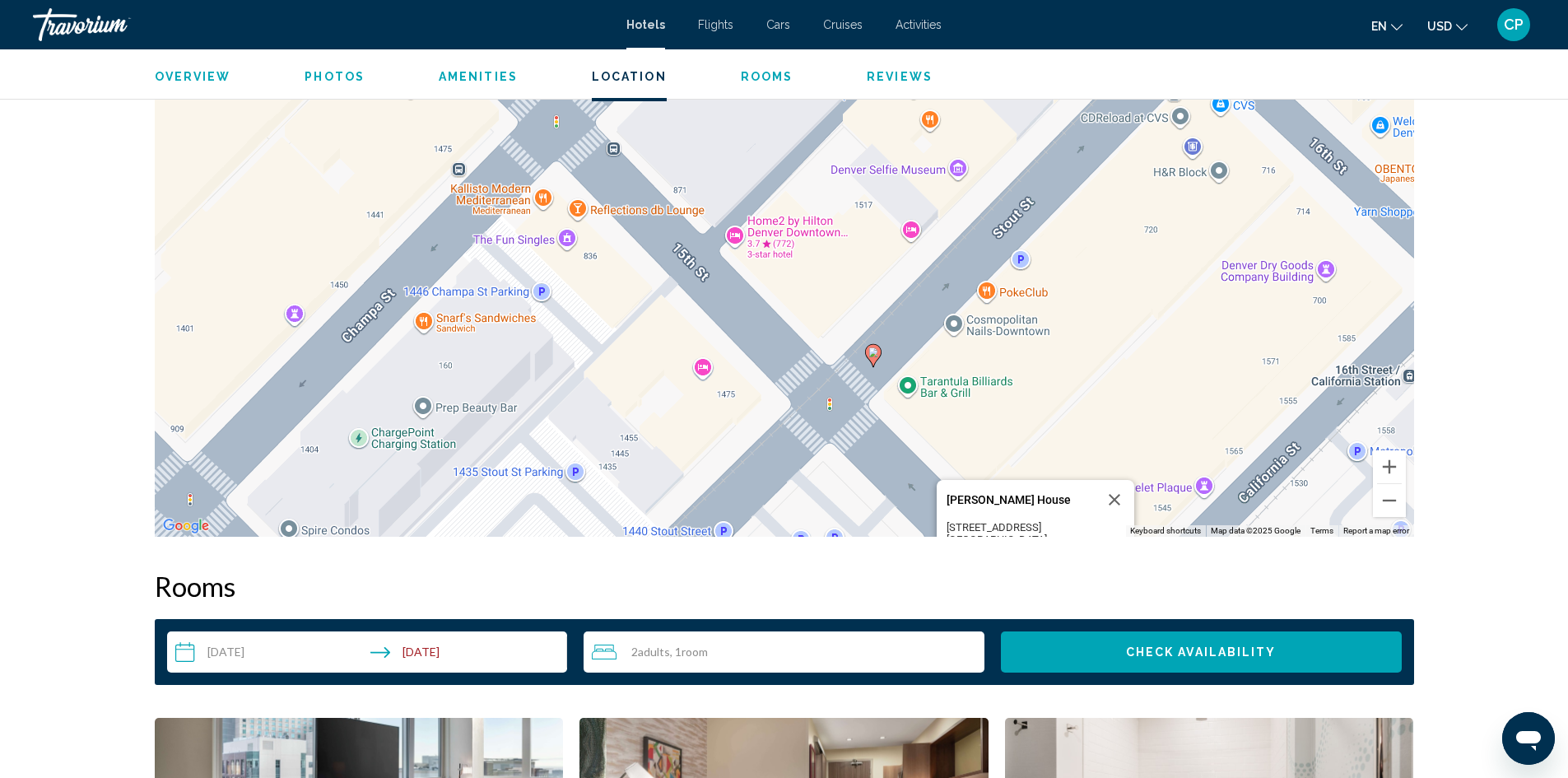
drag, startPoint x: 920, startPoint y: 254, endPoint x: 1009, endPoint y: 350, distance: 130.9
click at [1009, 350] on div "To activate drag with keyboard, press Alt + Enter. Once in keyboard drag state,…" at bounding box center [784, 289] width 1259 height 494
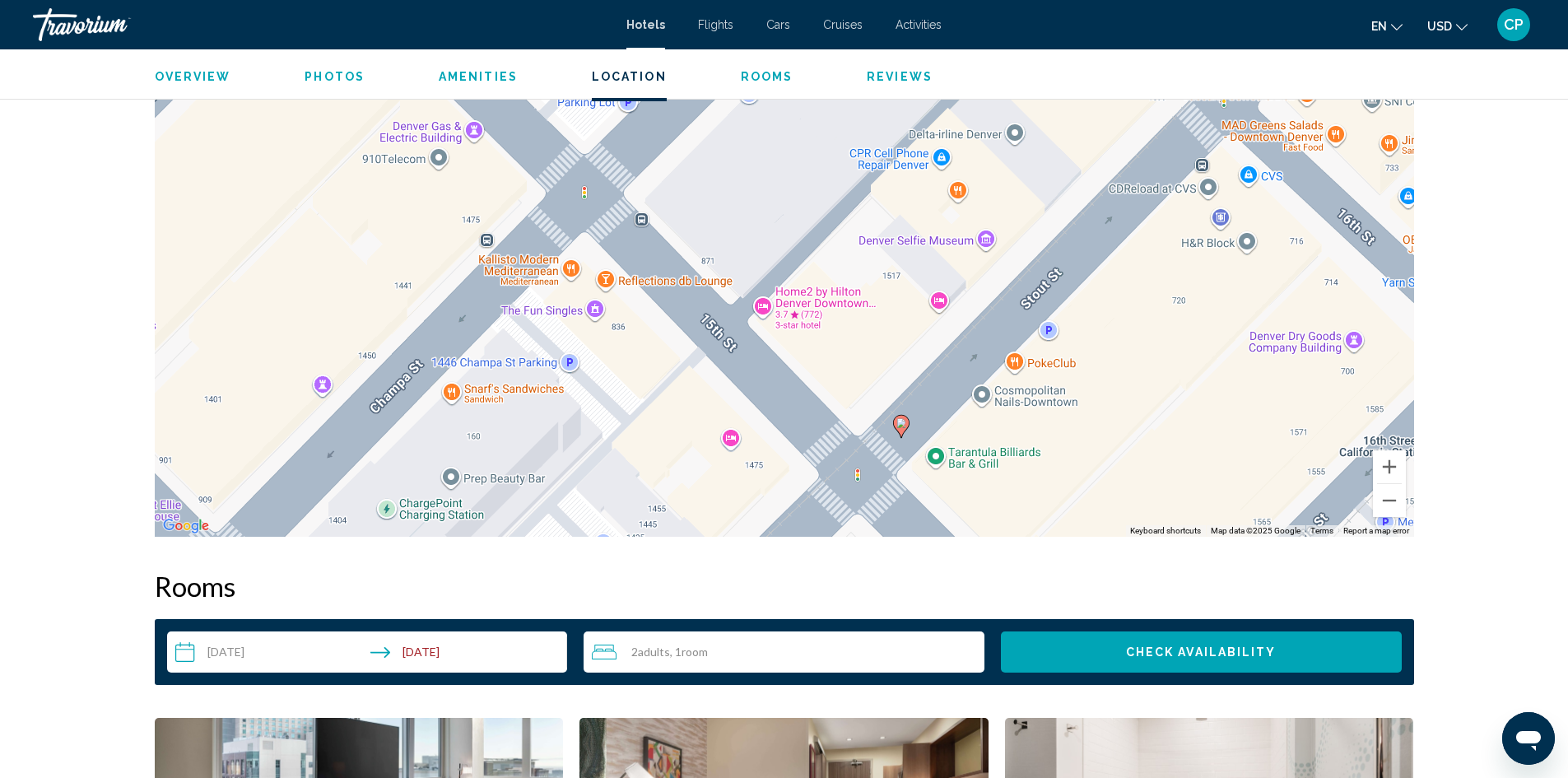
drag, startPoint x: 951, startPoint y: 245, endPoint x: 980, endPoint y: 318, distance: 78.5
click at [980, 318] on div "To activate drag with keyboard, press Alt + Enter. Once in keyboard drag state,…" at bounding box center [784, 289] width 1259 height 494
click at [956, 192] on div "To activate drag with keyboard, press Alt + Enter. Once in keyboard drag state,…" at bounding box center [784, 289] width 1259 height 494
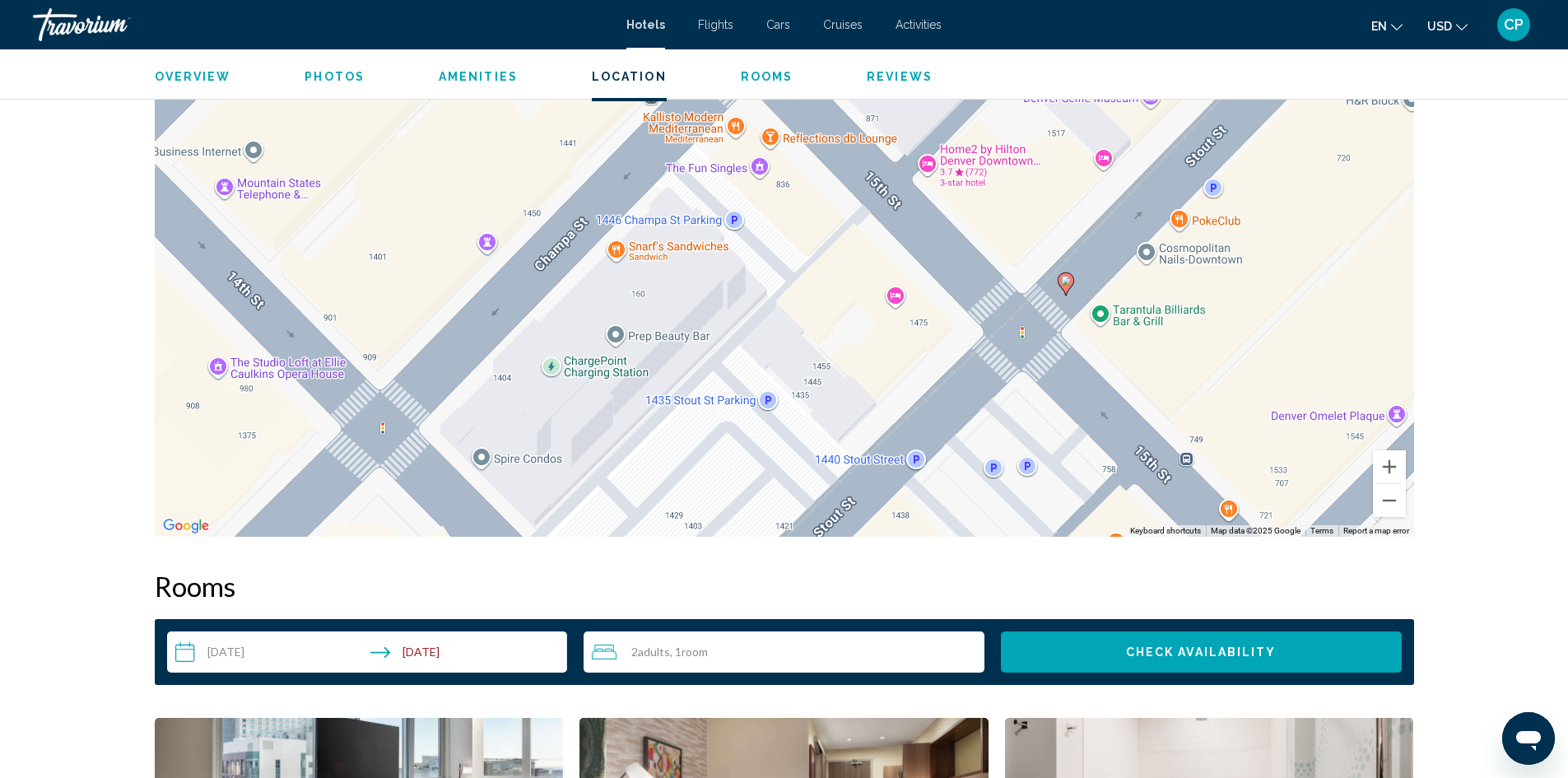
drag, startPoint x: 845, startPoint y: 235, endPoint x: 1012, endPoint y: 80, distance: 227.8
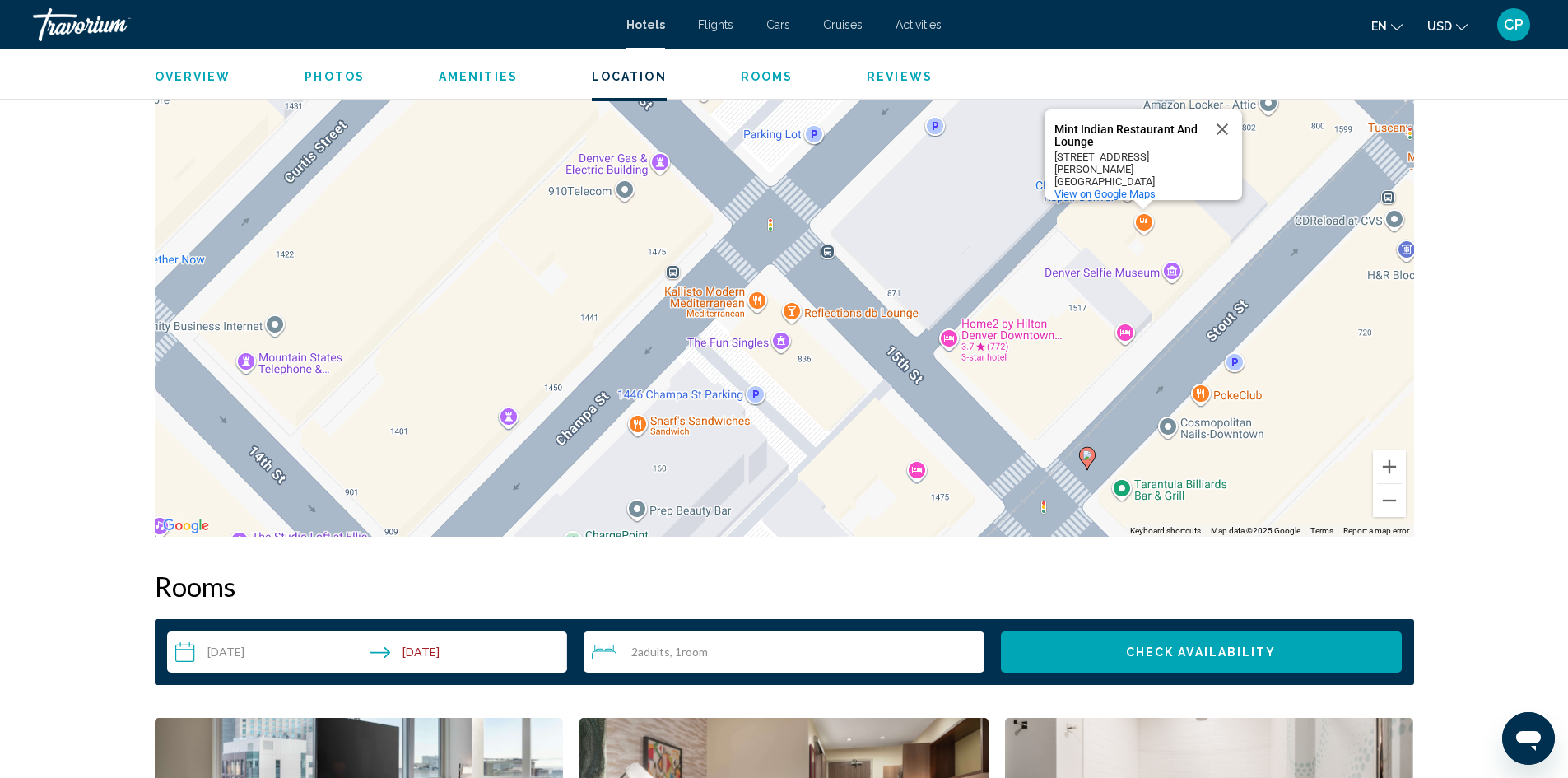
drag, startPoint x: 864, startPoint y: 351, endPoint x: 885, endPoint y: 530, distance: 180.2
click at [885, 530] on div "To activate drag with keyboard, press Alt + Enter. Once in keyboard drag state,…" at bounding box center [784, 289] width 1259 height 494
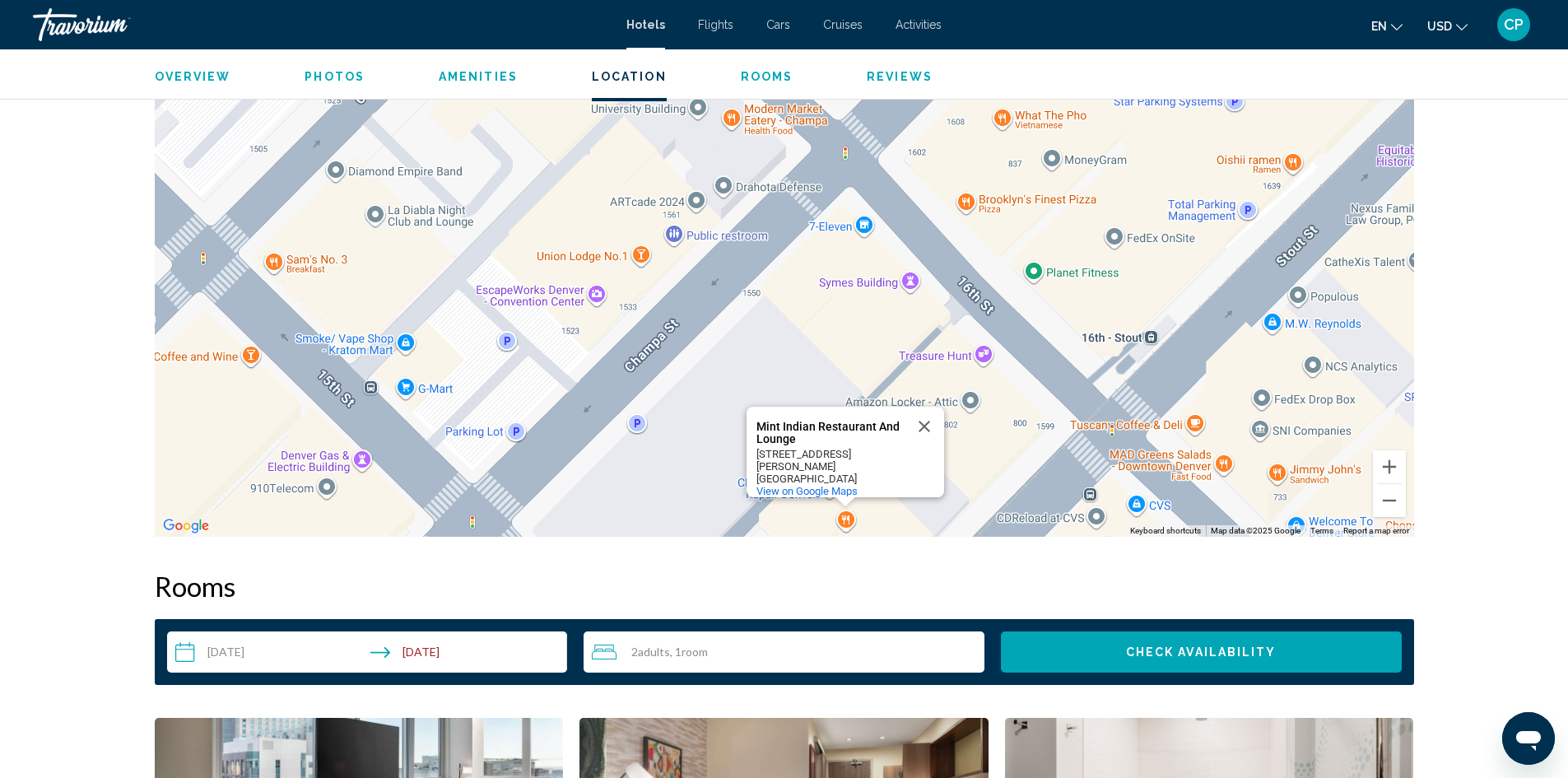
drag, startPoint x: 923, startPoint y: 246, endPoint x: 626, endPoint y: 546, distance: 422.1
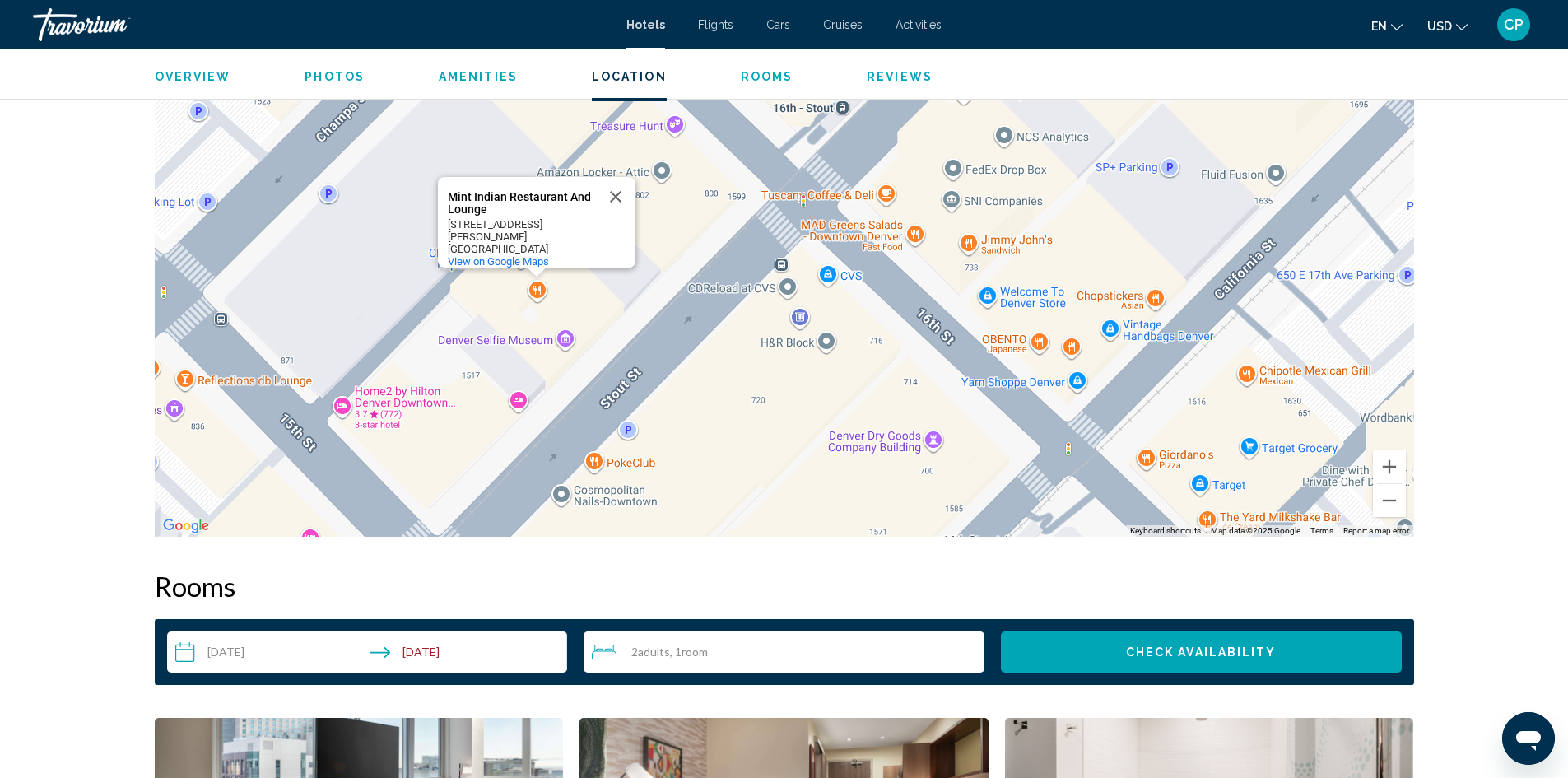
drag, startPoint x: 877, startPoint y: 310, endPoint x: 595, endPoint y: 74, distance: 367.7
click at [515, 402] on div "To activate drag with keyboard, press Alt + Enter. Once in keyboard drag state,…" at bounding box center [784, 289] width 1259 height 494
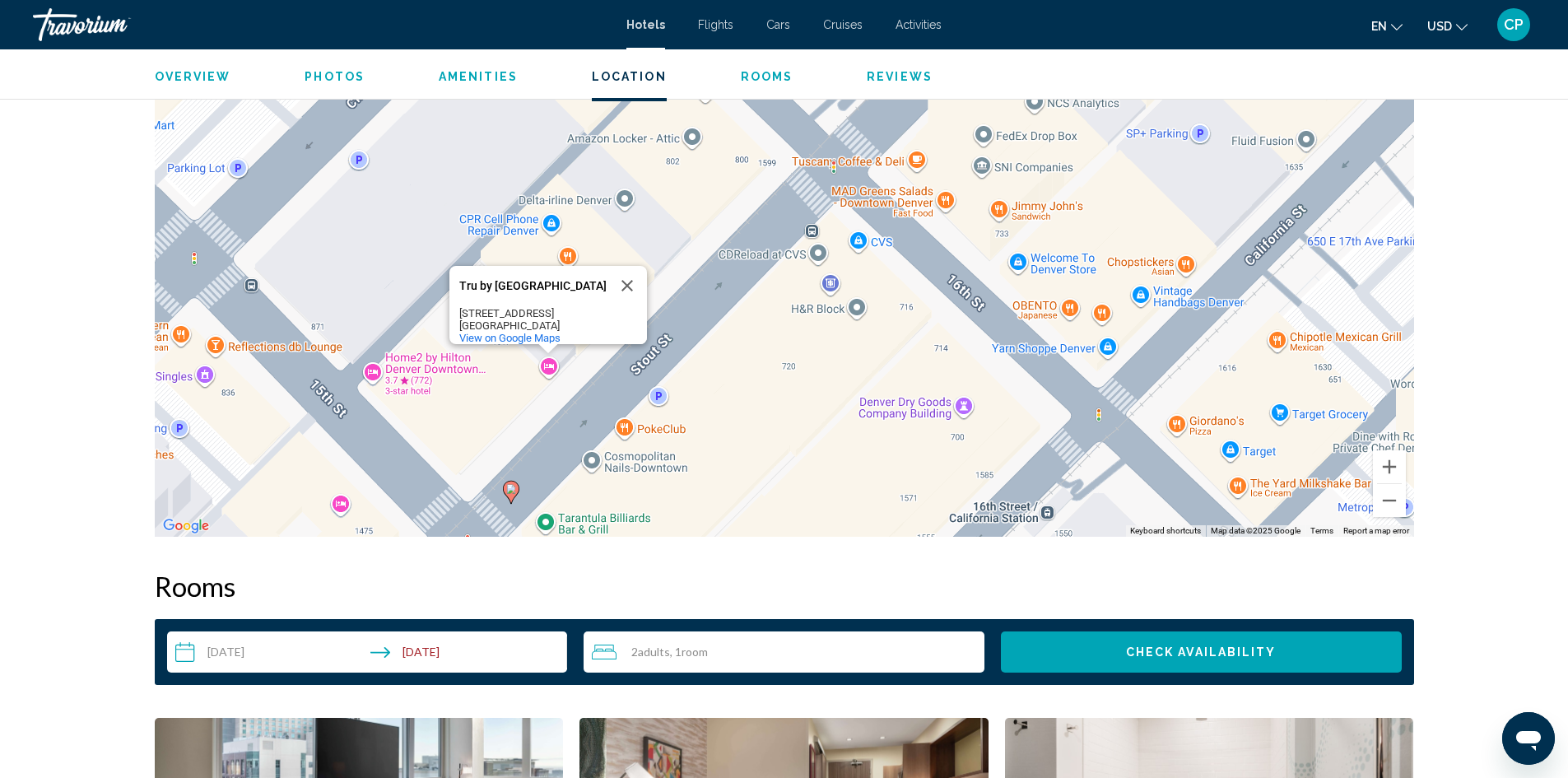
drag, startPoint x: 702, startPoint y: 363, endPoint x: 803, endPoint y: 261, distance: 143.5
click at [803, 261] on div "To activate drag with keyboard, press Alt + Enter. Once in keyboard drag state,…" at bounding box center [784, 289] width 1259 height 494
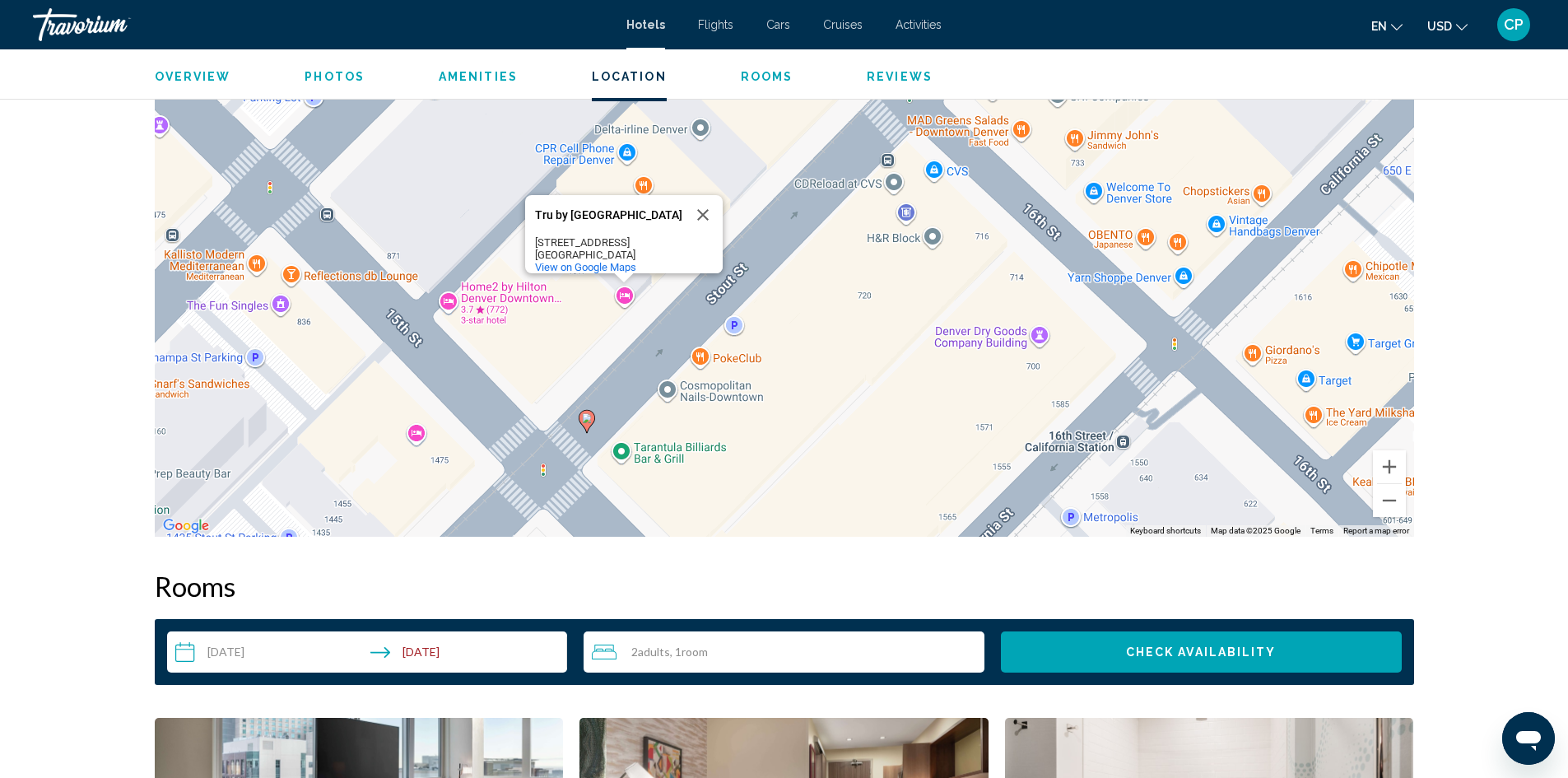
click at [417, 434] on div "To activate drag with keyboard, press Alt + Enter. Once in keyboard drag state,…" at bounding box center [784, 289] width 1259 height 494
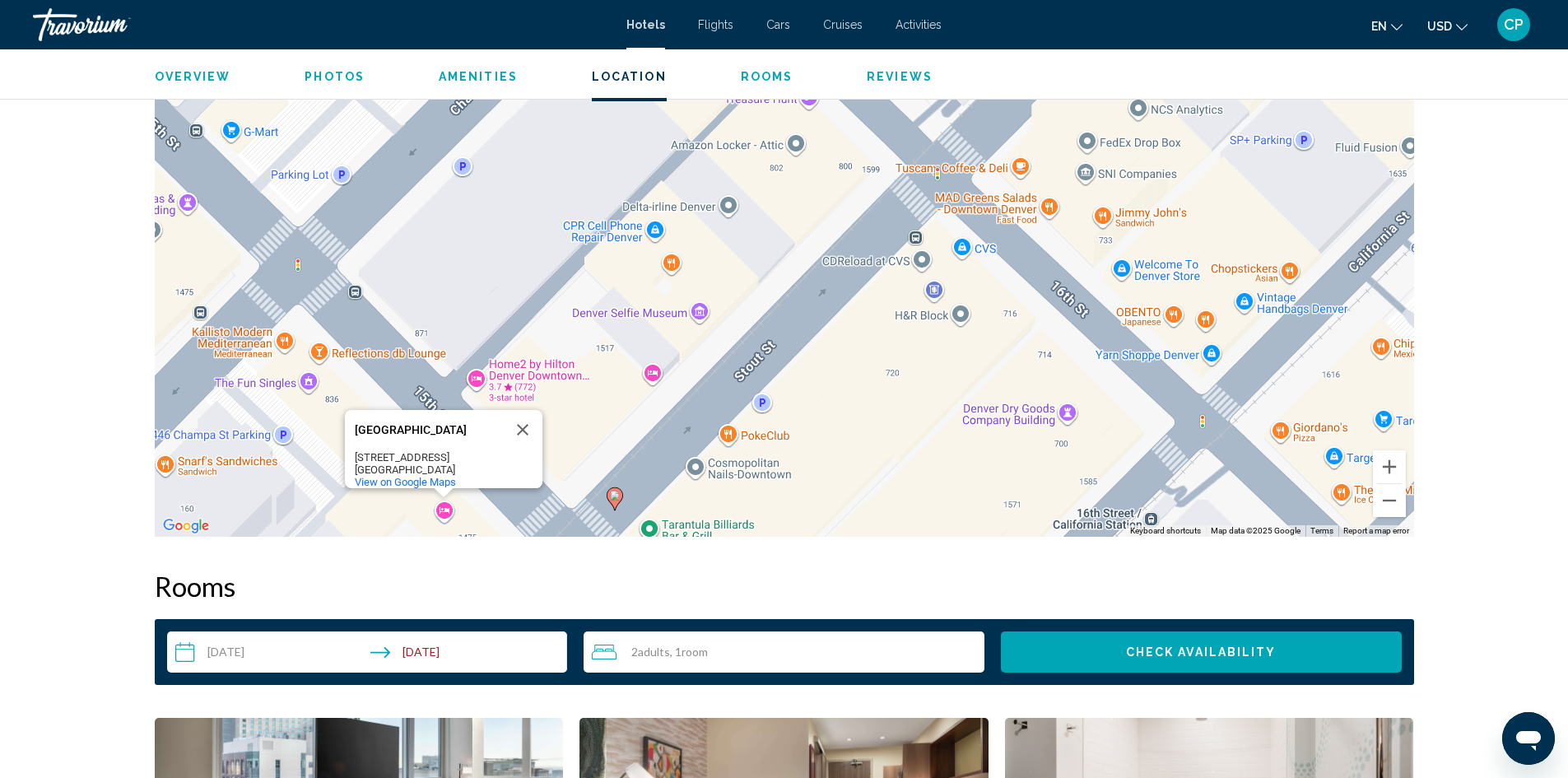
drag, startPoint x: 843, startPoint y: 264, endPoint x: 870, endPoint y: 344, distance: 84.4
click at [870, 344] on div "To activate drag with keyboard, press Alt + Enter. Once in keyboard drag state,…" at bounding box center [784, 289] width 1259 height 494
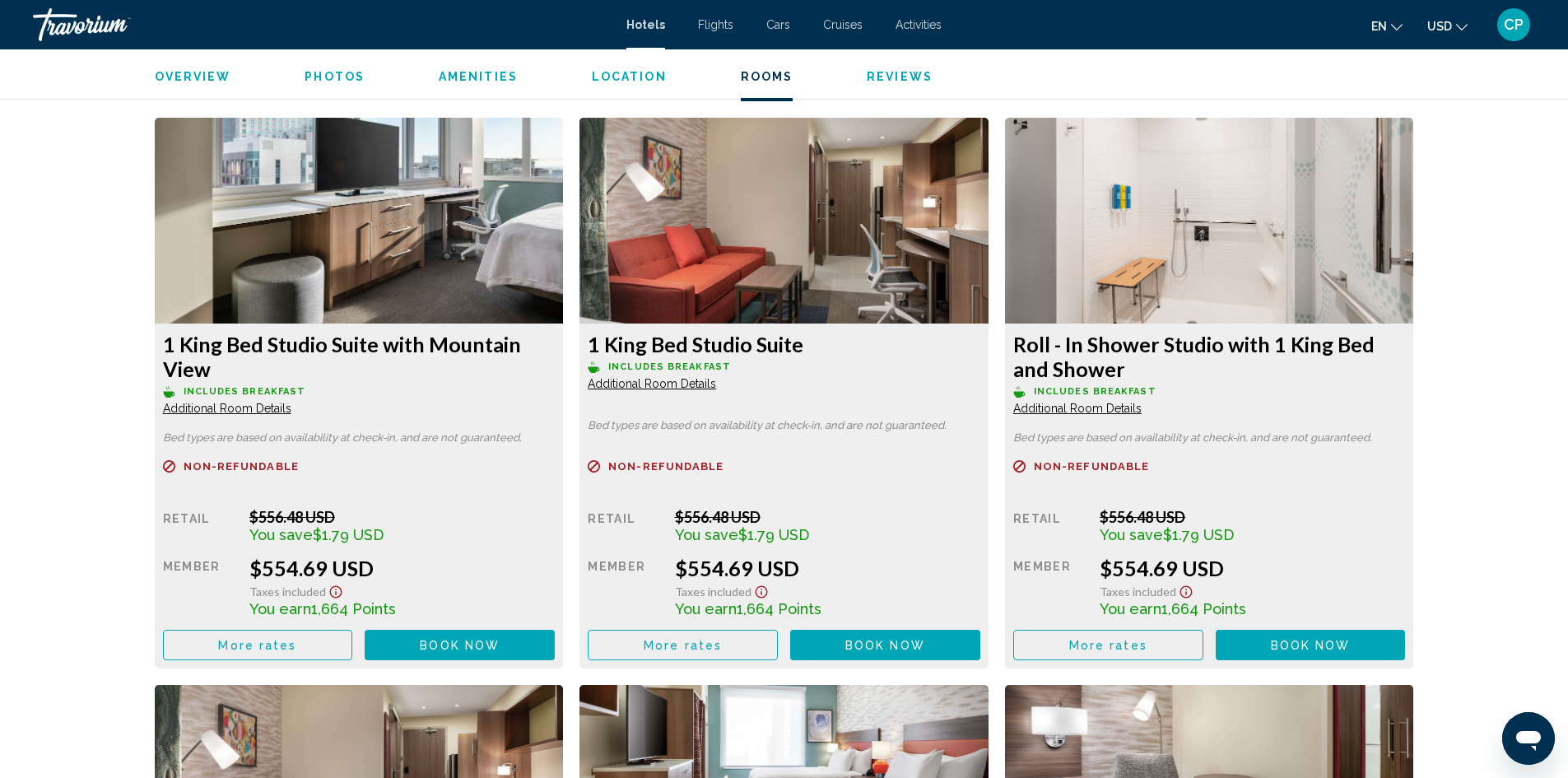
scroll to position [2140, 0]
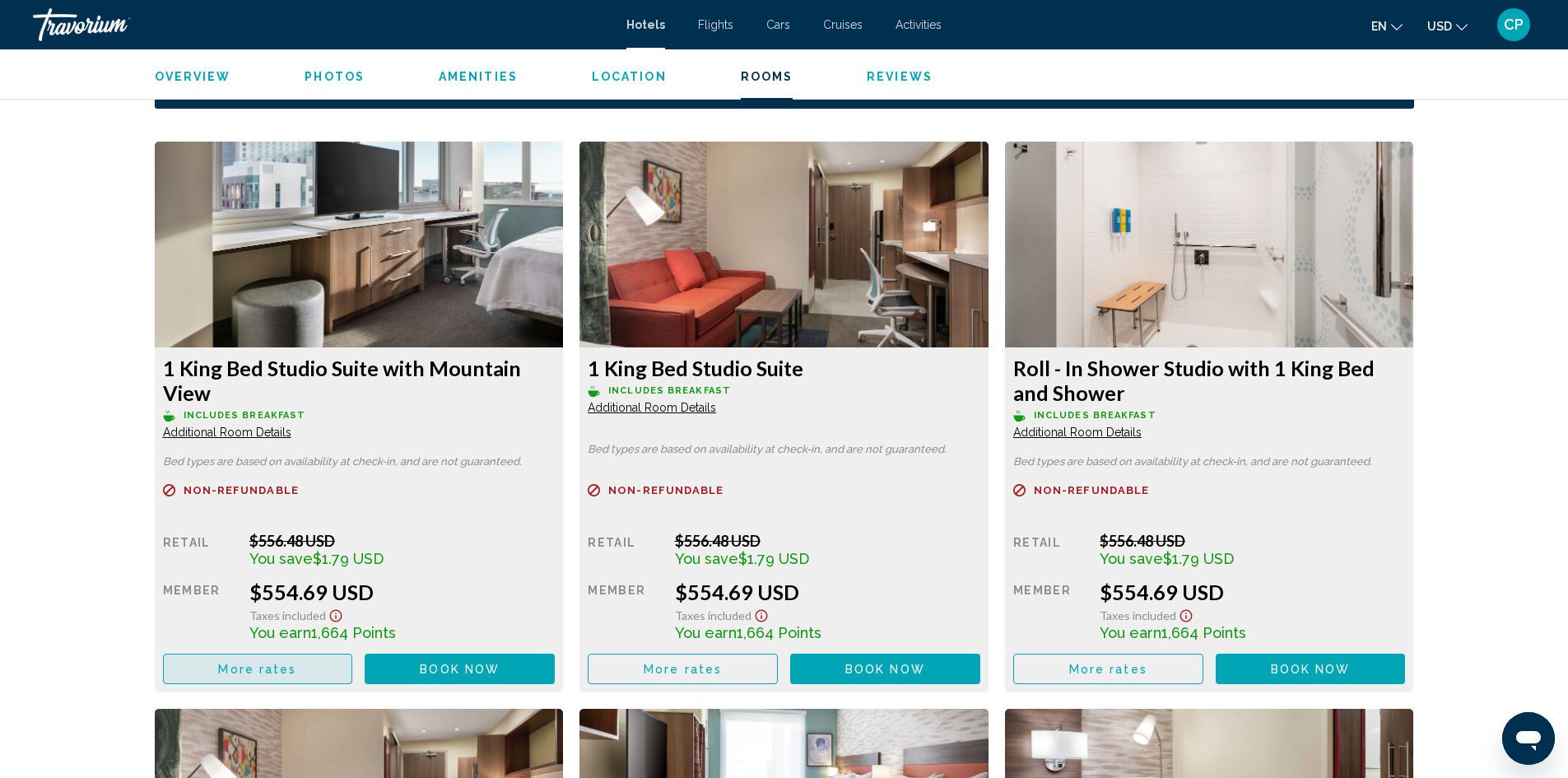
click at [266, 670] on span "More rates" at bounding box center [257, 669] width 78 height 13
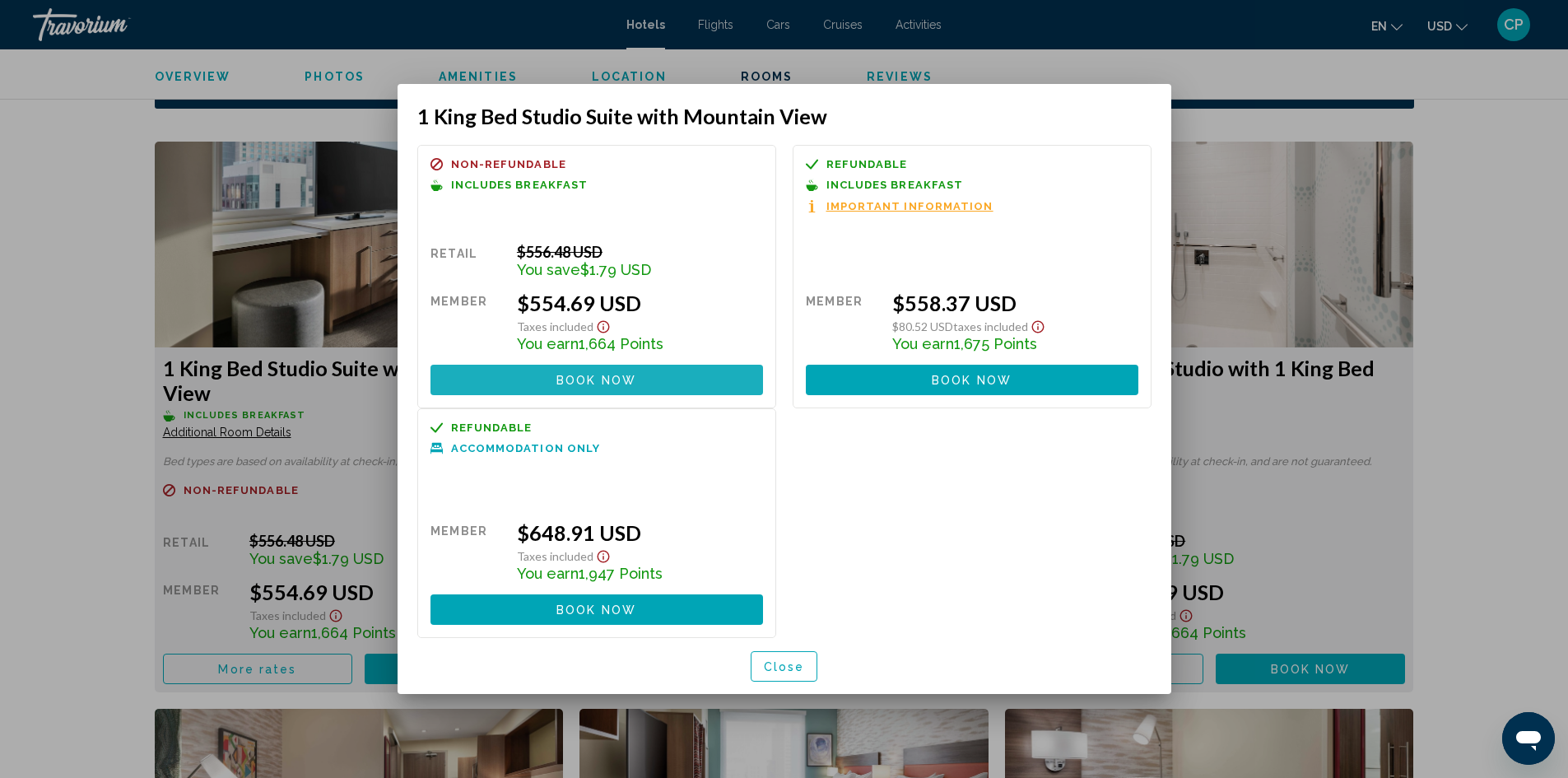
click at [607, 387] on button "Book now No longer available" at bounding box center [597, 379] width 332 height 30
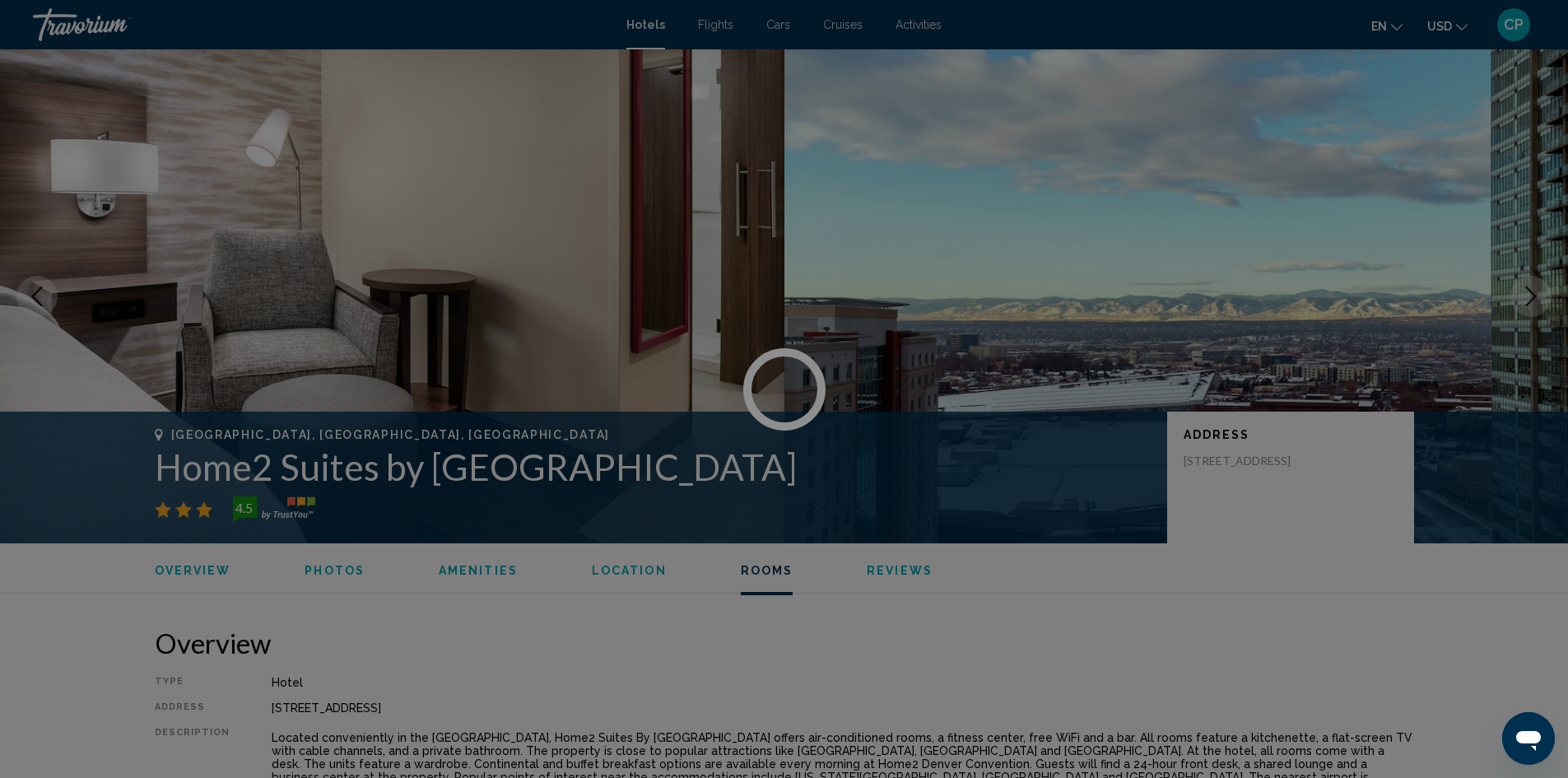
scroll to position [2140, 0]
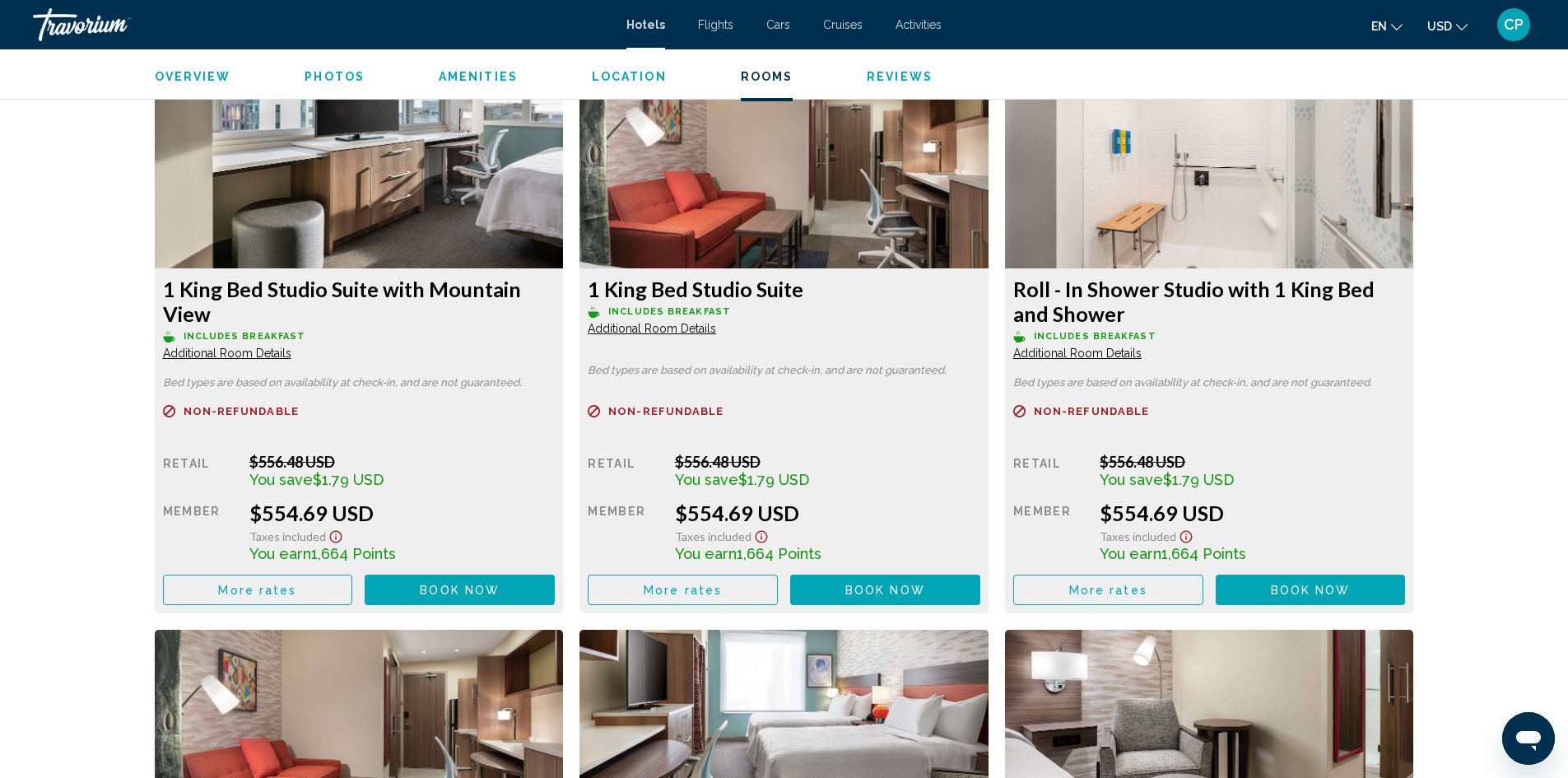
scroll to position [2305, 0]
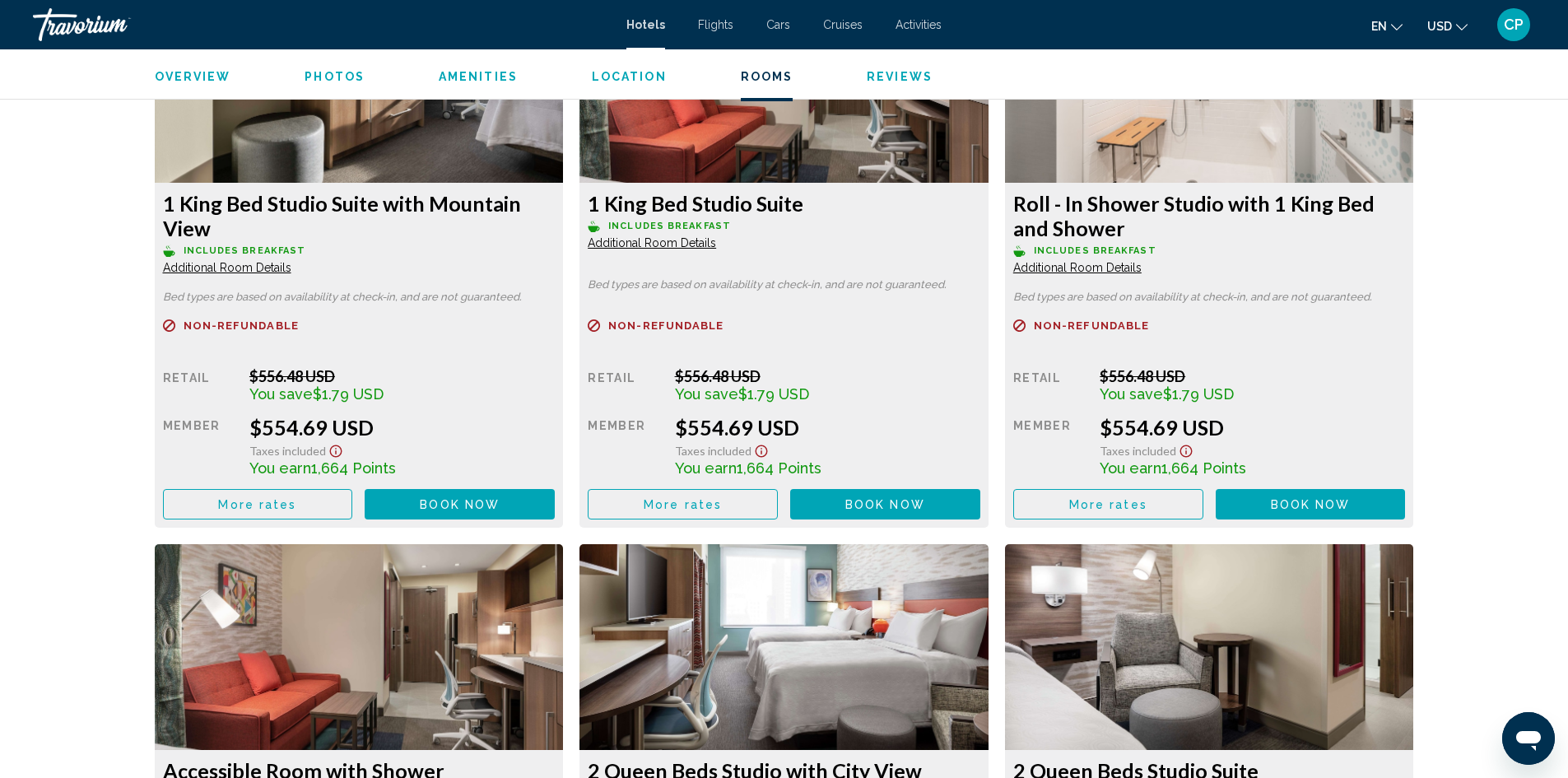
click at [288, 509] on span "More rates" at bounding box center [257, 505] width 78 height 13
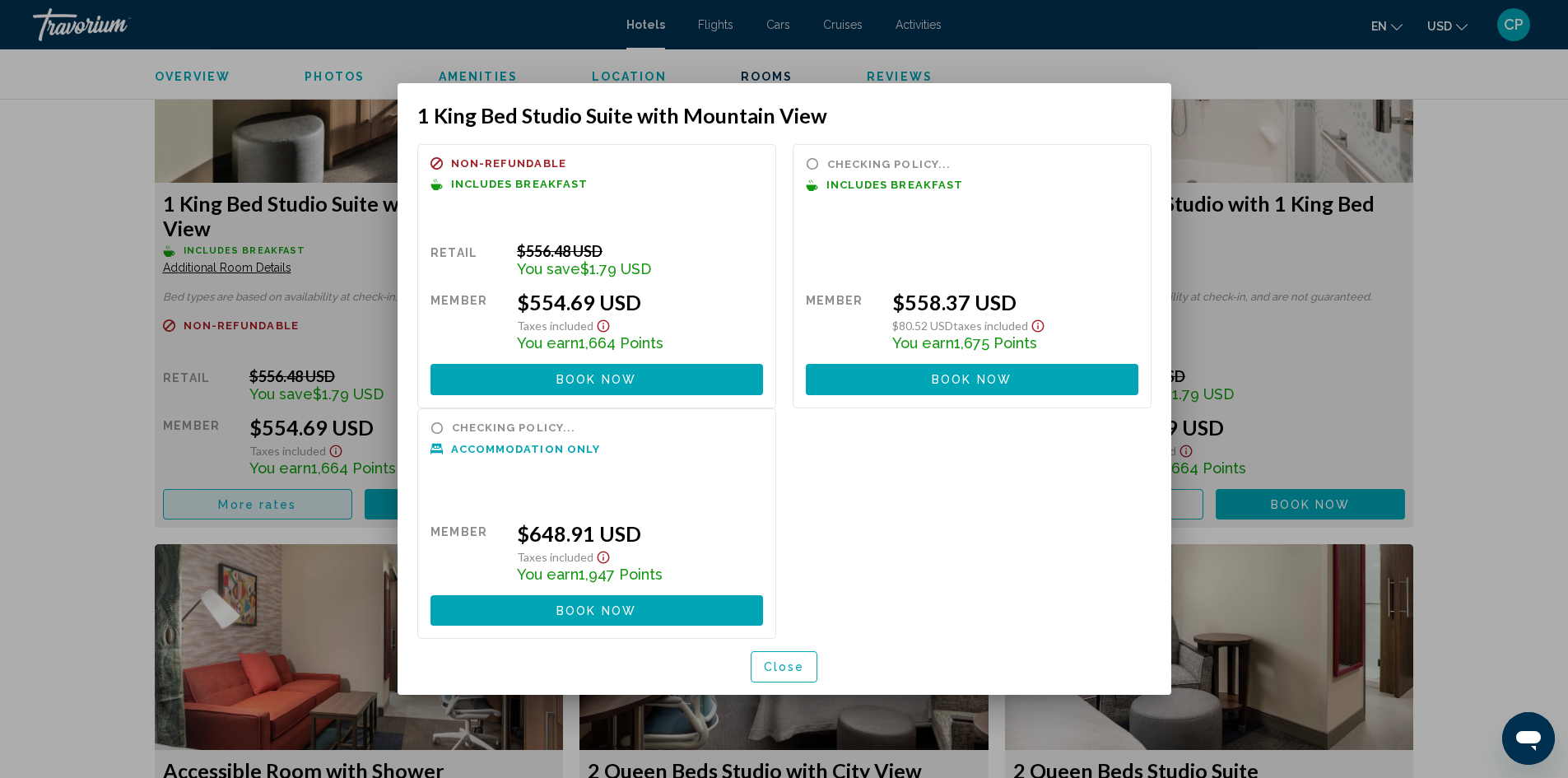
scroll to position [0, 0]
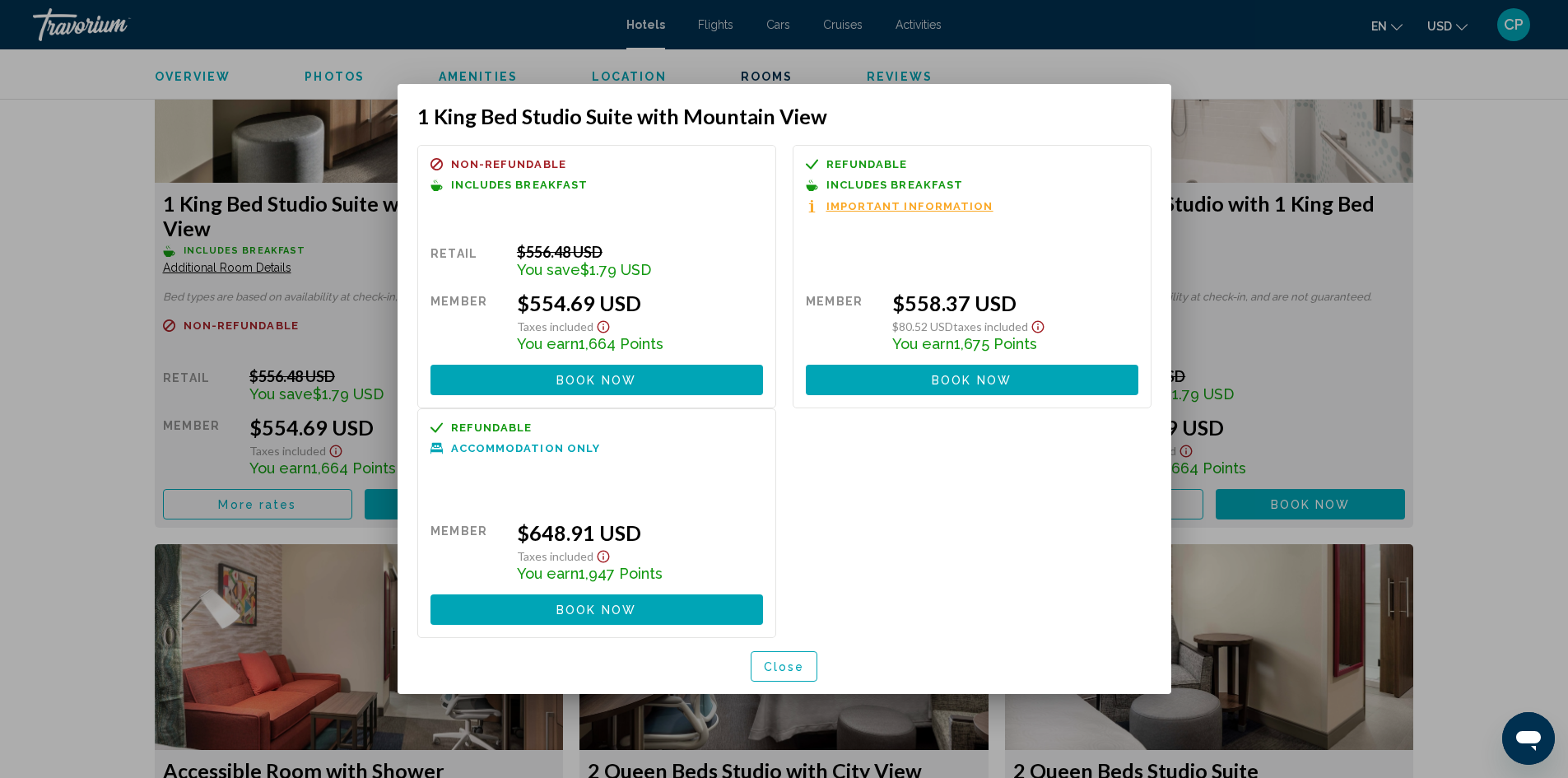
click at [871, 207] on span "Important Information" at bounding box center [909, 206] width 167 height 10
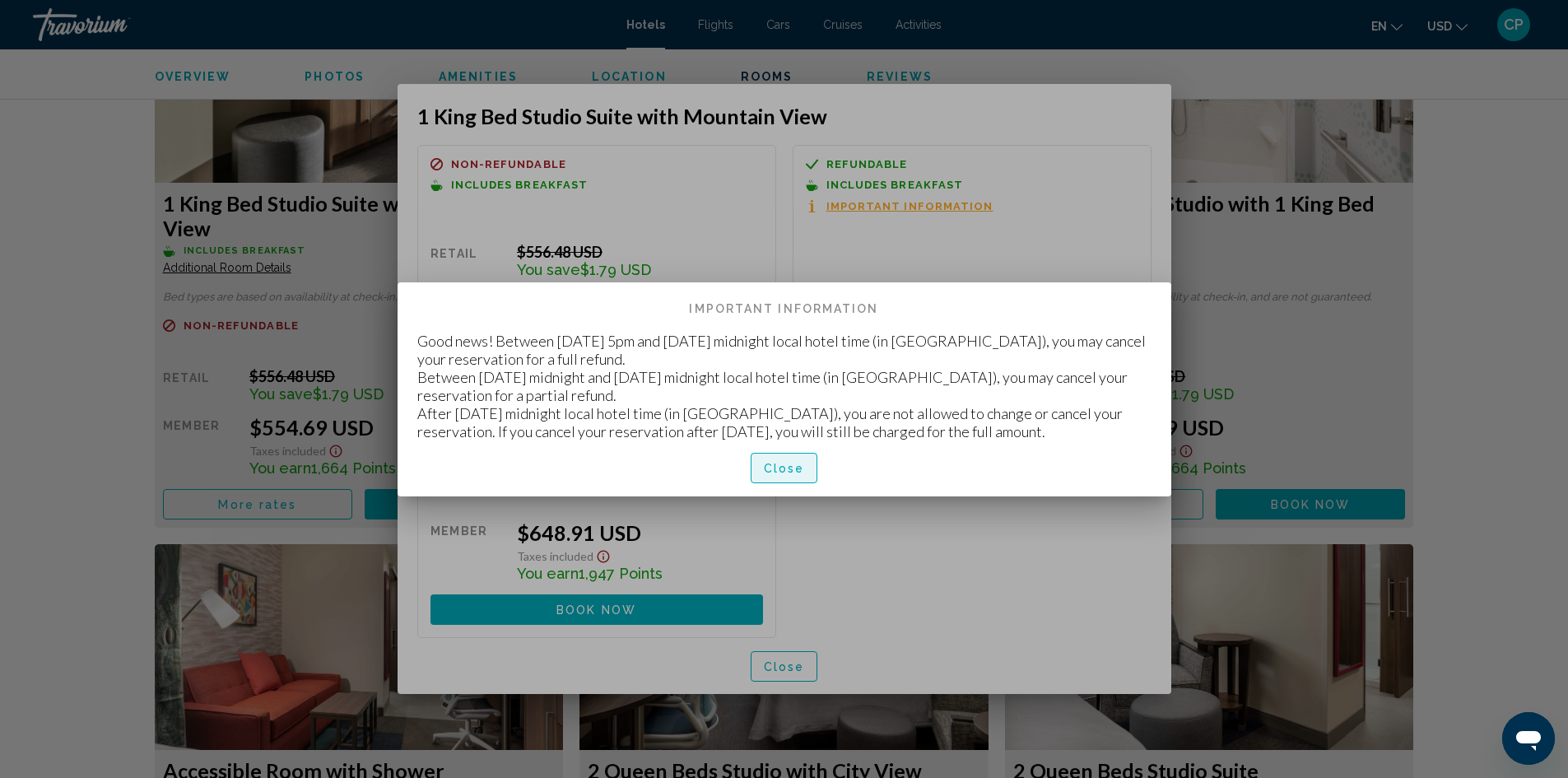
click at [787, 468] on span "Close" at bounding box center [785, 468] width 42 height 13
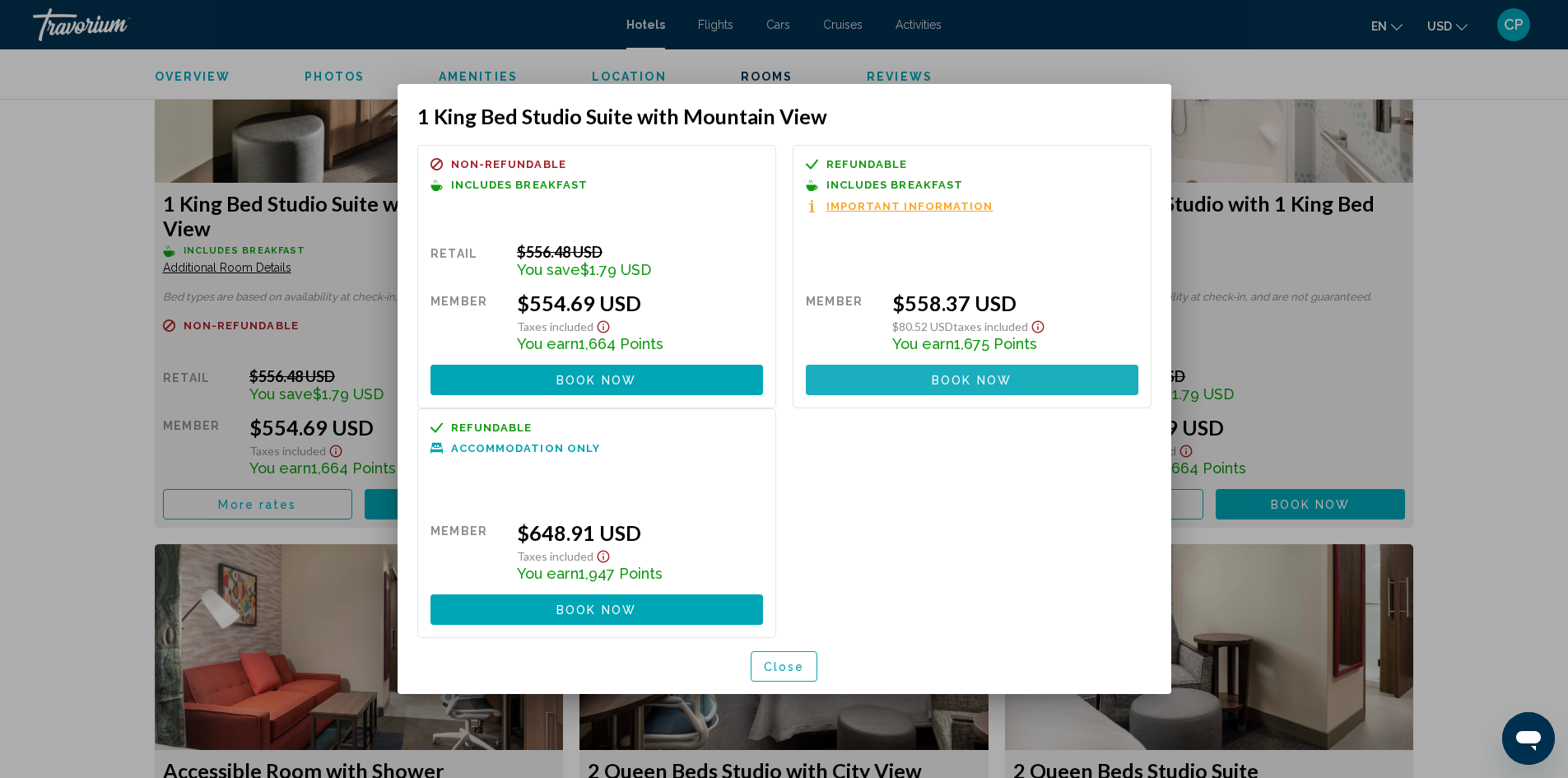
click at [867, 382] on button "Book now No longer available" at bounding box center [972, 379] width 332 height 30
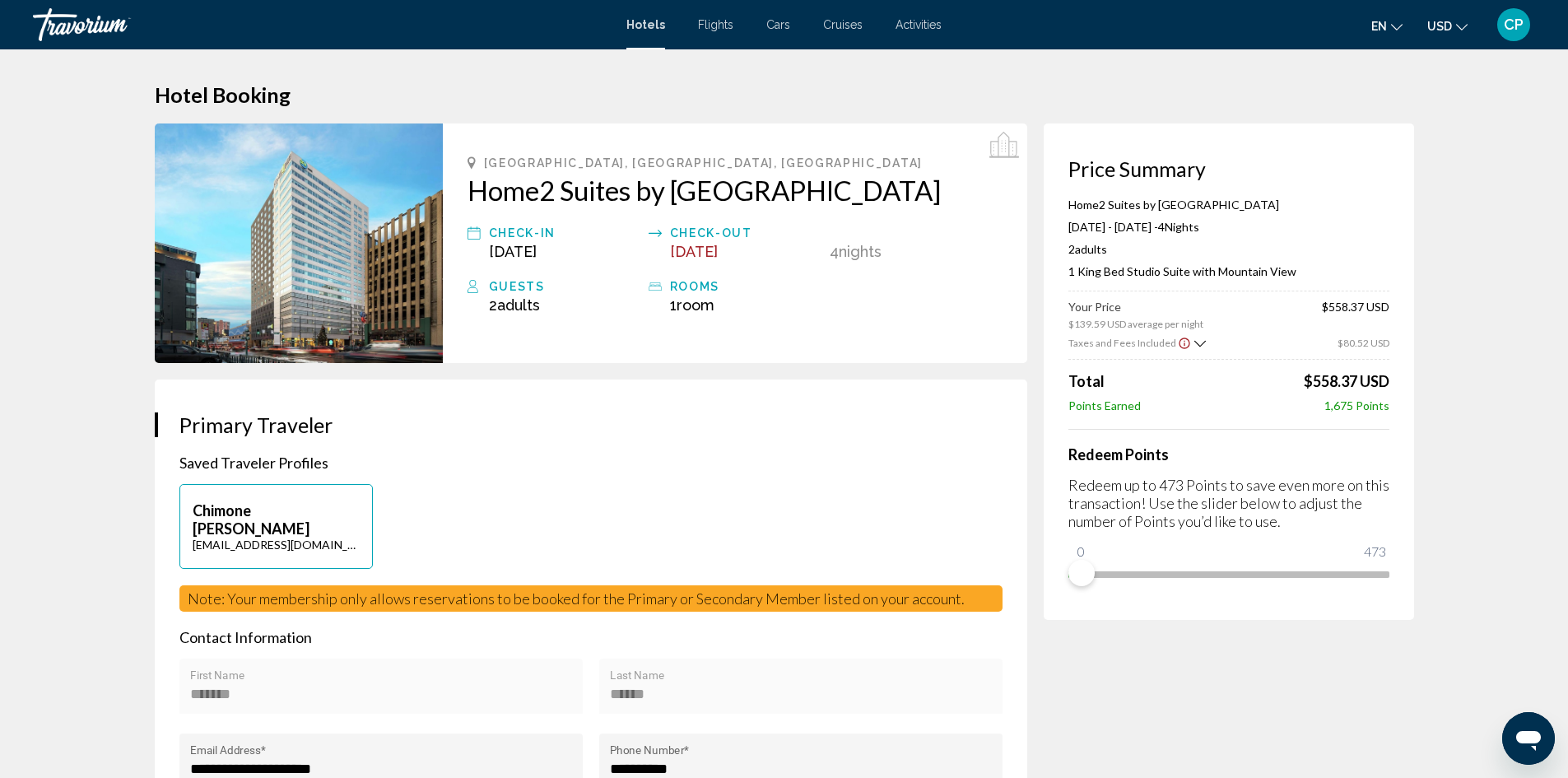
click at [1194, 342] on icon "Show Taxes and Fees breakdown" at bounding box center [1199, 344] width 11 height 14
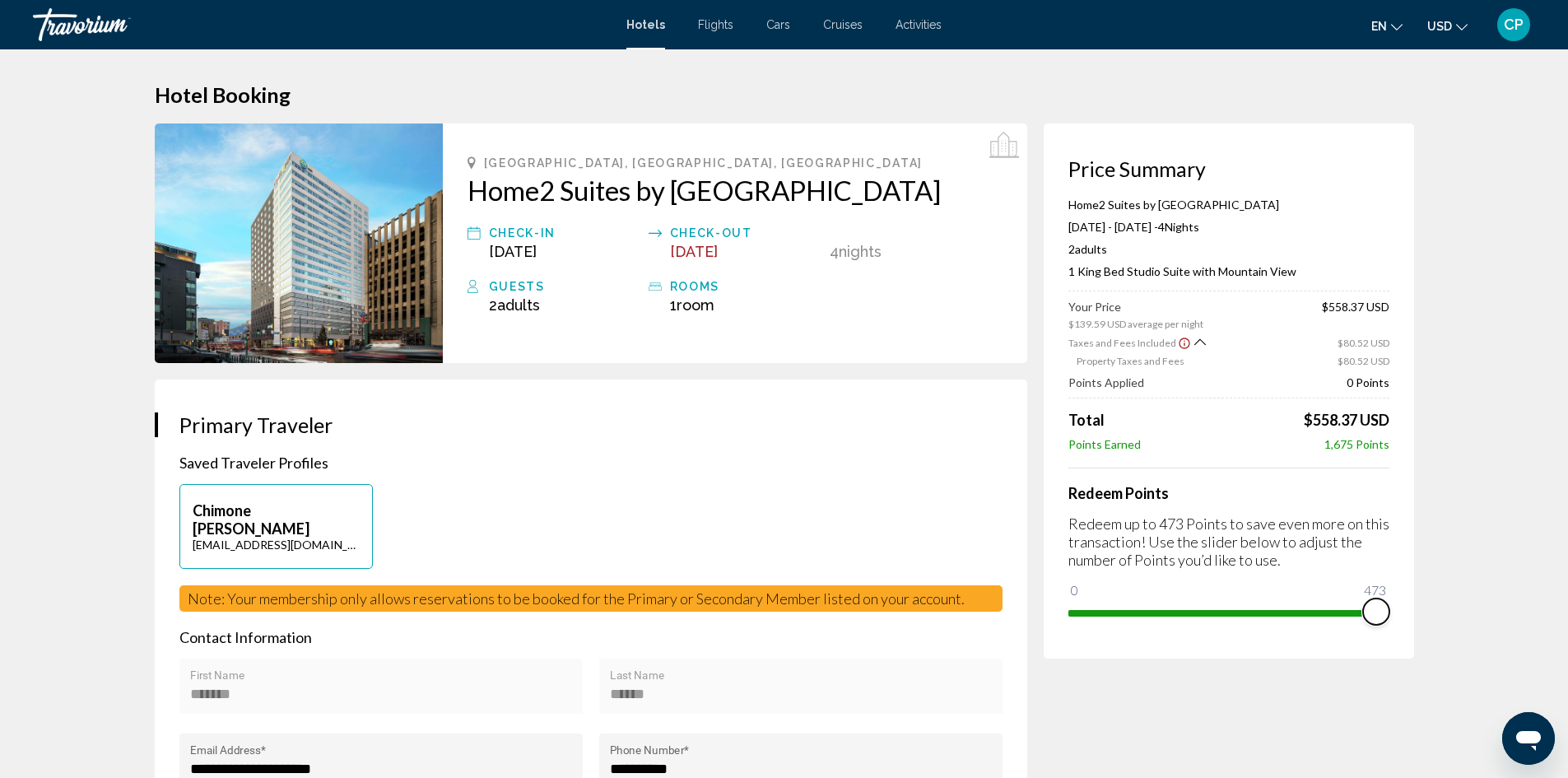
drag, startPoint x: 1089, startPoint y: 588, endPoint x: 1391, endPoint y: 601, distance: 302.3
click at [1391, 601] on div "Price Summary Home2 Suites by [GEOGRAPHIC_DATA] [DATE] - [DATE] - 4 Night Night…" at bounding box center [1229, 391] width 370 height 535
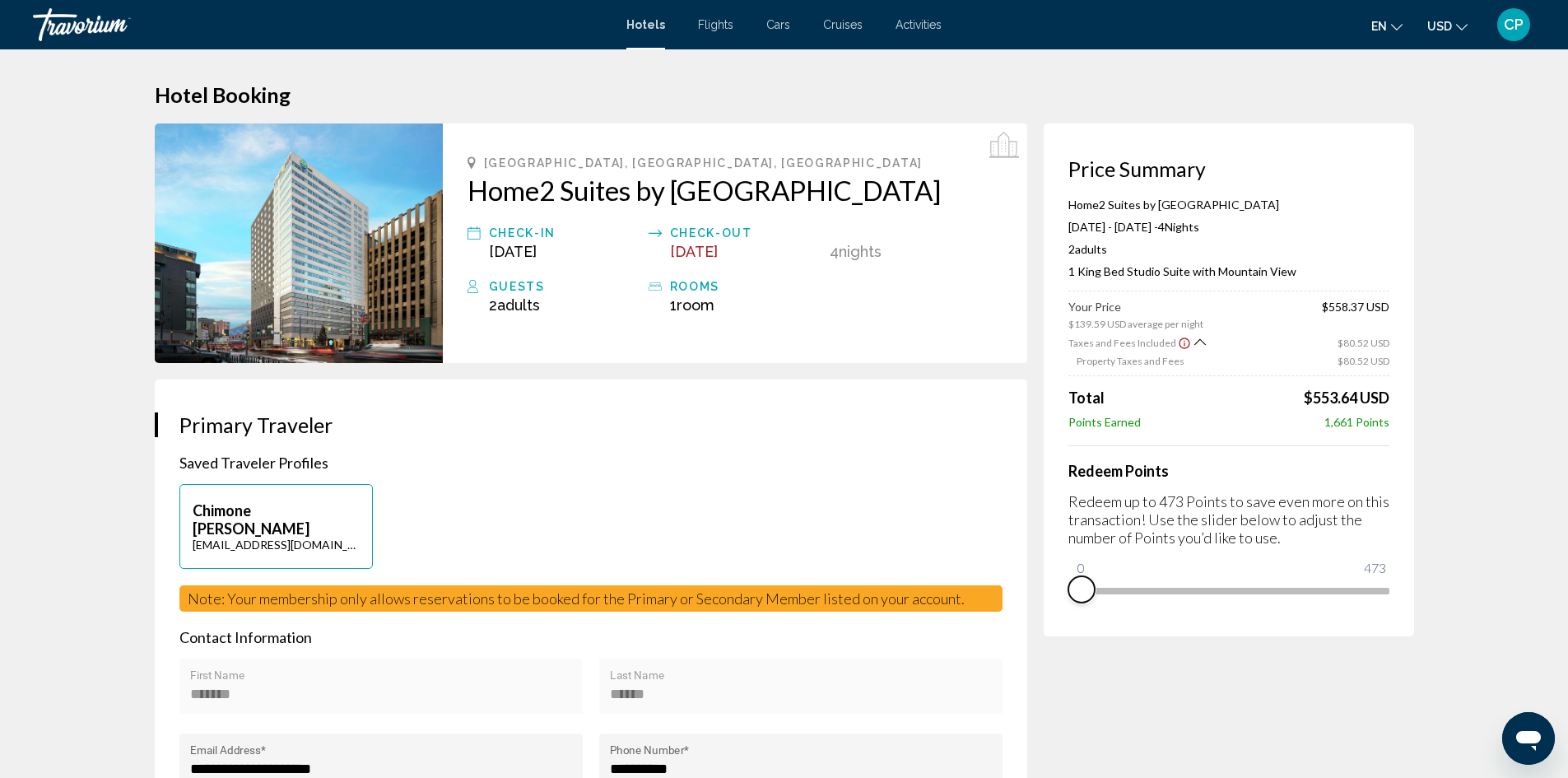
drag, startPoint x: 1373, startPoint y: 616, endPoint x: 1053, endPoint y: 647, distance: 321.5
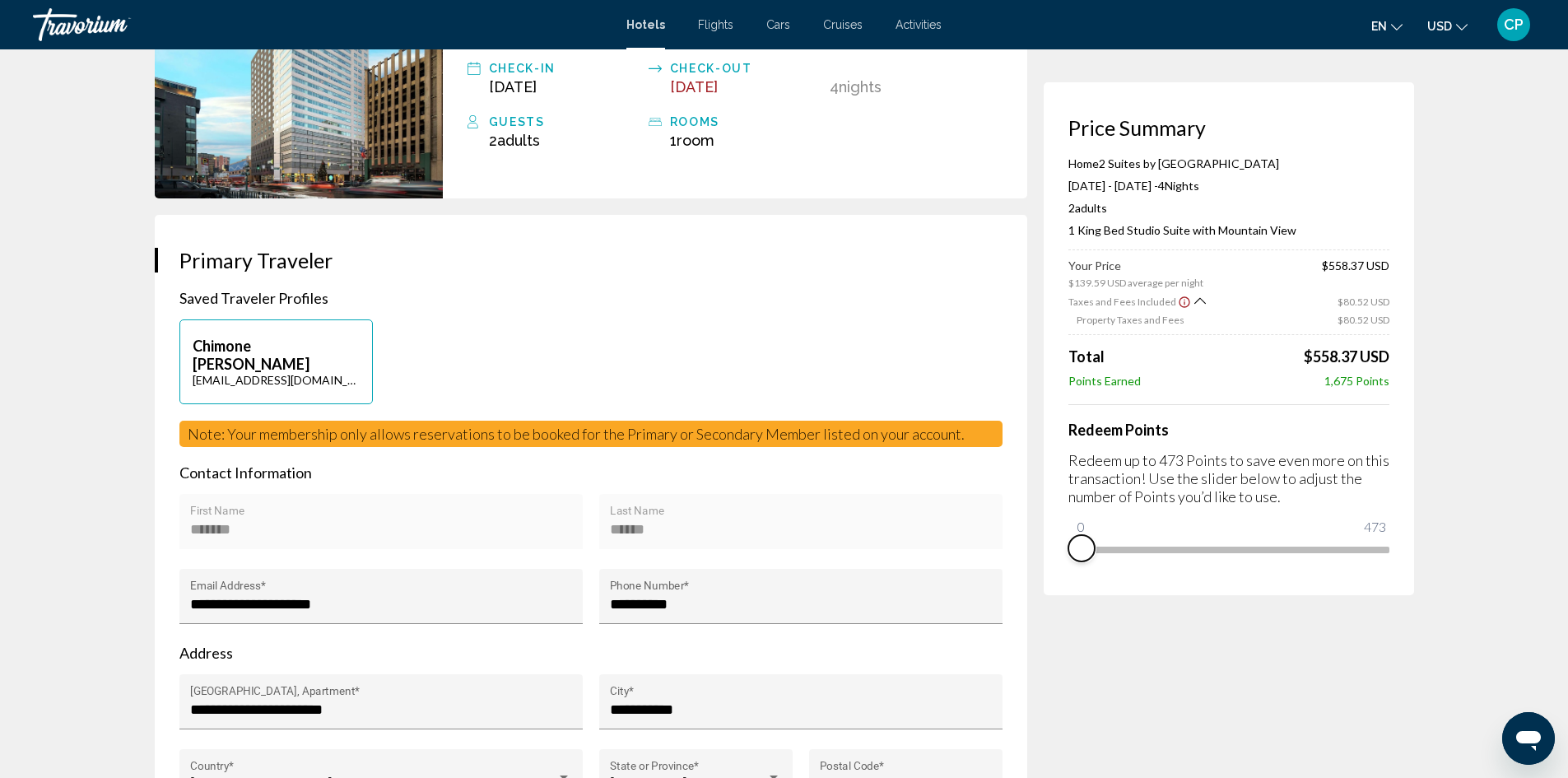
scroll to position [82, 0]
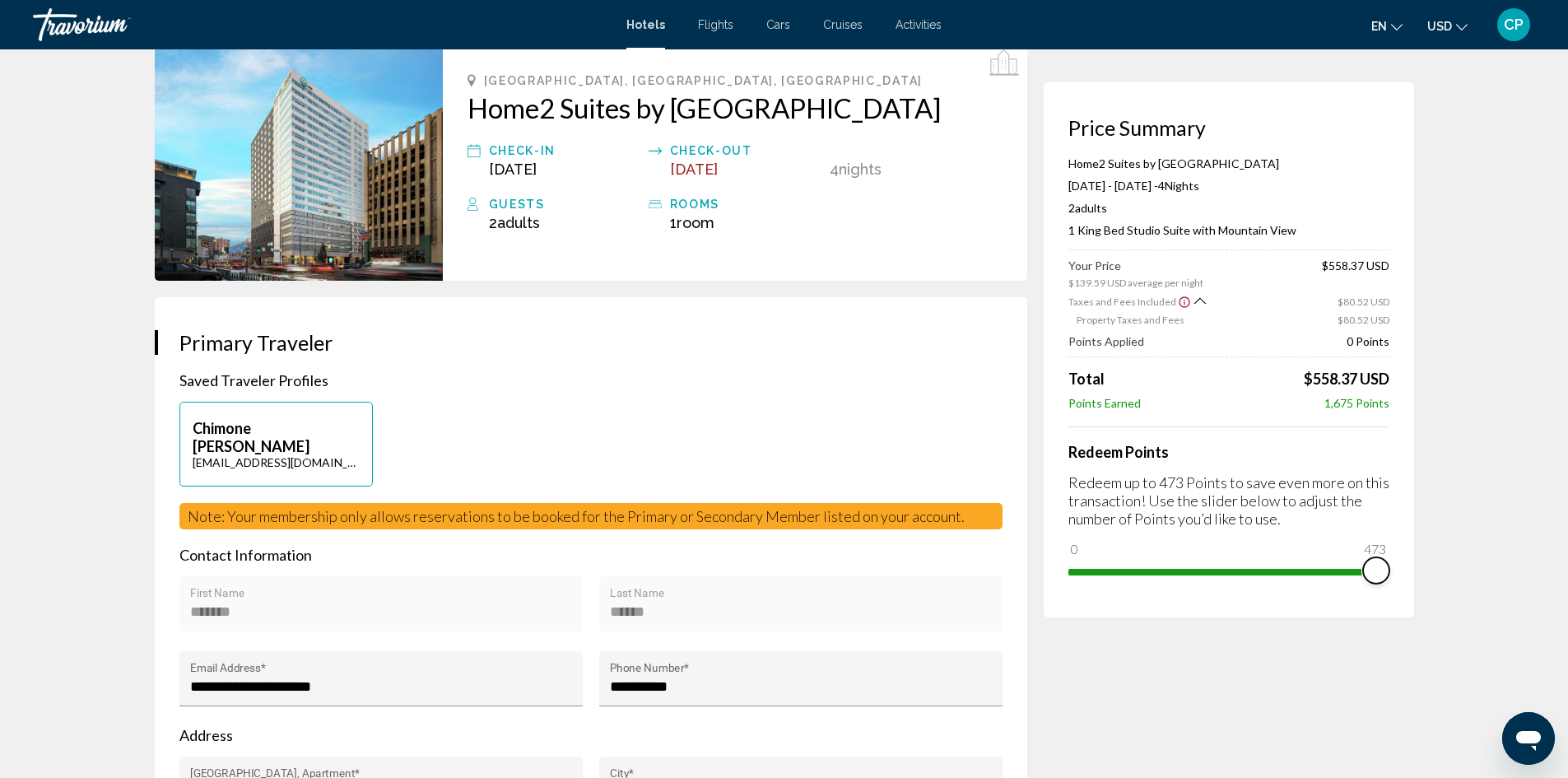
drag, startPoint x: 1078, startPoint y: 550, endPoint x: 1420, endPoint y: 531, distance: 342.5
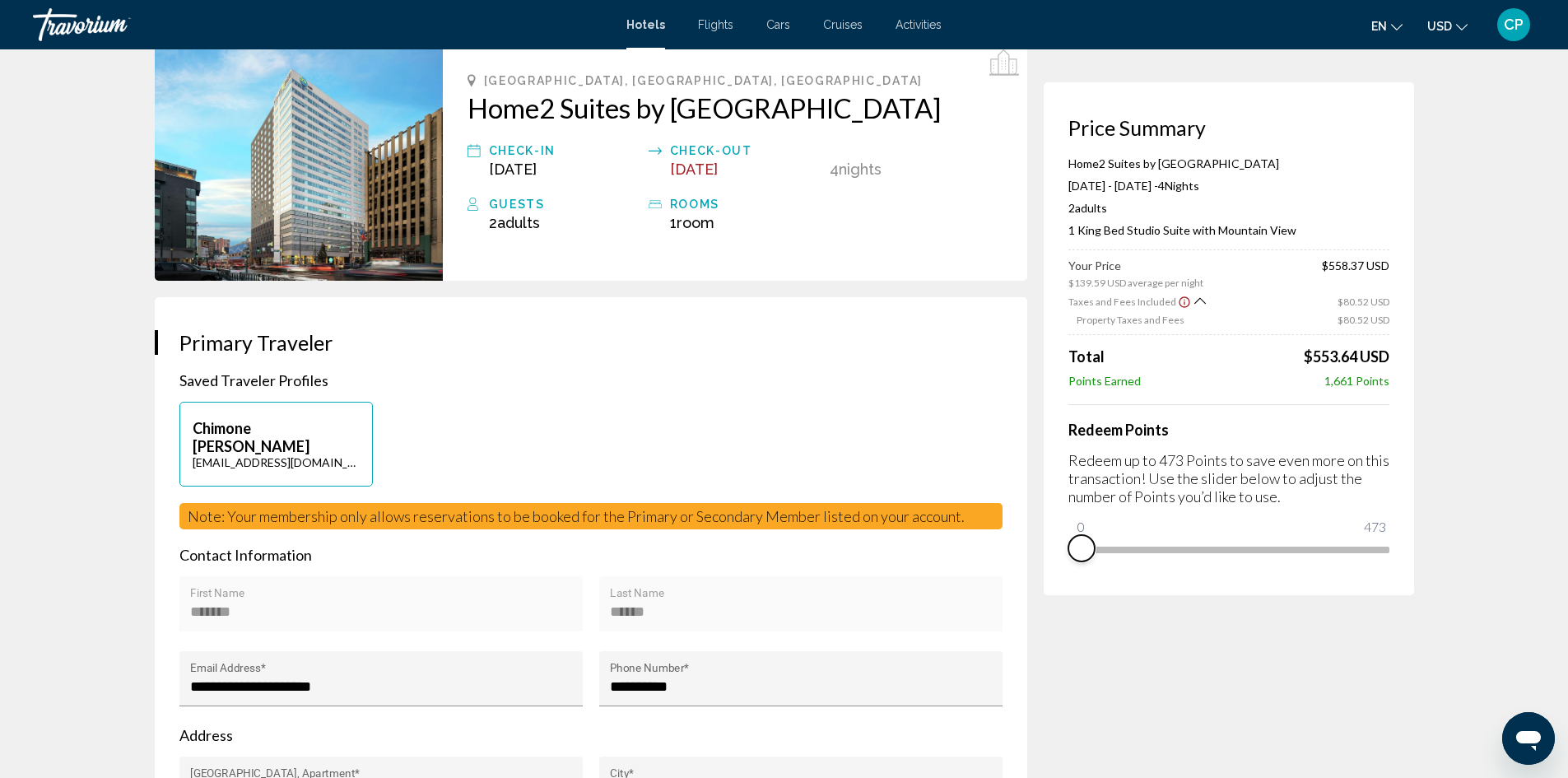
drag, startPoint x: 1377, startPoint y: 569, endPoint x: 1064, endPoint y: 573, distance: 313.0
click at [1064, 573] on div "Price Summary Home2 Suites by [GEOGRAPHIC_DATA] [DATE] - [DATE] - 4 Night Night…" at bounding box center [1229, 338] width 370 height 513
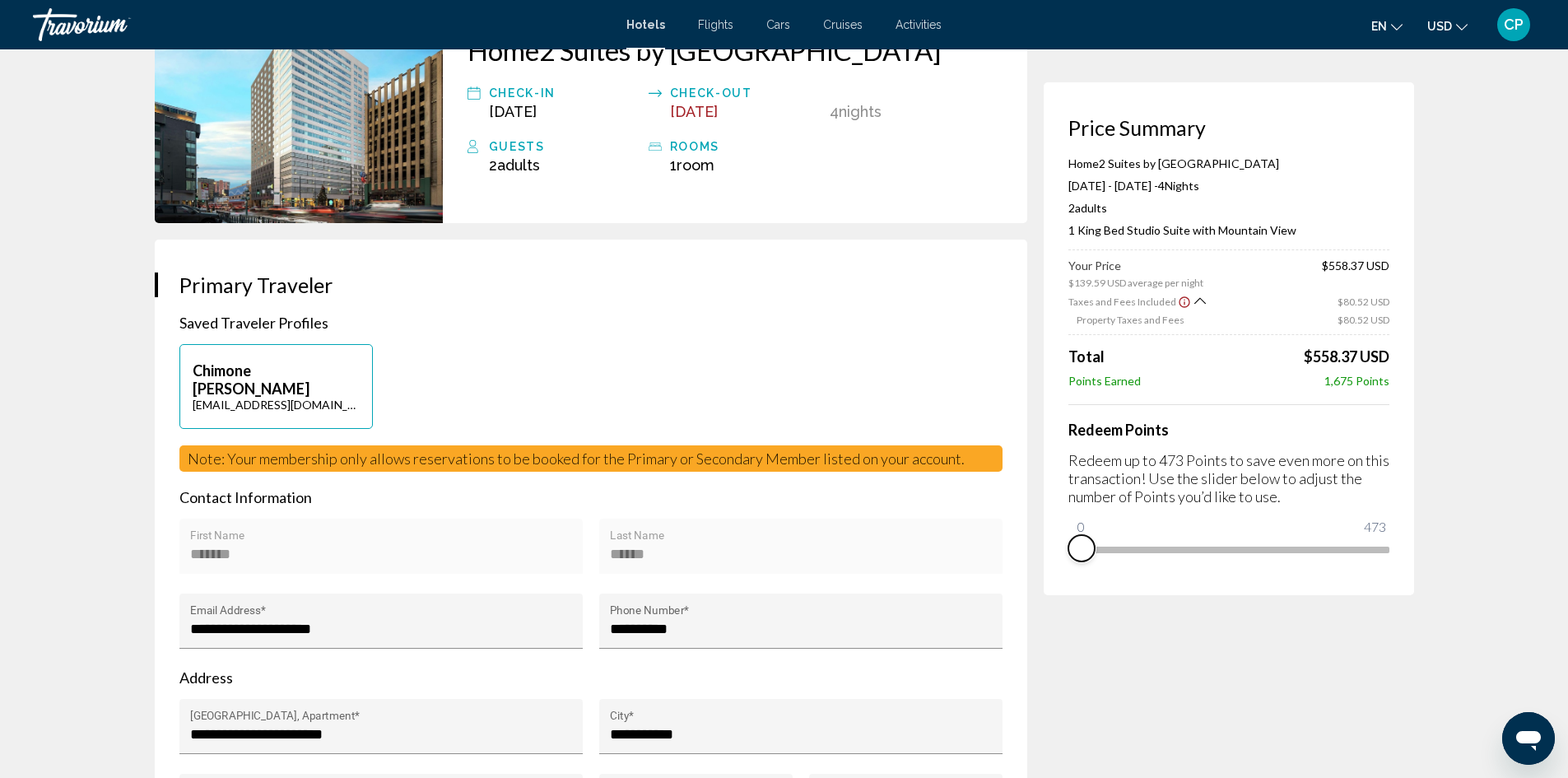
scroll to position [0, 0]
